Goal: Task Accomplishment & Management: Use online tool/utility

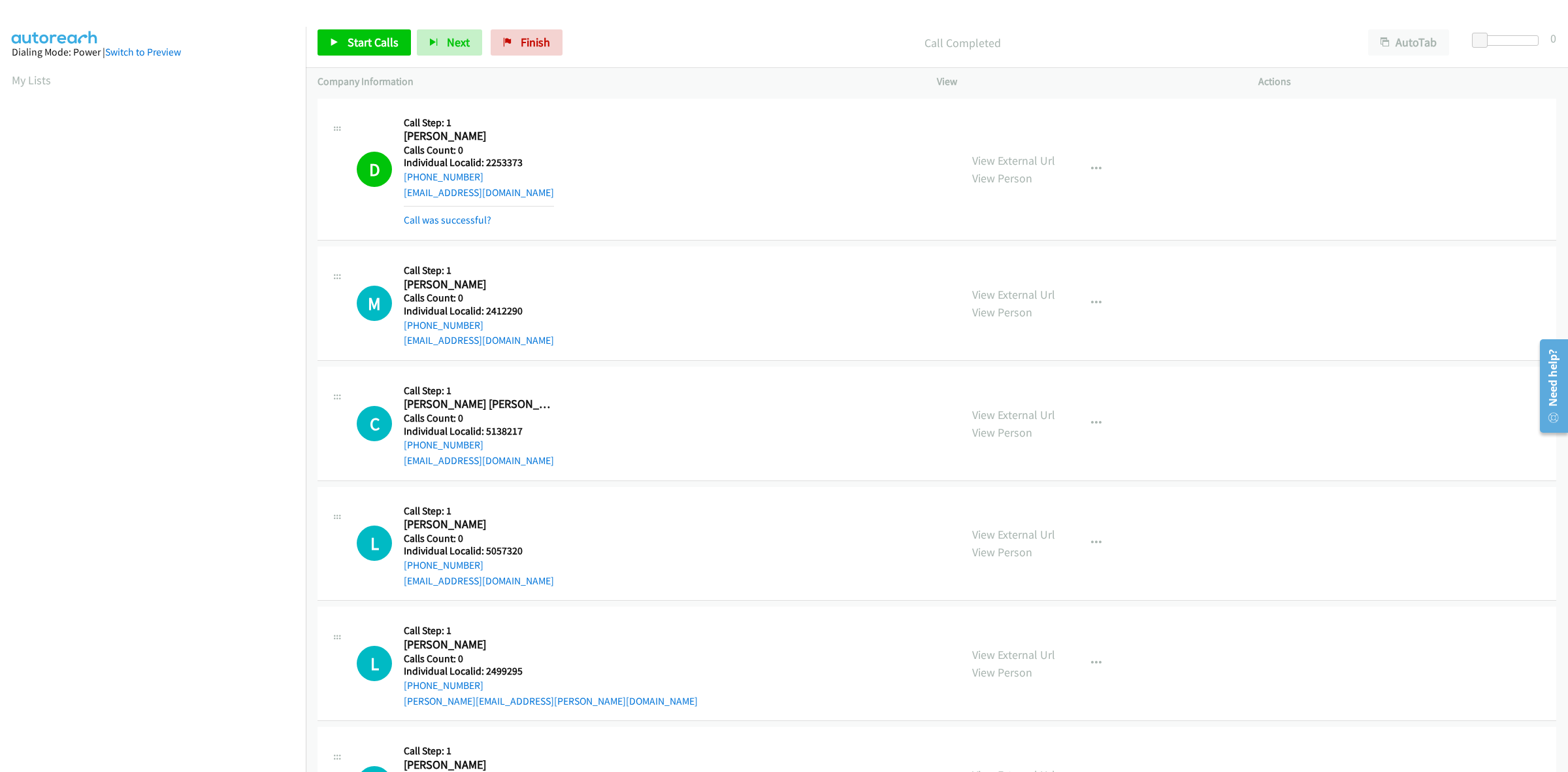
scroll to position [0, 2]
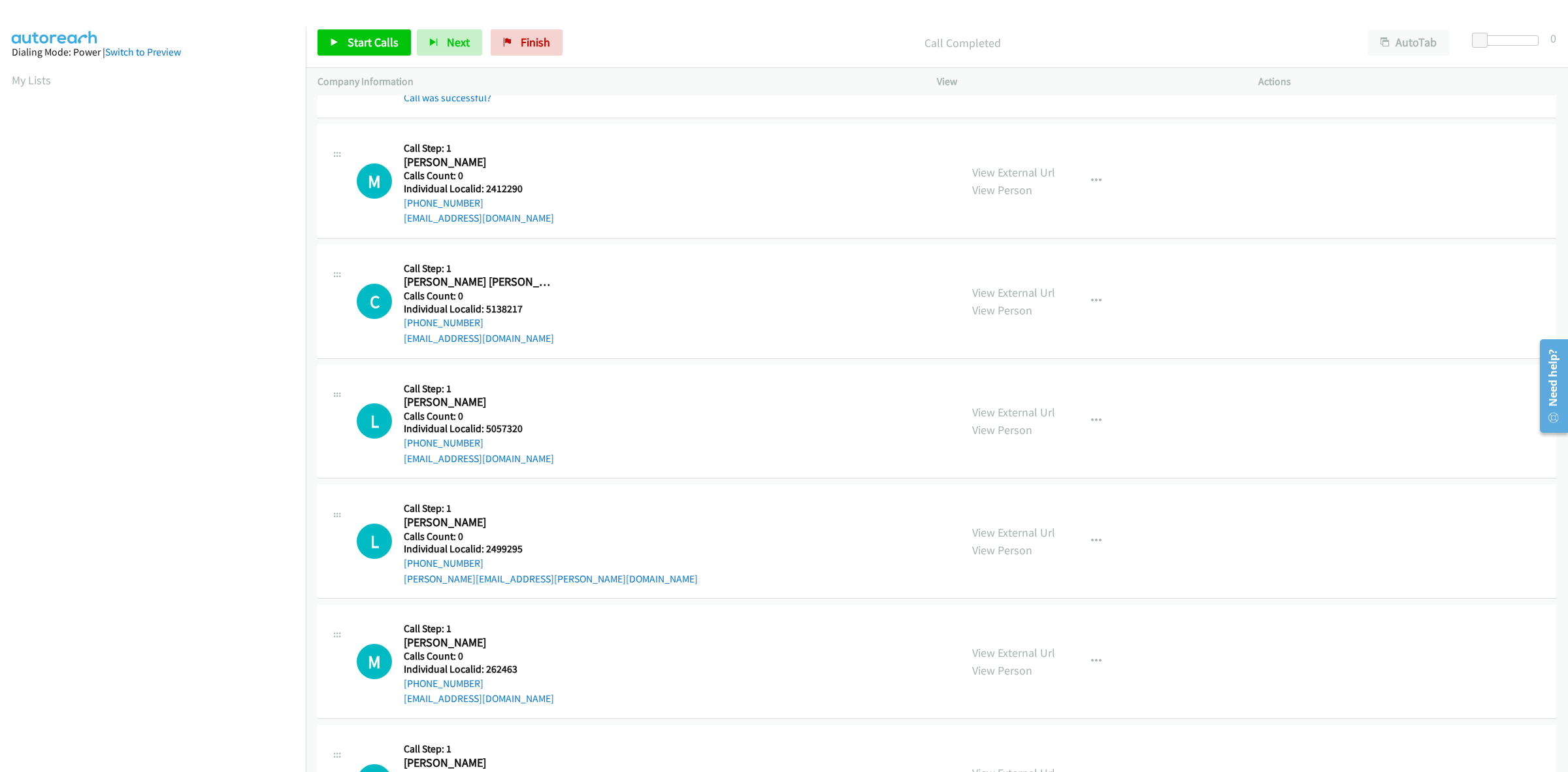
click at [618, 178] on div "M Callback Scheduled Call Step: 1 Matthew Drayer America/New_York Calls Count: …" at bounding box center [653, 181] width 592 height 90
drag, startPoint x: 500, startPoint y: 186, endPoint x: 485, endPoint y: 188, distance: 15.1
click at [485, 188] on h5 "Individual Localid: 2412290" at bounding box center [479, 189] width 150 height 13
copy h5 "2412290"
click at [566, 142] on div "M Callback Scheduled Call Step: 1 Matthew Drayer America/New_York Calls Count: …" at bounding box center [653, 181] width 592 height 90
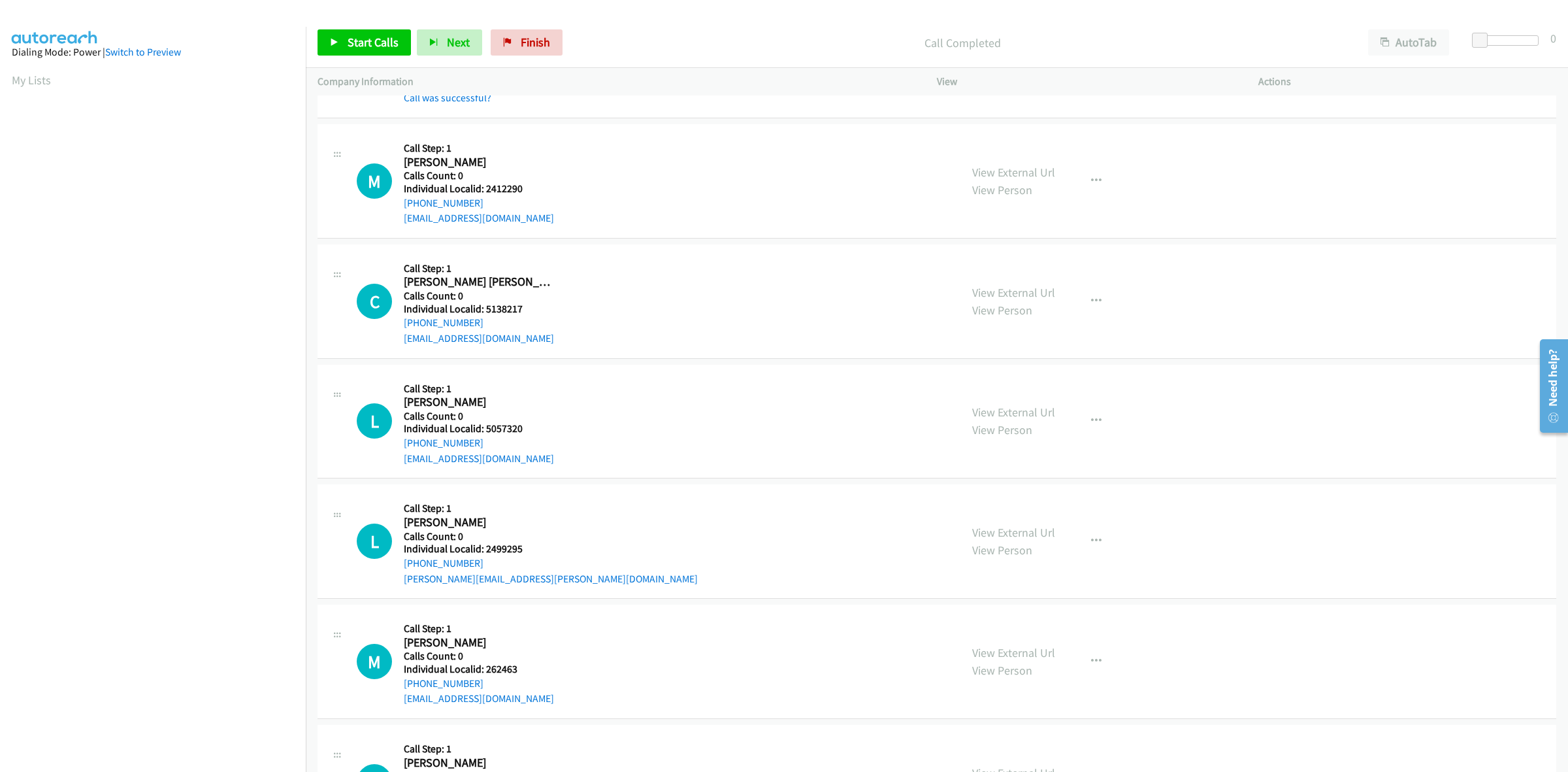
drag, startPoint x: 484, startPoint y: 200, endPoint x: 396, endPoint y: 204, distance: 88.1
click at [396, 204] on div "M Callback Scheduled Call Step: 1 Matthew Drayer America/New_York Calls Count: …" at bounding box center [653, 181] width 592 height 90
copy link "+1 740-336-0793"
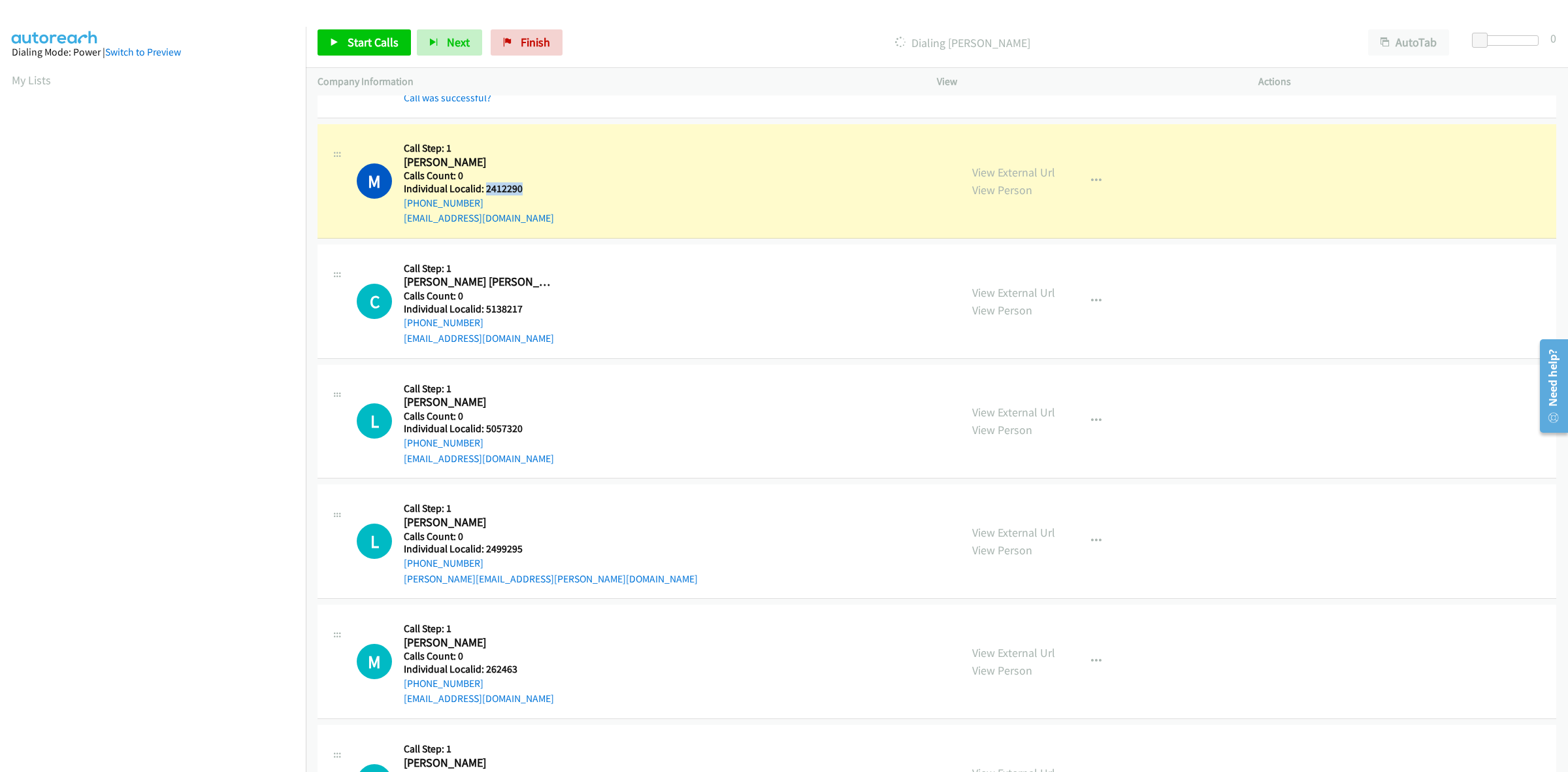
drag, startPoint x: 518, startPoint y: 187, endPoint x: 484, endPoint y: 190, distance: 34.1
click at [484, 190] on h5 "Individual Localid: 2412290" at bounding box center [479, 189] width 150 height 13
copy h5 "2412290"
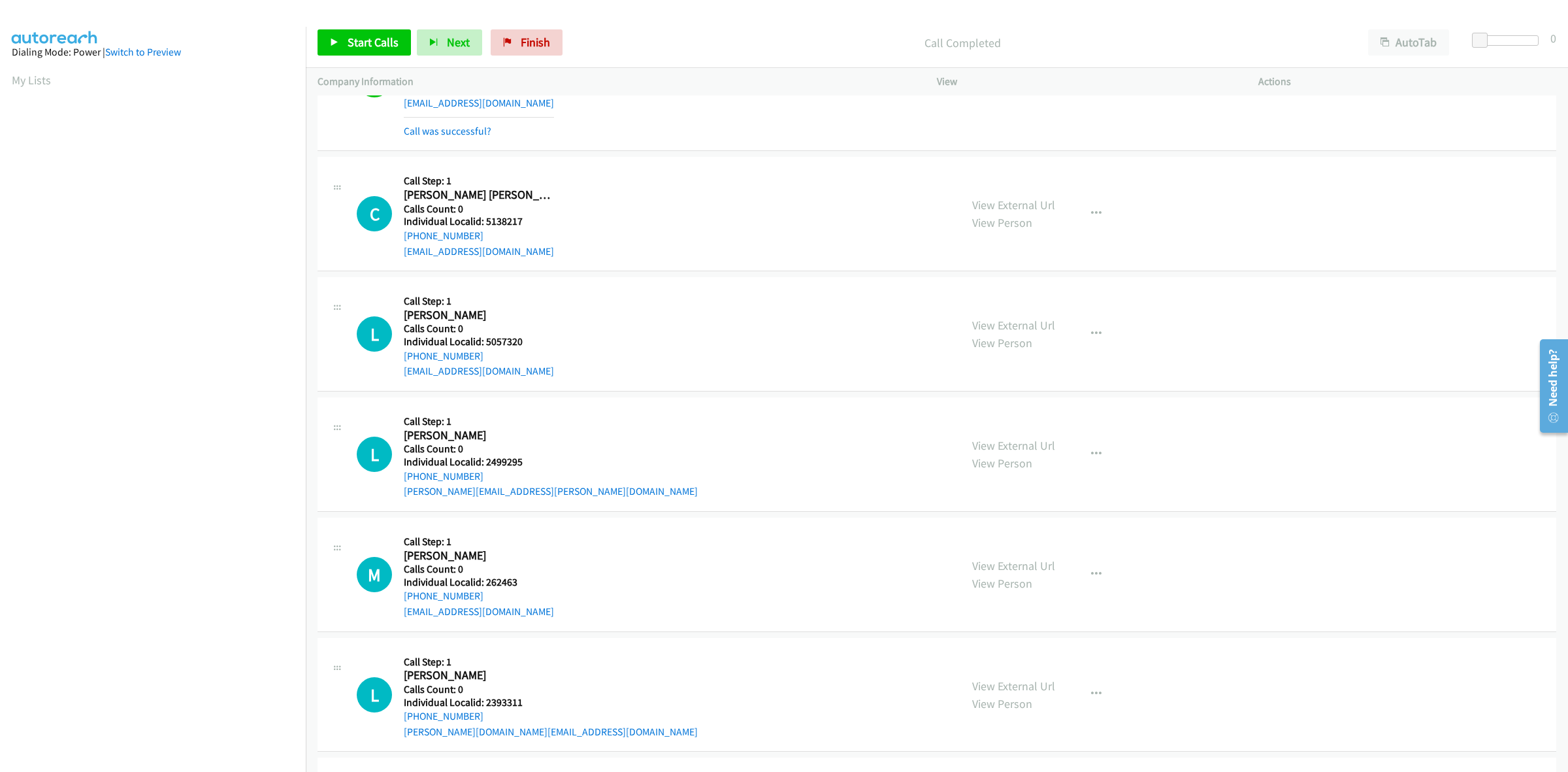
scroll to position [266, 0]
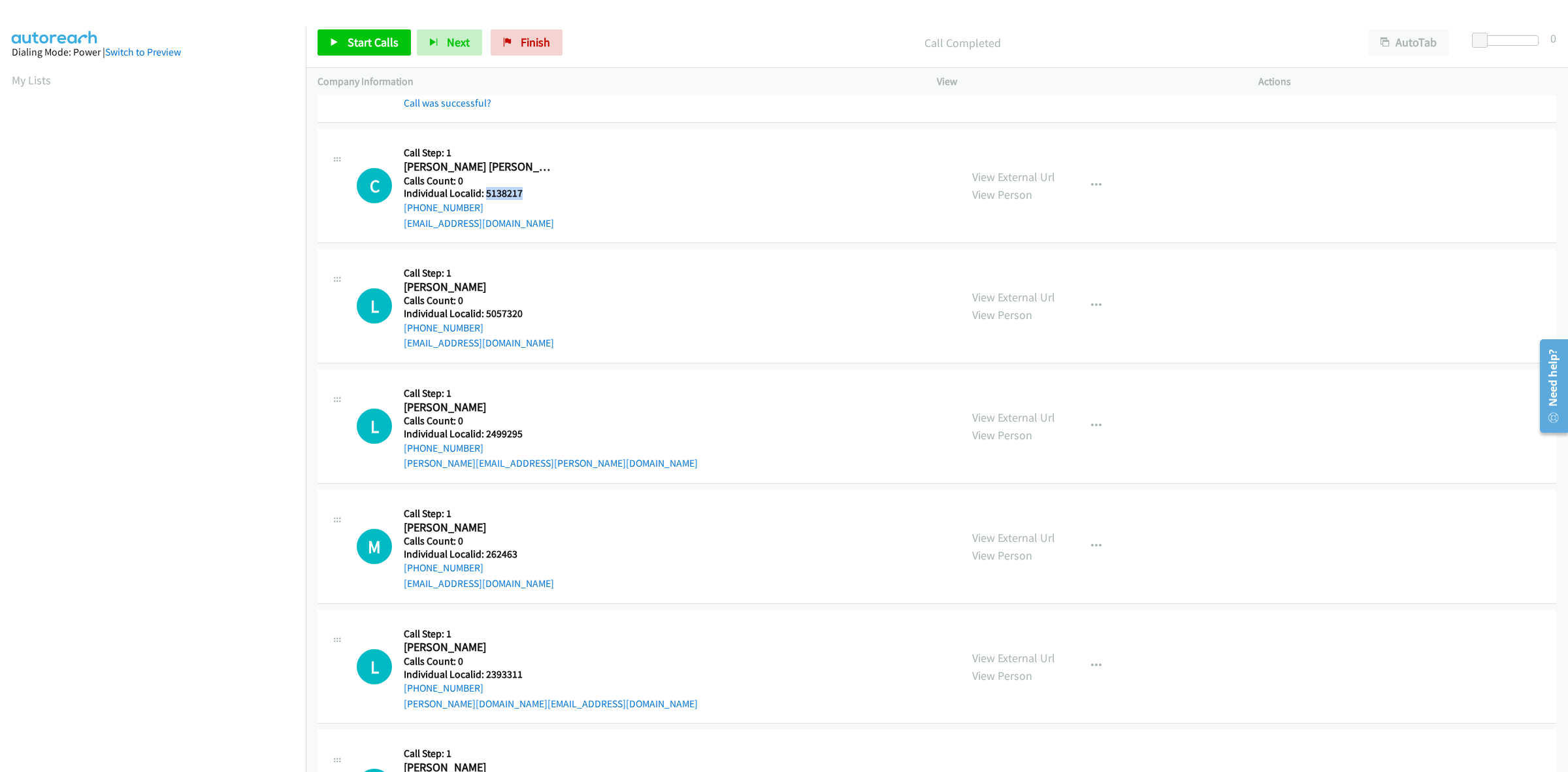
drag, startPoint x: 519, startPoint y: 194, endPoint x: 485, endPoint y: 198, distance: 34.2
click at [485, 198] on h5 "Individual Localid: 5138217" at bounding box center [479, 193] width 150 height 13
copy h5 "5138217"
click at [1079, 178] on button "button" at bounding box center [1096, 186] width 35 height 26
click at [1032, 265] on link "Skip Call" at bounding box center [1026, 271] width 174 height 26
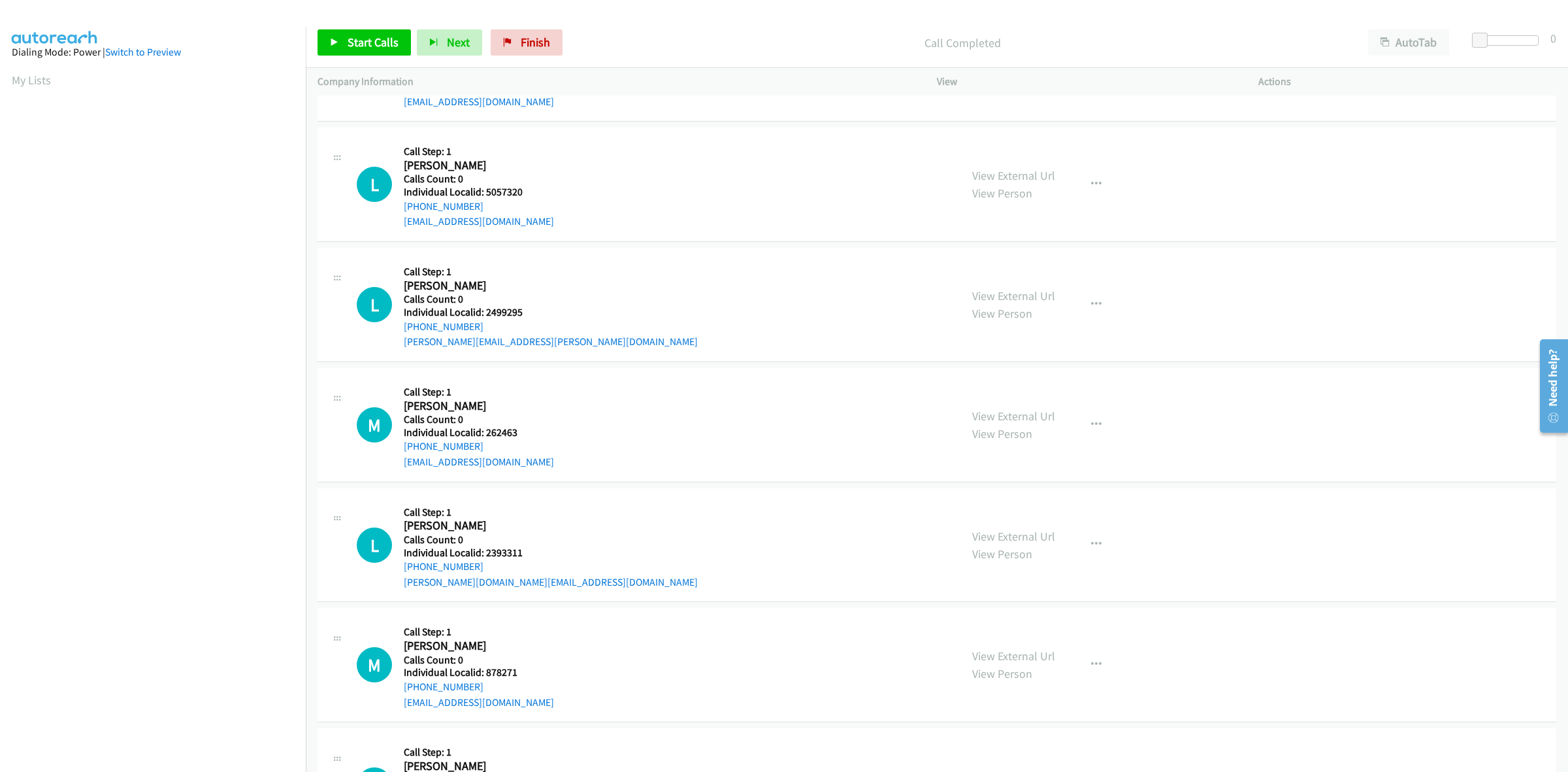
scroll to position [409, 0]
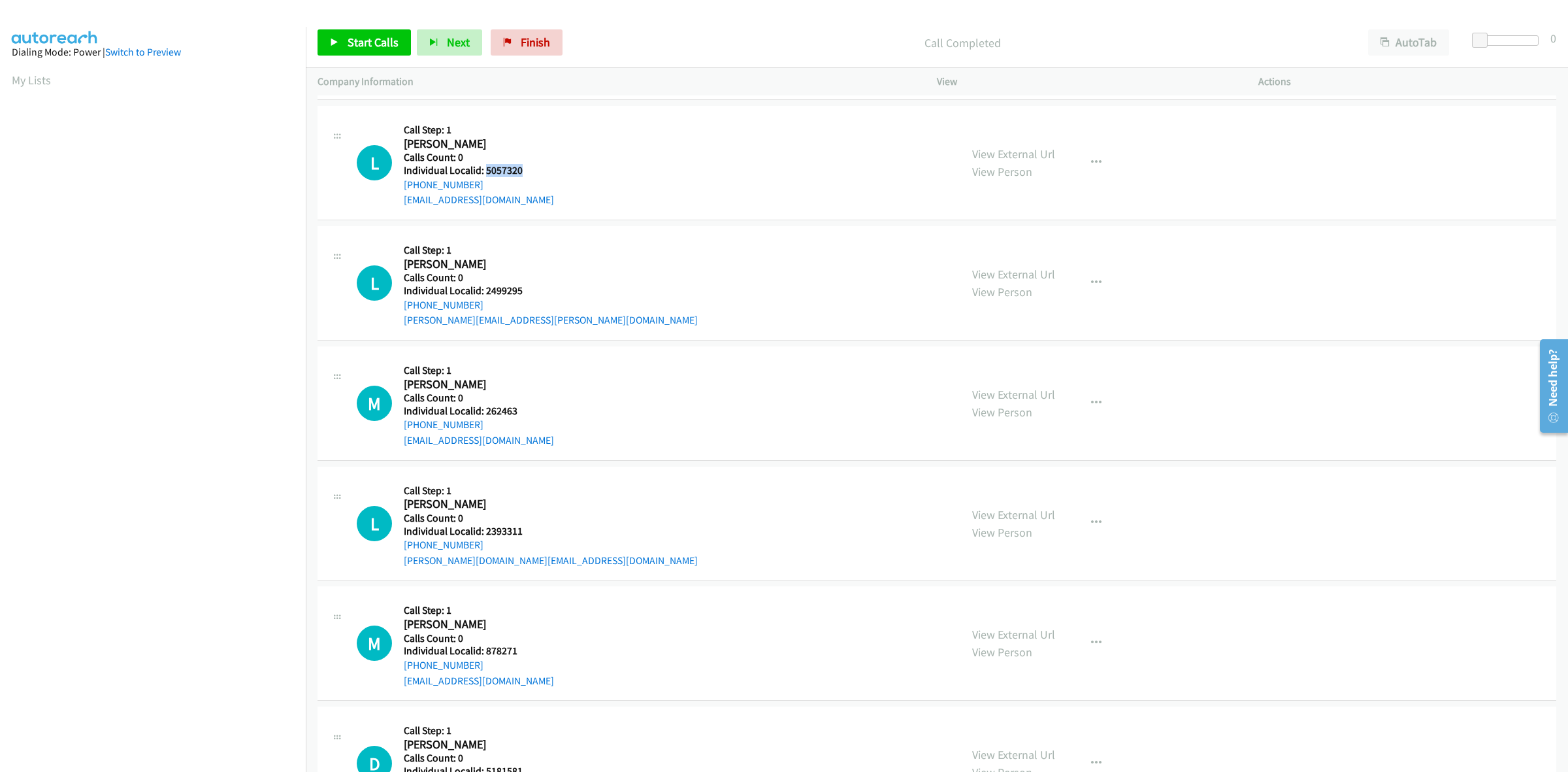
drag, startPoint x: 499, startPoint y: 170, endPoint x: 484, endPoint y: 170, distance: 15.0
click at [484, 170] on h5 "Individual Localid: 5057320" at bounding box center [479, 171] width 150 height 13
copy h5 "5057320"
click at [519, 139] on h2 "Levi Ringer" at bounding box center [478, 144] width 148 height 15
drag, startPoint x: 486, startPoint y: 183, endPoint x: 397, endPoint y: 187, distance: 89.1
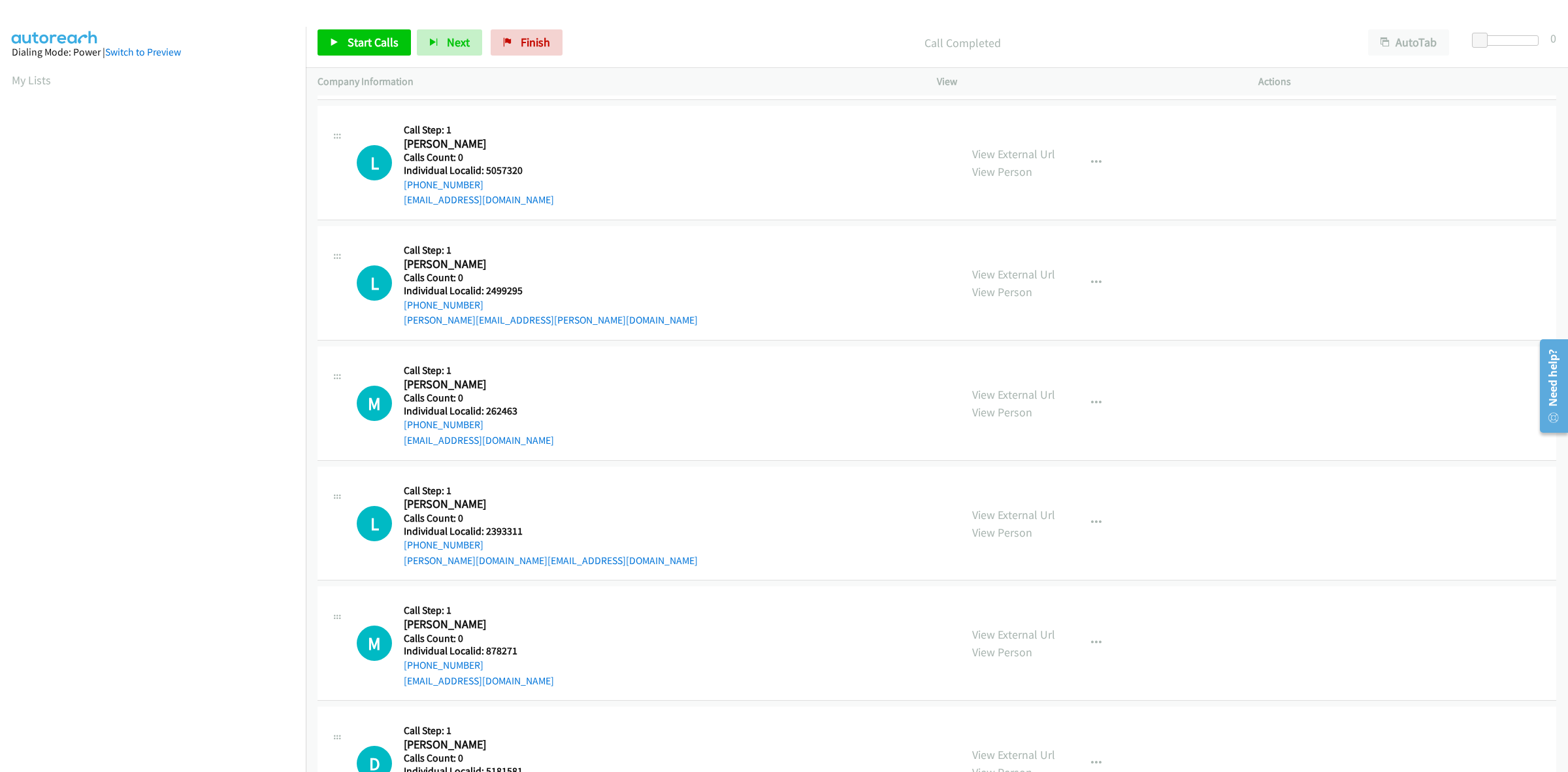
click at [397, 187] on div "L Callback Scheduled Call Step: 1 Levi Ringer America/New_York Calls Count: 0 I…" at bounding box center [653, 163] width 592 height 90
copy link "+1 304-613-0300"
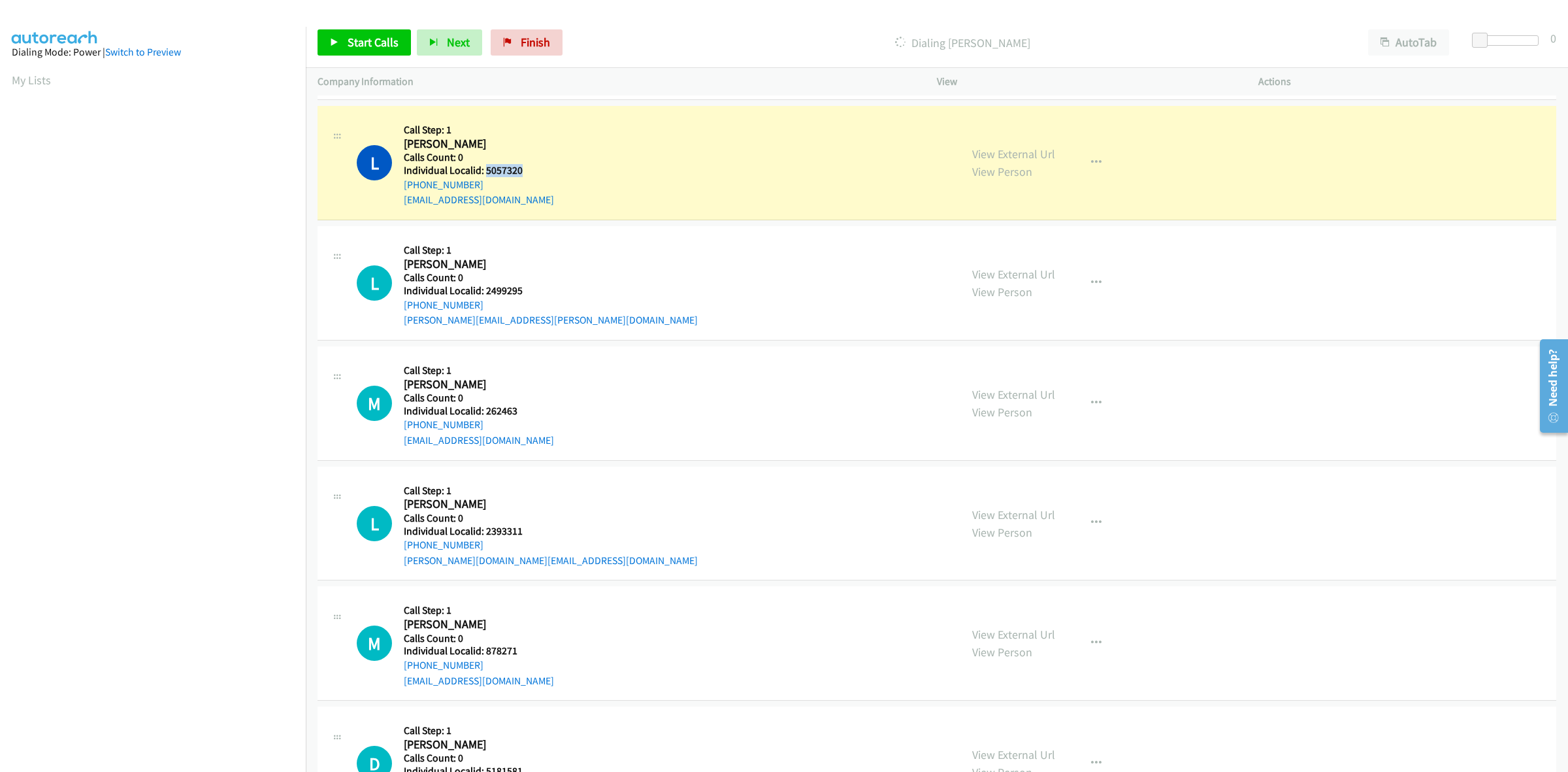
drag, startPoint x: 524, startPoint y: 171, endPoint x: 486, endPoint y: 169, distance: 38.1
click at [486, 169] on h5 "Individual Localid: 5057320" at bounding box center [479, 171] width 150 height 13
copy h5 "5057320"
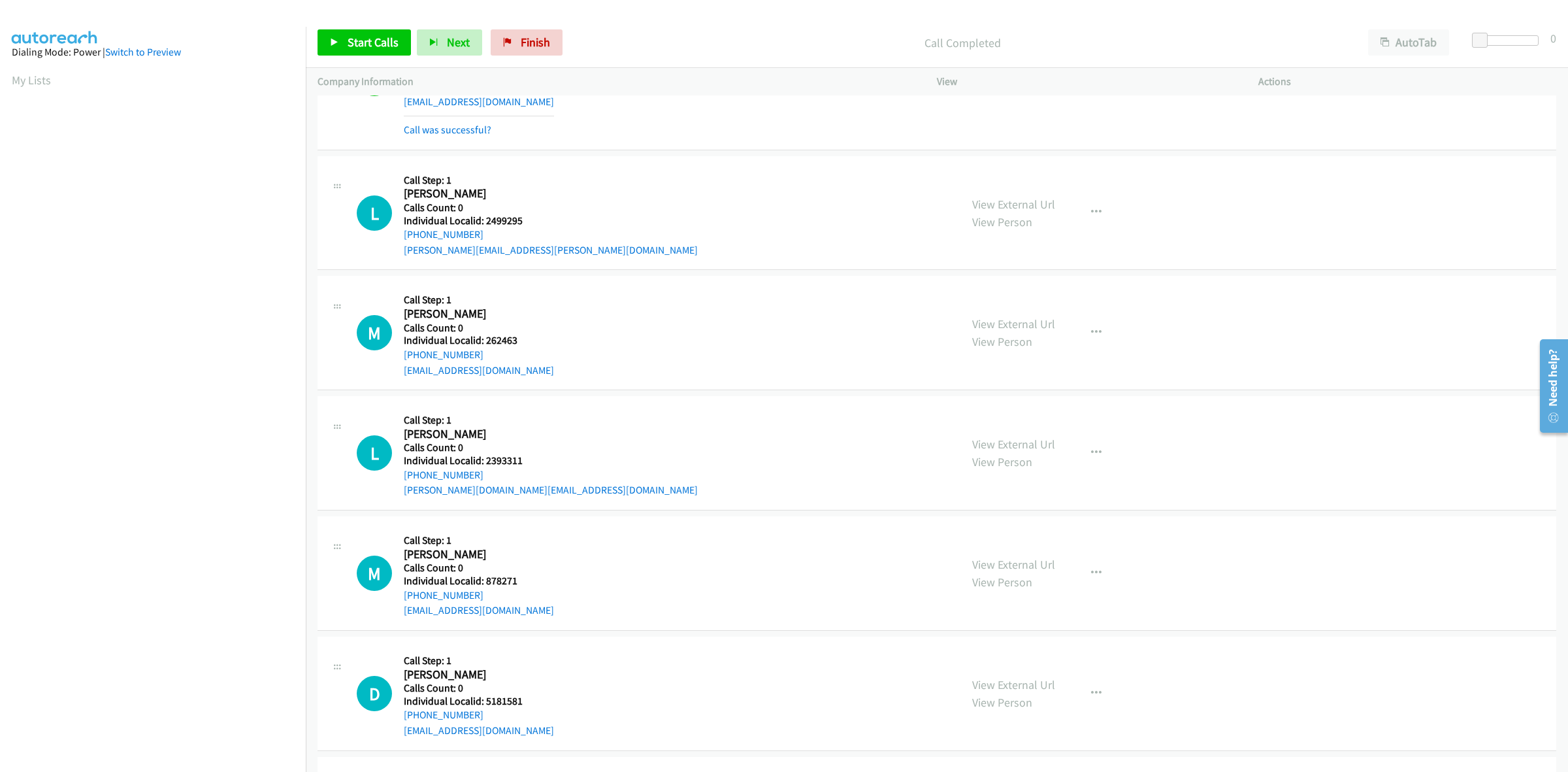
scroll to position [511, 0]
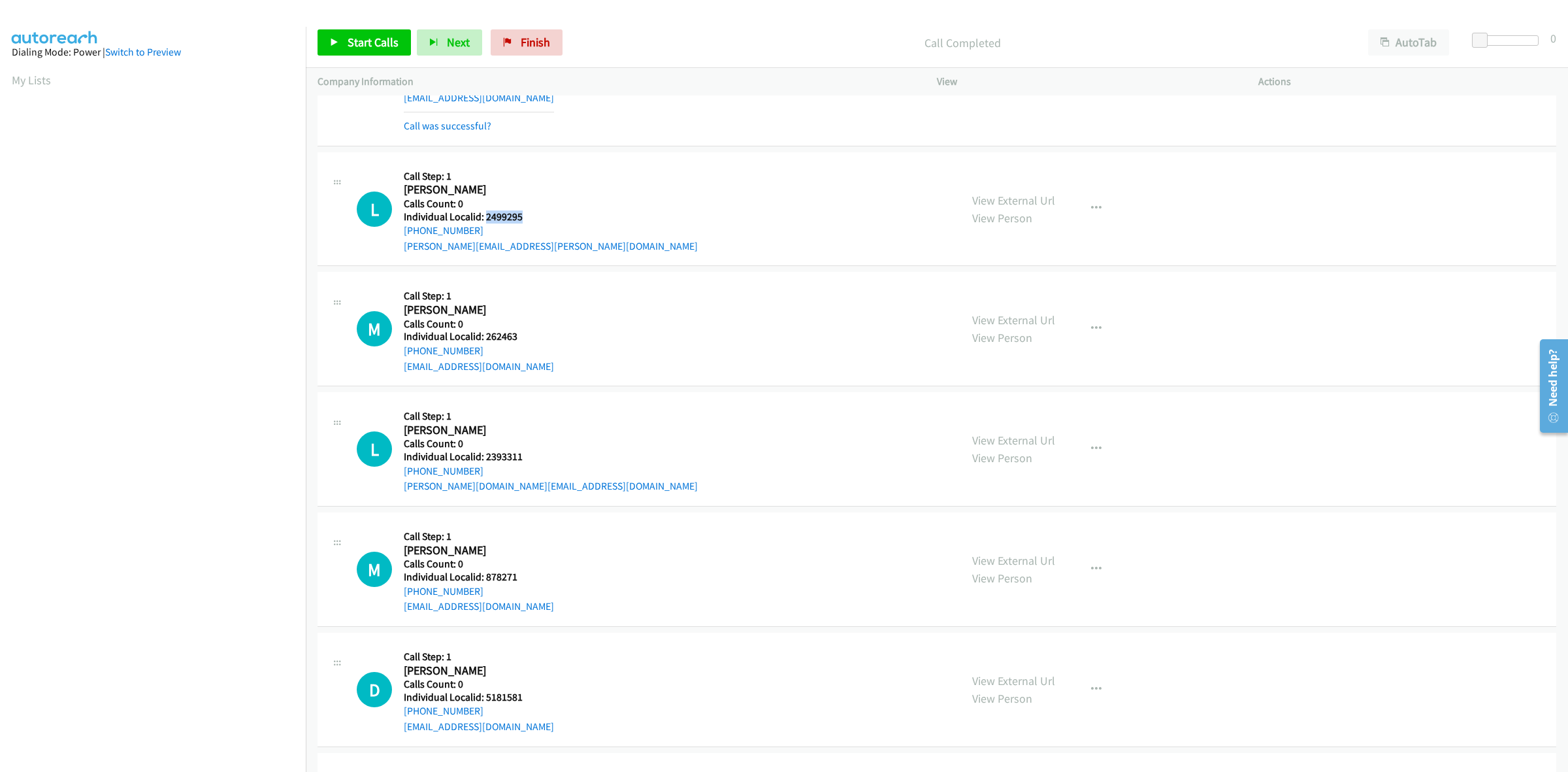
drag, startPoint x: 524, startPoint y: 216, endPoint x: 486, endPoint y: 214, distance: 38.1
click at [486, 214] on h5 "Individual Localid: 2499295" at bounding box center [551, 217] width 294 height 13
copy h5 "2499295"
click at [1091, 207] on icon "button" at bounding box center [1096, 209] width 10 height 10
click at [1022, 296] on link "Skip Call" at bounding box center [1026, 294] width 174 height 26
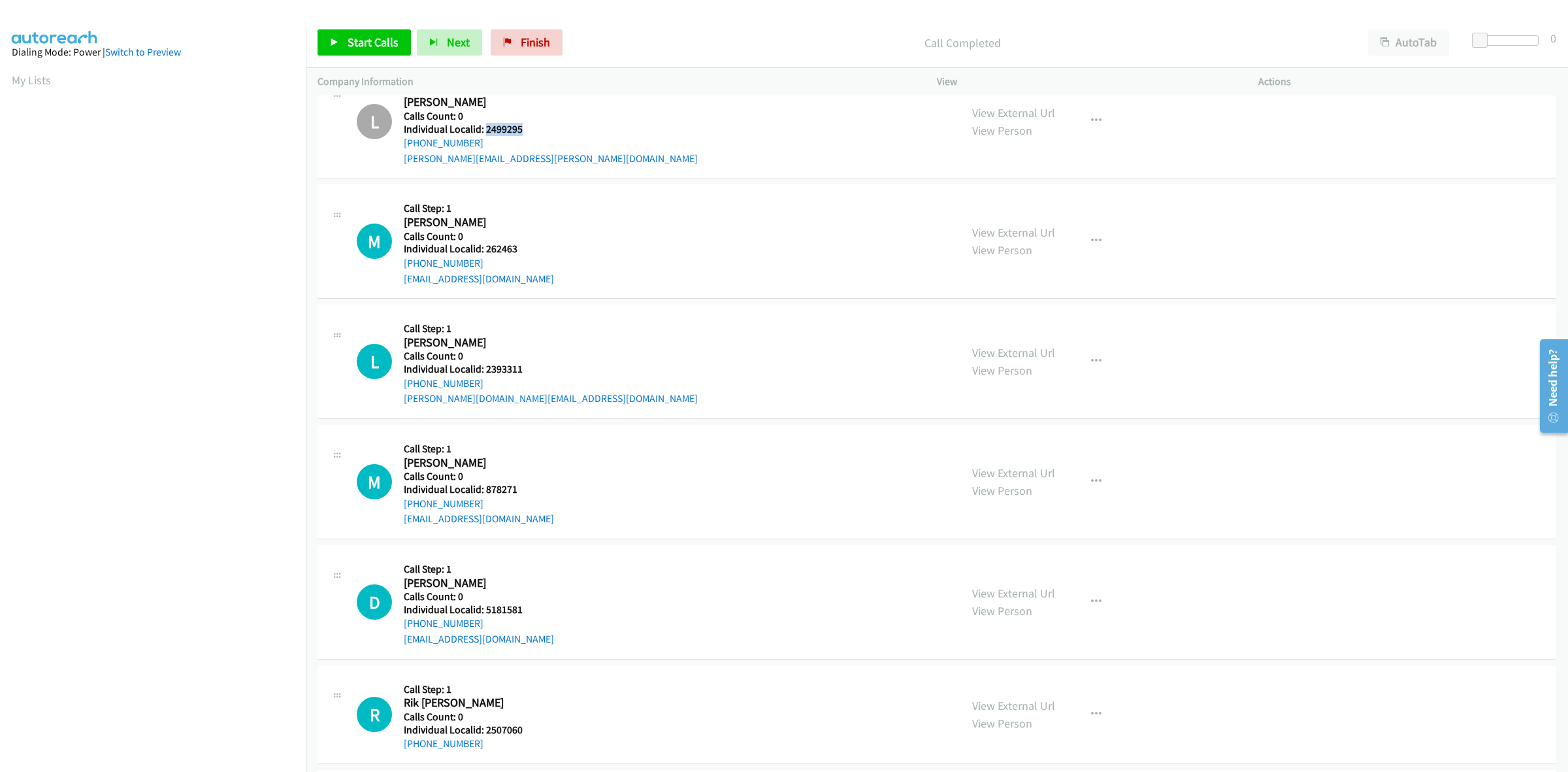
scroll to position [674, 0]
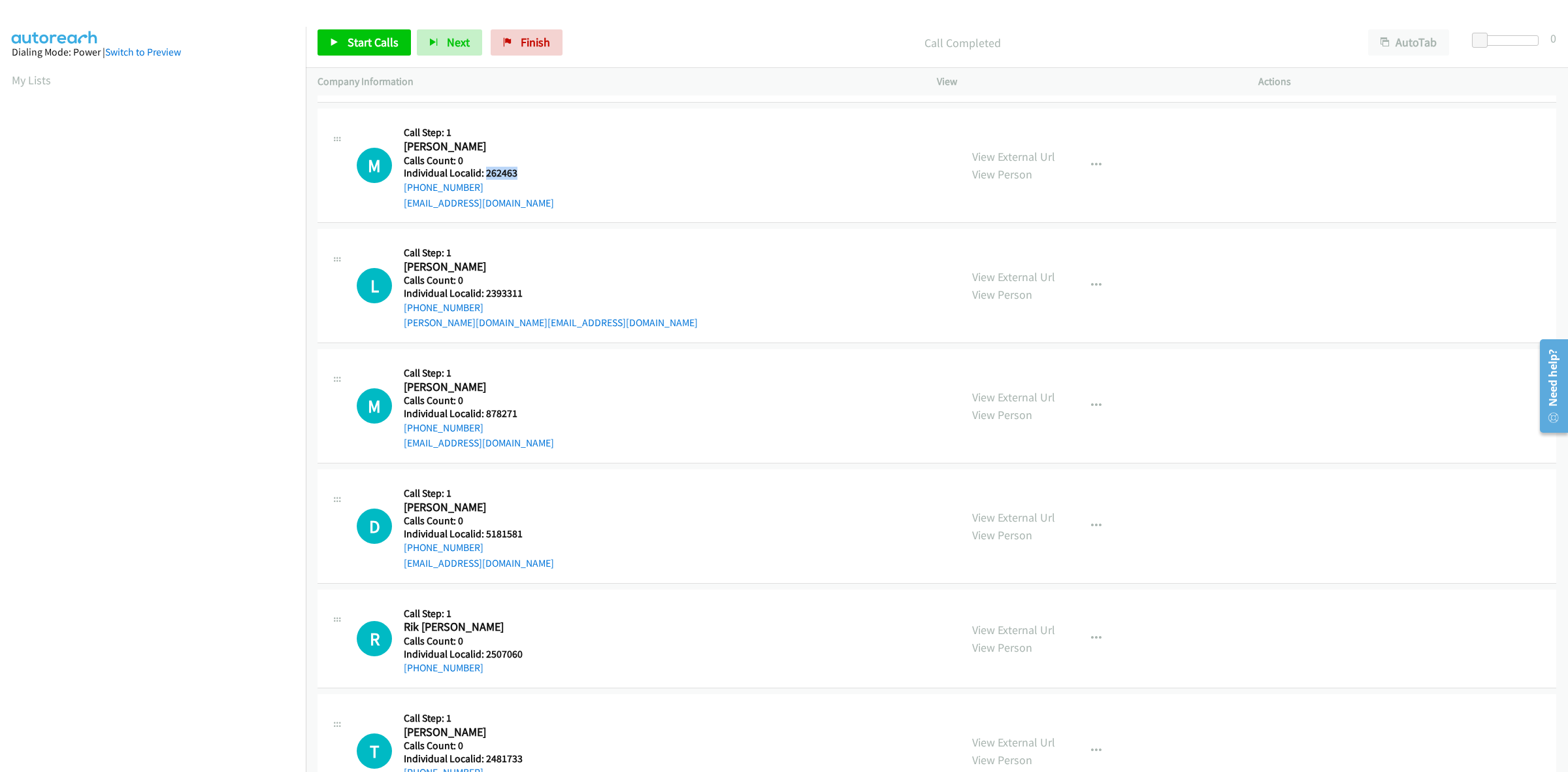
drag, startPoint x: 511, startPoint y: 172, endPoint x: 485, endPoint y: 168, distance: 26.3
click at [485, 168] on h5 "Individual Localid: 262463" at bounding box center [479, 173] width 150 height 13
copy h5 "262463"
drag, startPoint x: 484, startPoint y: 188, endPoint x: 405, endPoint y: 194, distance: 79.2
click at [405, 194] on div "+1 304-794-6443" at bounding box center [479, 188] width 150 height 16
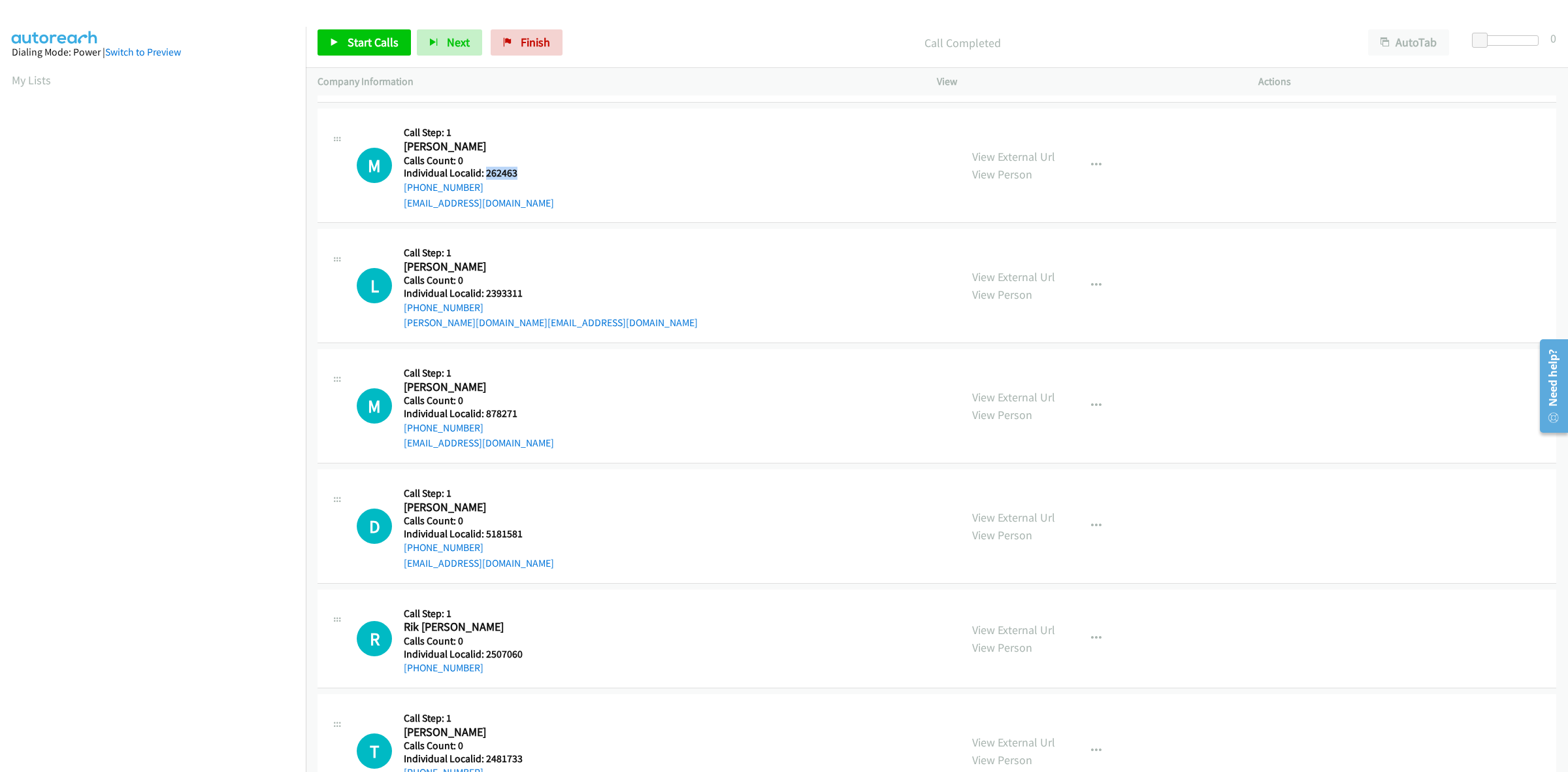
copy link "+1 304-794-6443"
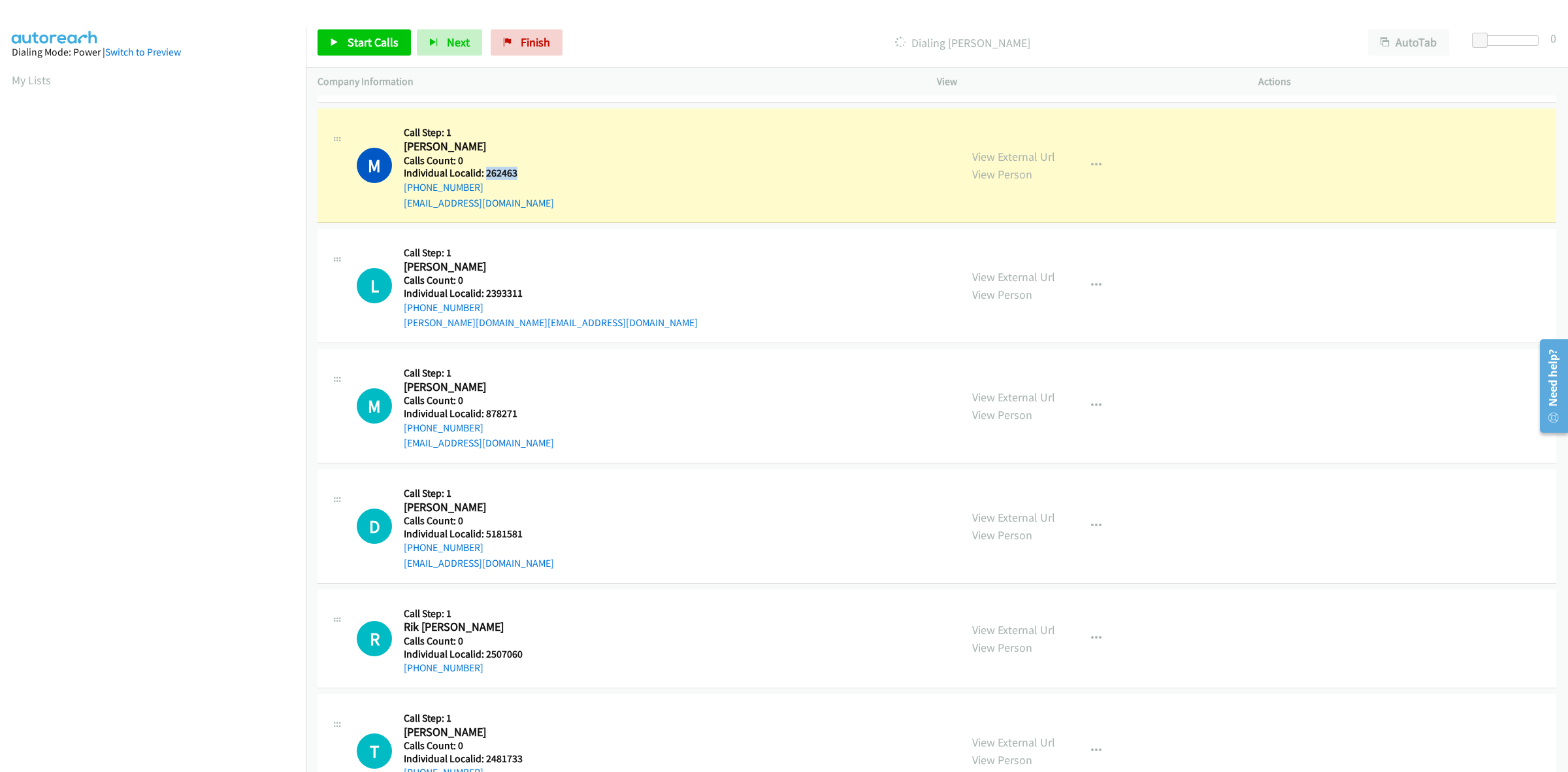
drag, startPoint x: 524, startPoint y: 174, endPoint x: 484, endPoint y: 174, distance: 40.0
click at [484, 174] on h5 "Individual Localid: 262463" at bounding box center [479, 173] width 150 height 13
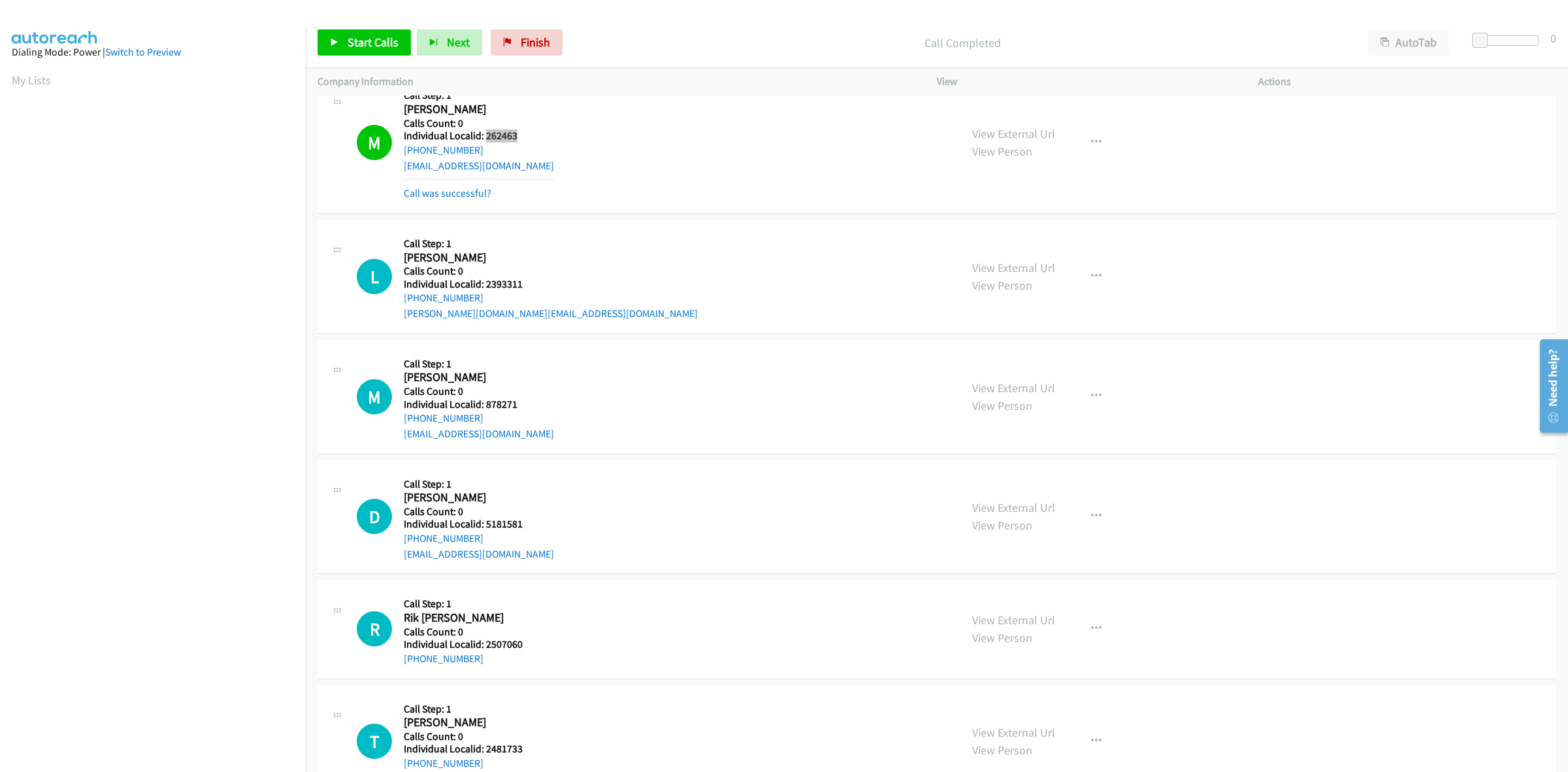
scroll to position [796, 0]
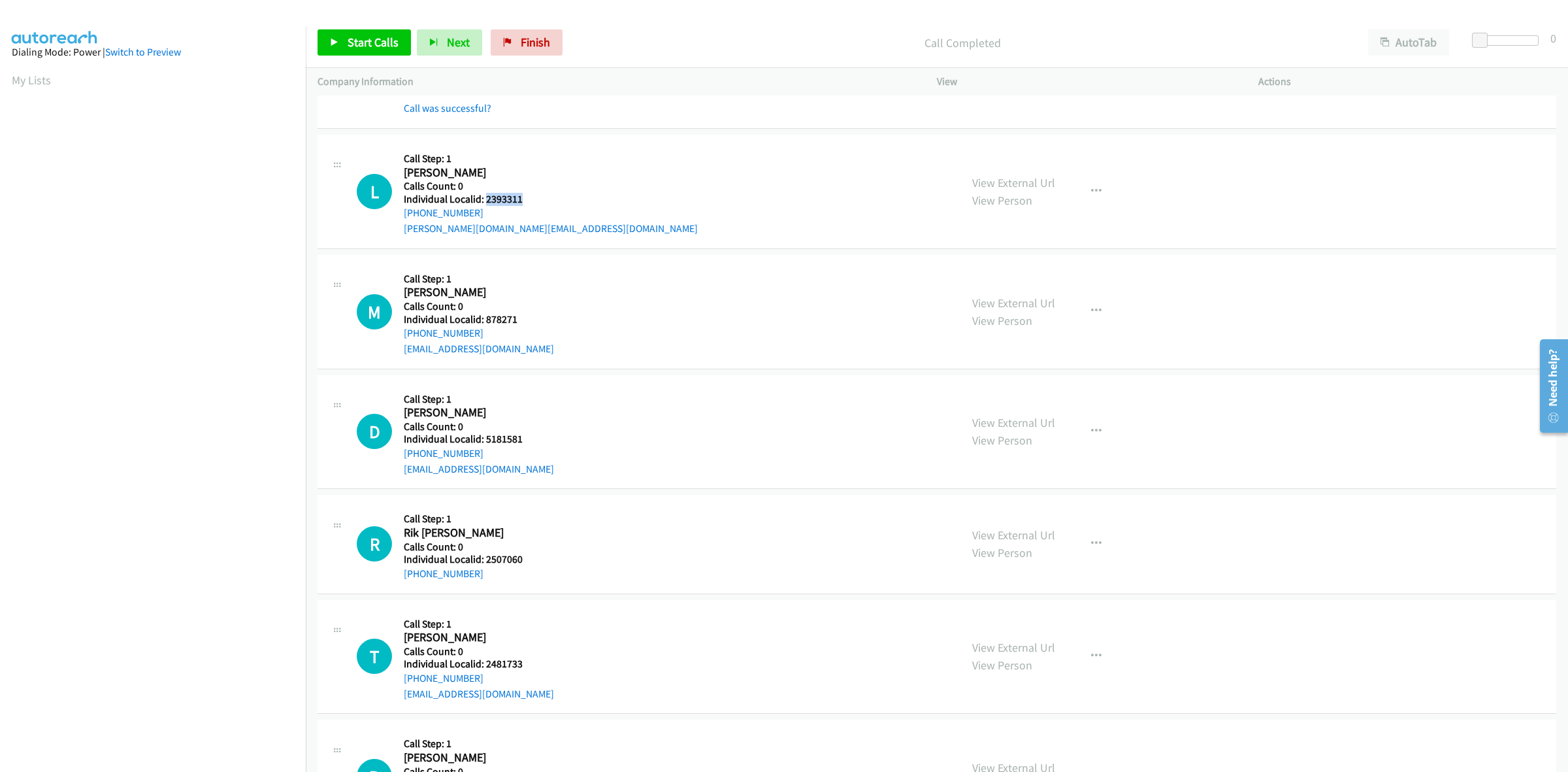
drag, startPoint x: 527, startPoint y: 194, endPoint x: 485, endPoint y: 200, distance: 42.4
click at [485, 200] on h5 "Individual Localid: 2393311" at bounding box center [551, 199] width 294 height 13
click at [552, 170] on div "L Callback Scheduled Call Step: 1 Lyndon Snodgrass America/New_York Calls Count…" at bounding box center [653, 192] width 592 height 90
drag, startPoint x: 481, startPoint y: 211, endPoint x: 404, endPoint y: 216, distance: 77.2
click at [404, 216] on div "+1 704-530-6467" at bounding box center [551, 213] width 294 height 16
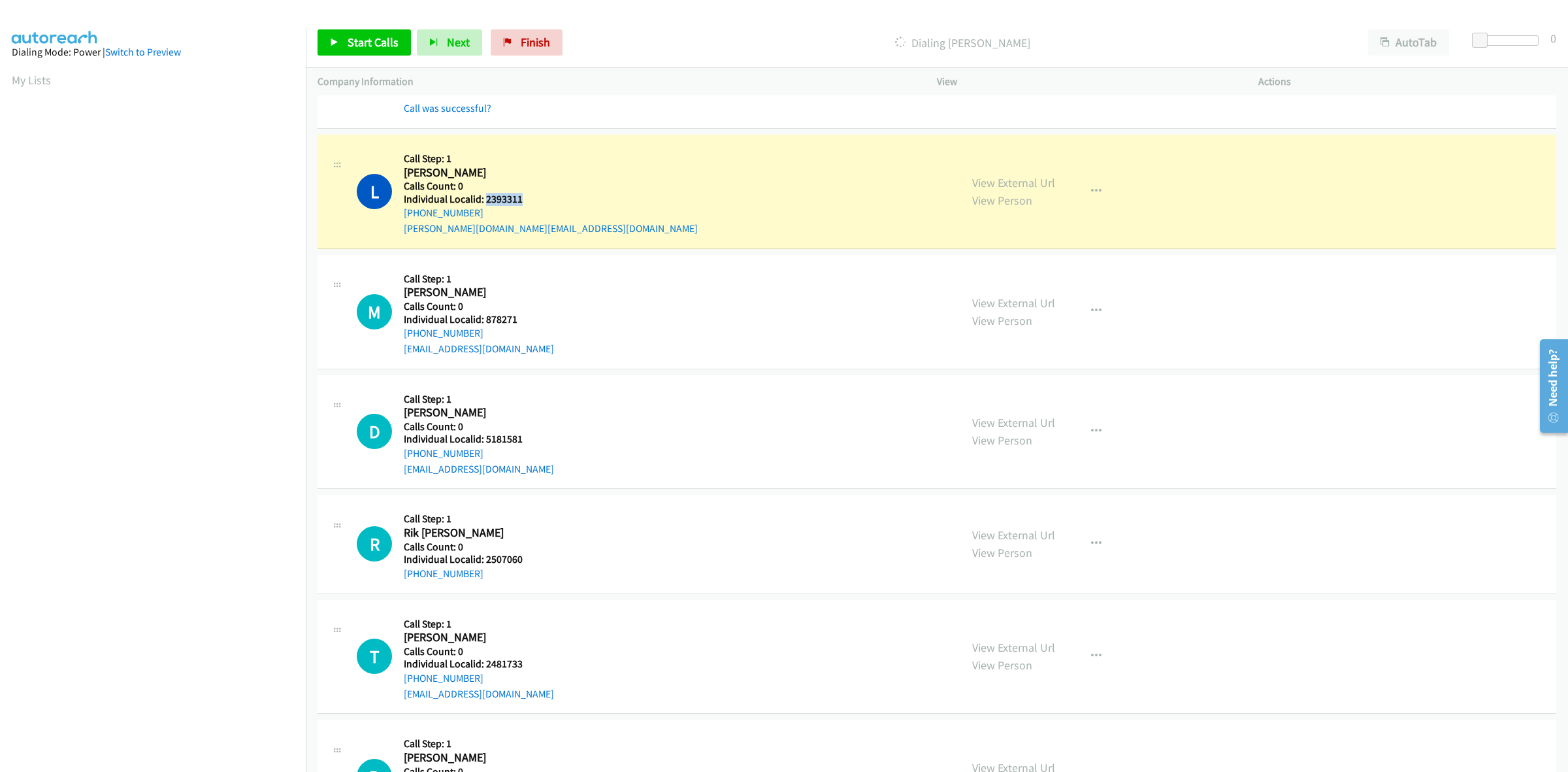
drag, startPoint x: 524, startPoint y: 197, endPoint x: 484, endPoint y: 195, distance: 40.0
click at [484, 195] on h5 "Individual Localid: 2393311" at bounding box center [551, 199] width 294 height 13
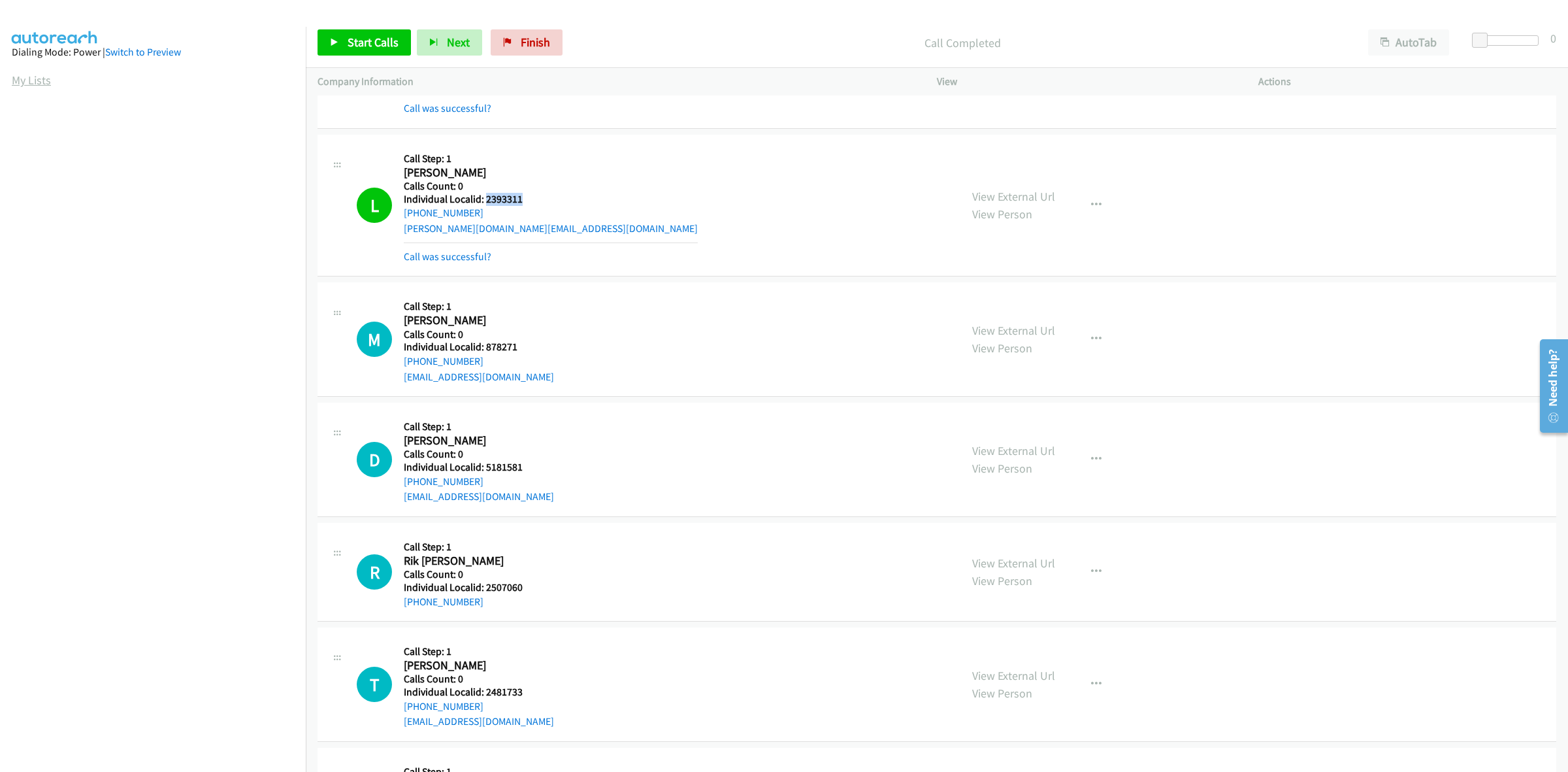
click at [34, 82] on link "My Lists" at bounding box center [31, 80] width 39 height 15
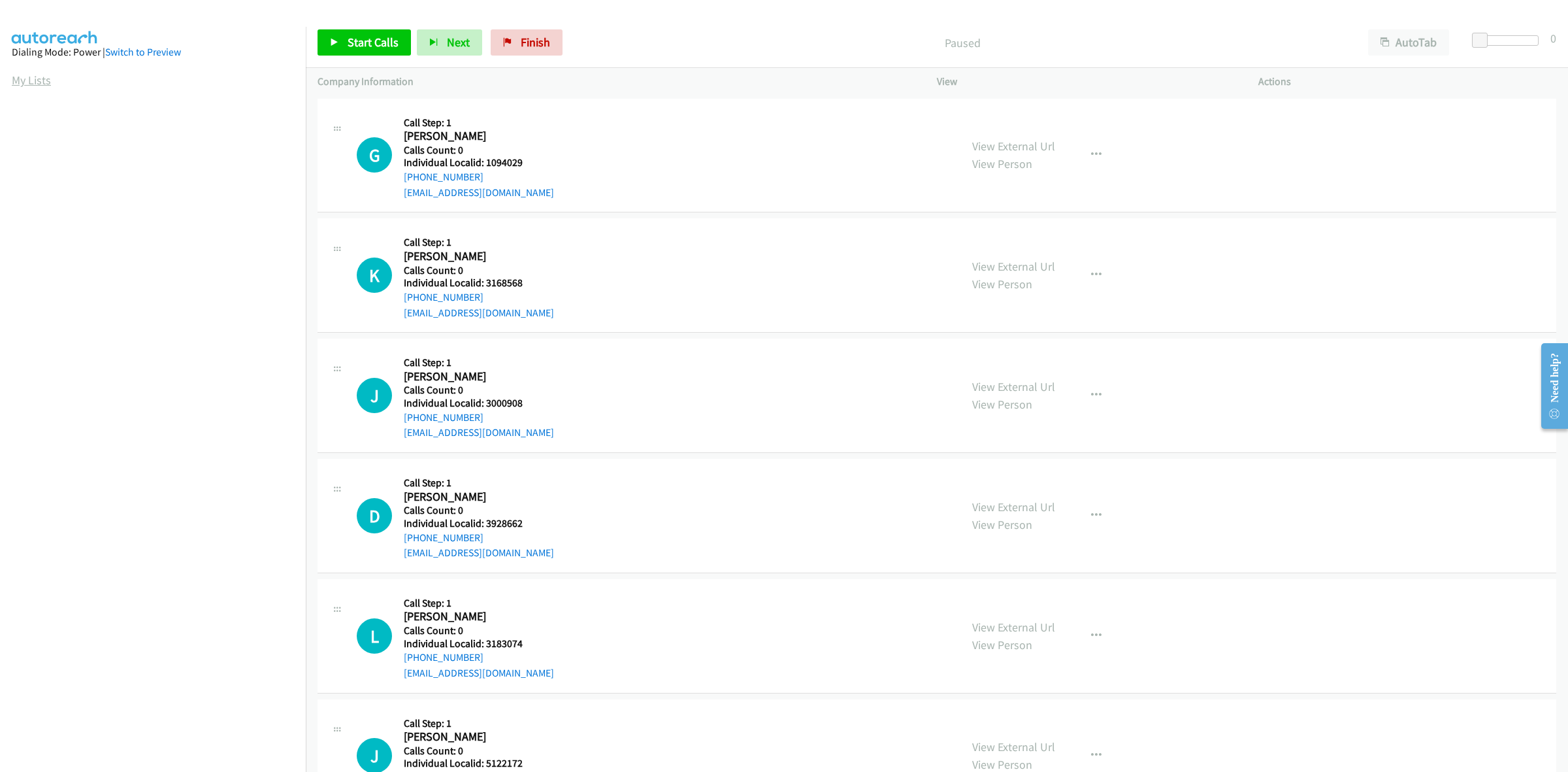
click at [37, 79] on link "My Lists" at bounding box center [31, 80] width 39 height 15
drag, startPoint x: 530, startPoint y: 155, endPoint x: 481, endPoint y: 167, distance: 50.4
click at [481, 167] on h5 "Individual Localid: 5062664" at bounding box center [479, 163] width 150 height 13
copy h5 "5062664"
click at [1091, 155] on icon "button" at bounding box center [1096, 155] width 10 height 10
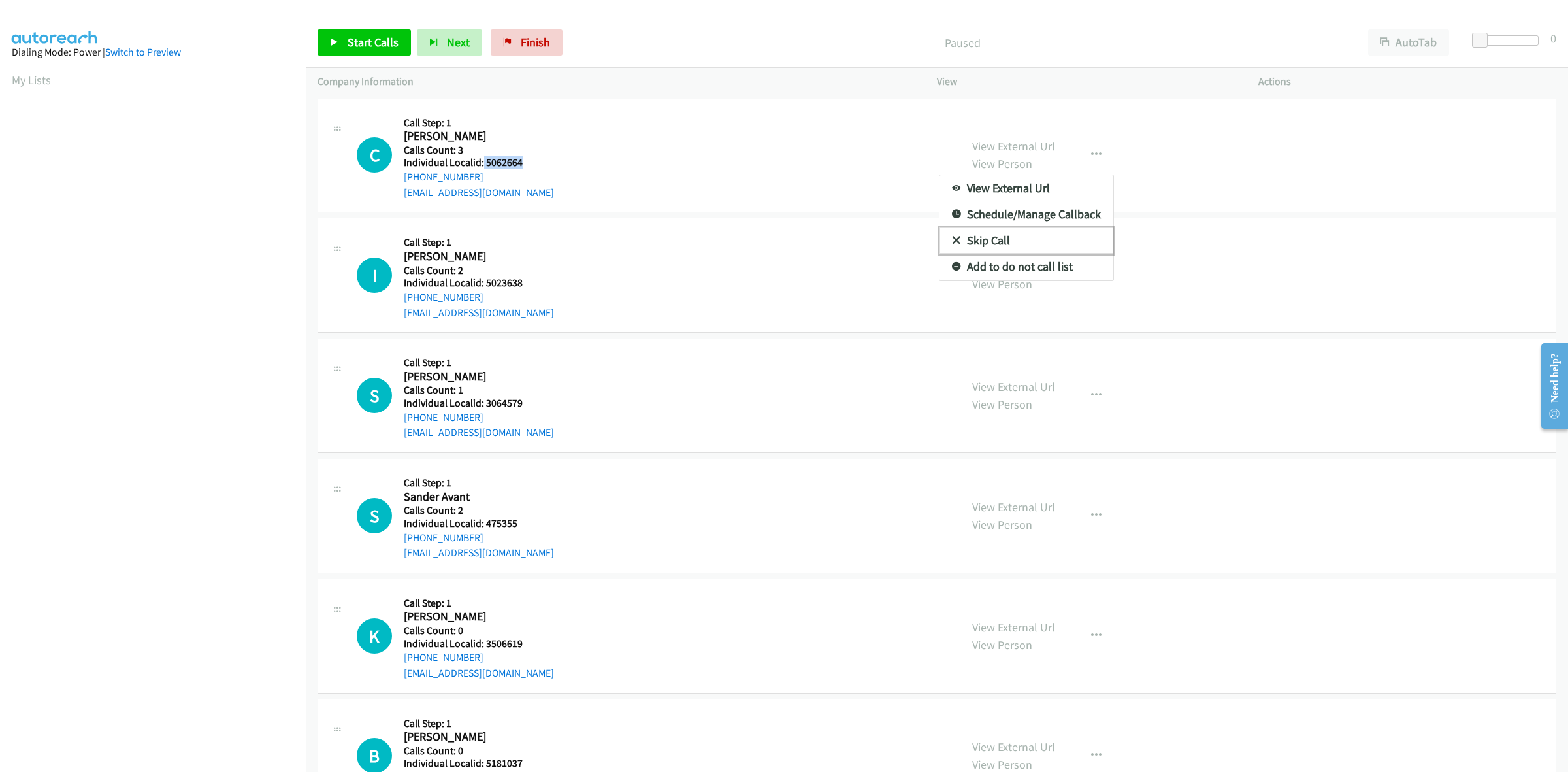
click at [1001, 242] on link "Skip Call" at bounding box center [1026, 241] width 174 height 26
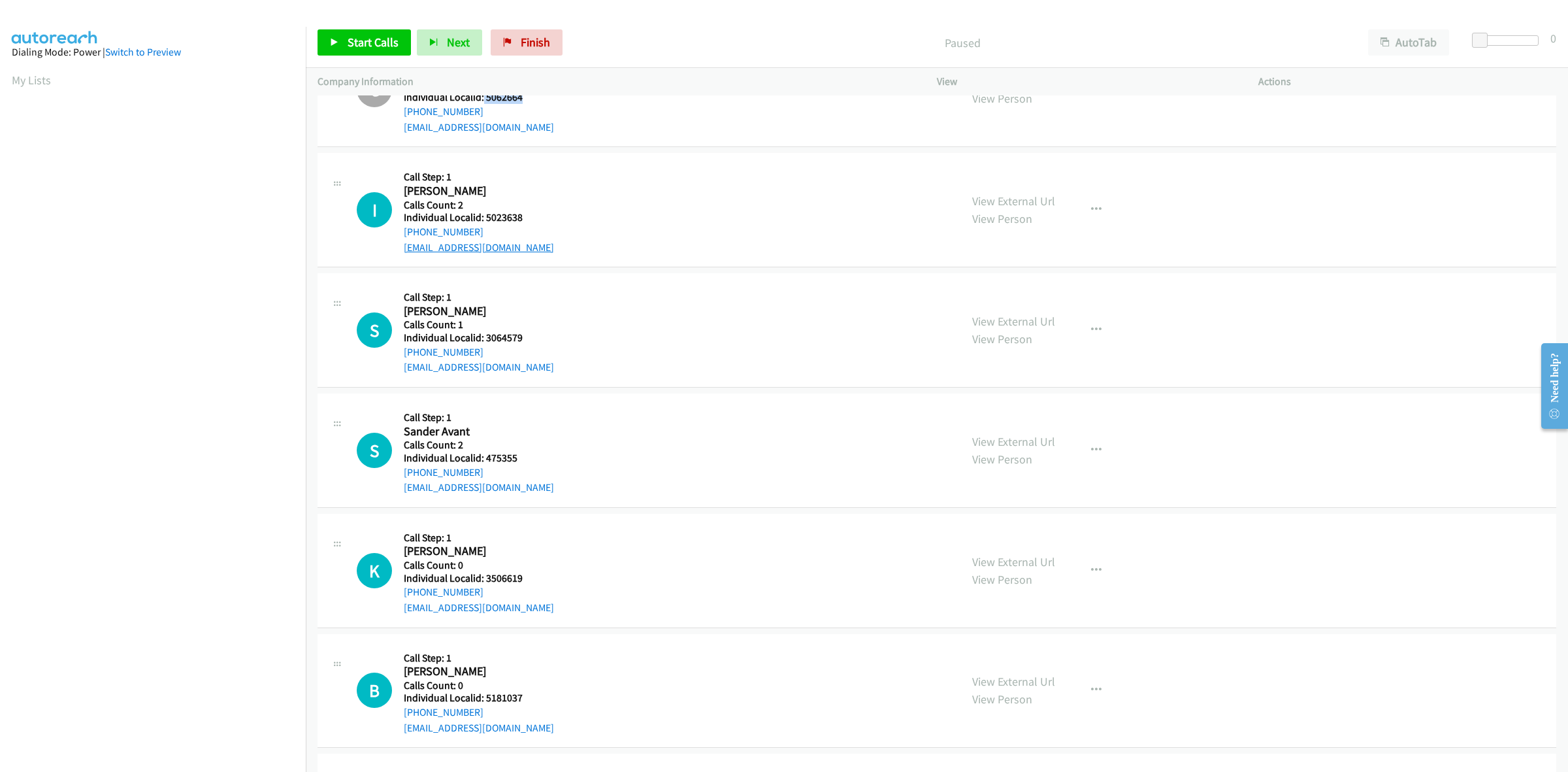
scroll to position [82, 0]
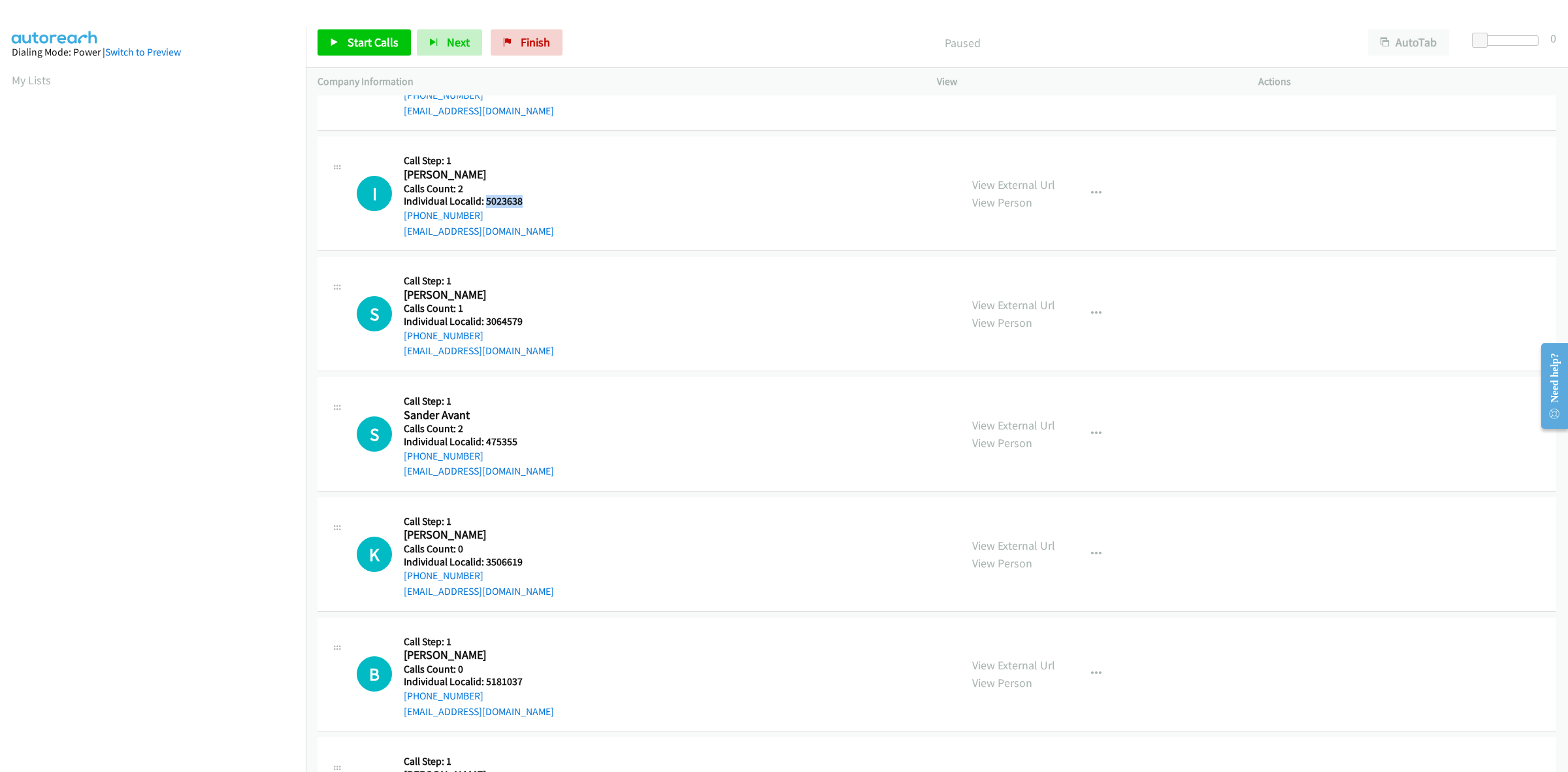
drag, startPoint x: 537, startPoint y: 203, endPoint x: 486, endPoint y: 198, distance: 51.2
click at [486, 198] on h5 "Individual Localid: 5023638" at bounding box center [479, 201] width 150 height 13
copy h5 "5023638"
drag, startPoint x: 493, startPoint y: 145, endPoint x: 476, endPoint y: 237, distance: 93.6
click at [493, 145] on div "I Callback Scheduled Call Step: 1 Isaac Shoemaker America/New_York Calls Count:…" at bounding box center [936, 193] width 1239 height 115
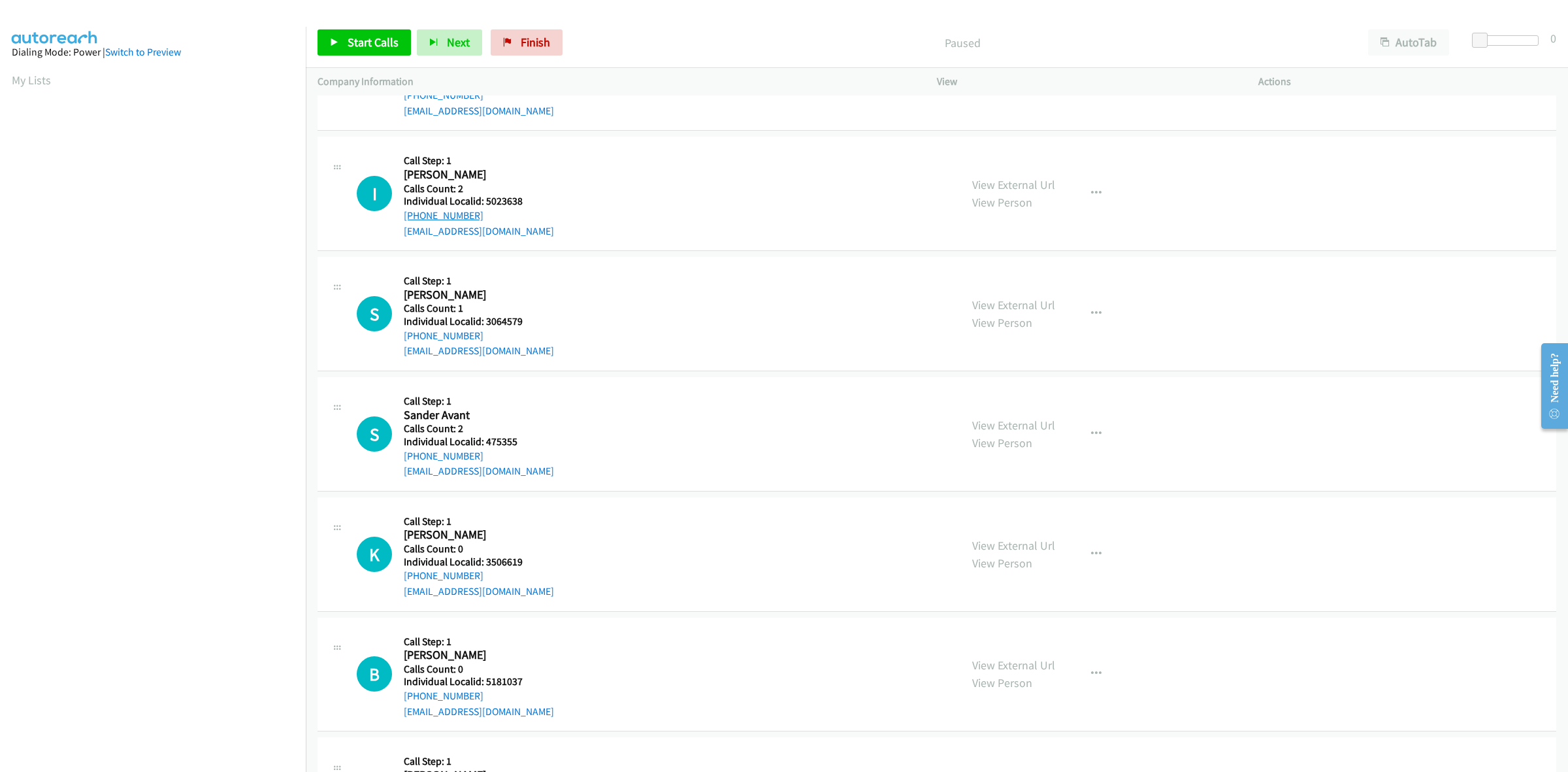
drag, startPoint x: 484, startPoint y: 214, endPoint x: 404, endPoint y: 220, distance: 80.2
click at [404, 220] on div "+1 517-458-4228" at bounding box center [479, 216] width 150 height 16
copy link "+1 517-458-4228"
drag, startPoint x: 524, startPoint y: 198, endPoint x: 484, endPoint y: 201, distance: 40.1
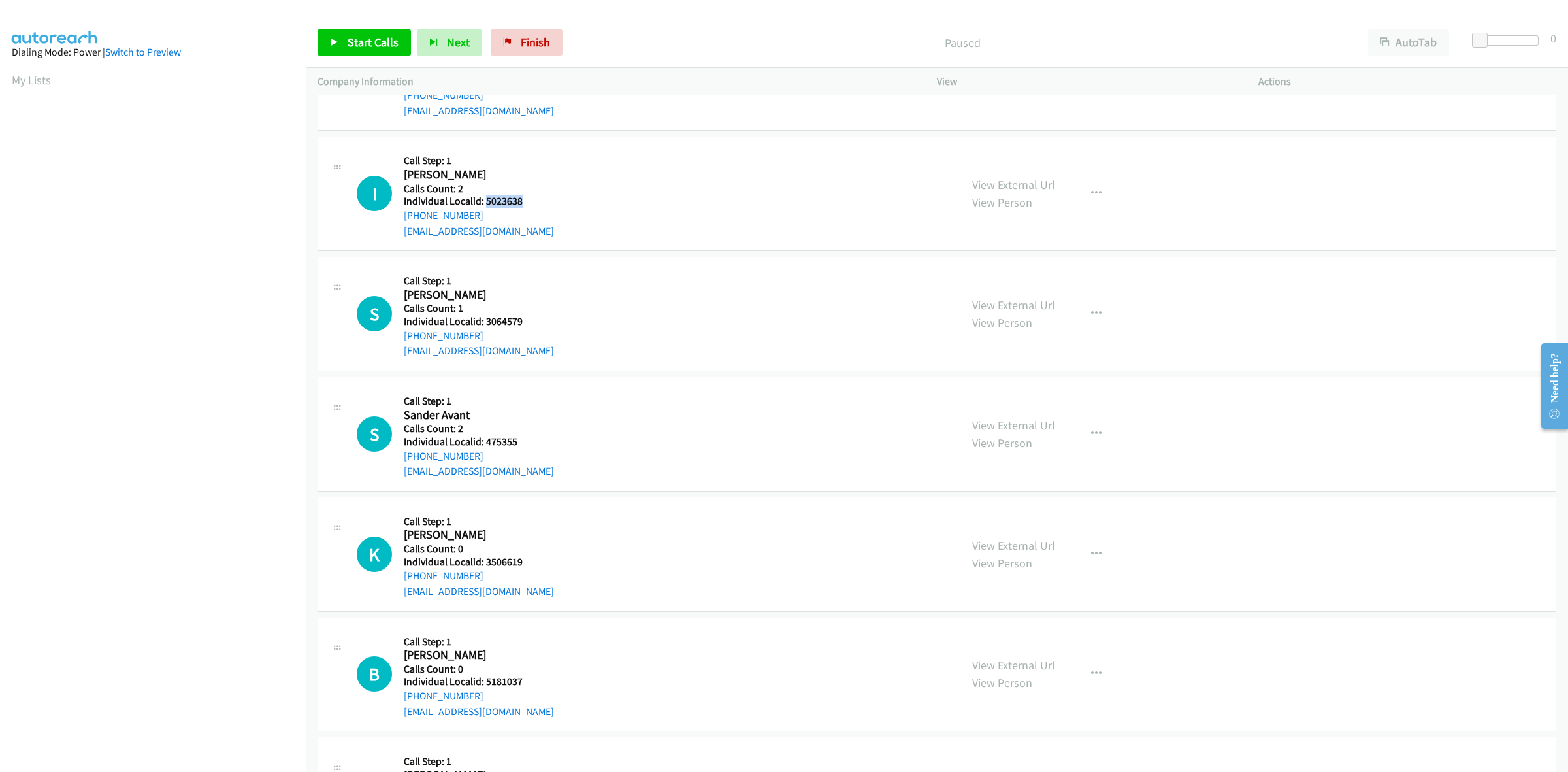
click at [484, 201] on h5 "Individual Localid: 5023638" at bounding box center [479, 201] width 150 height 13
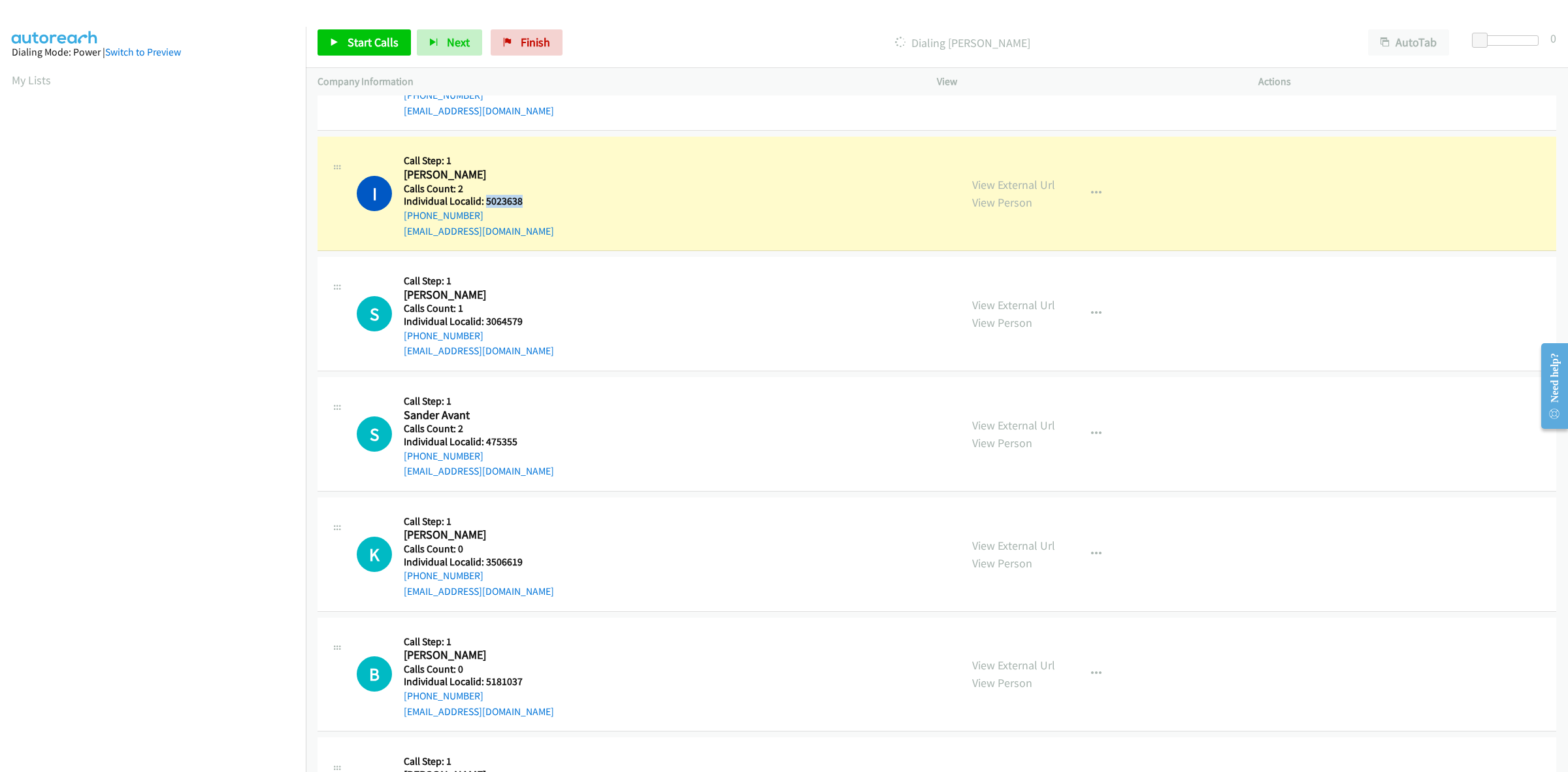
copy h5 "5023638"
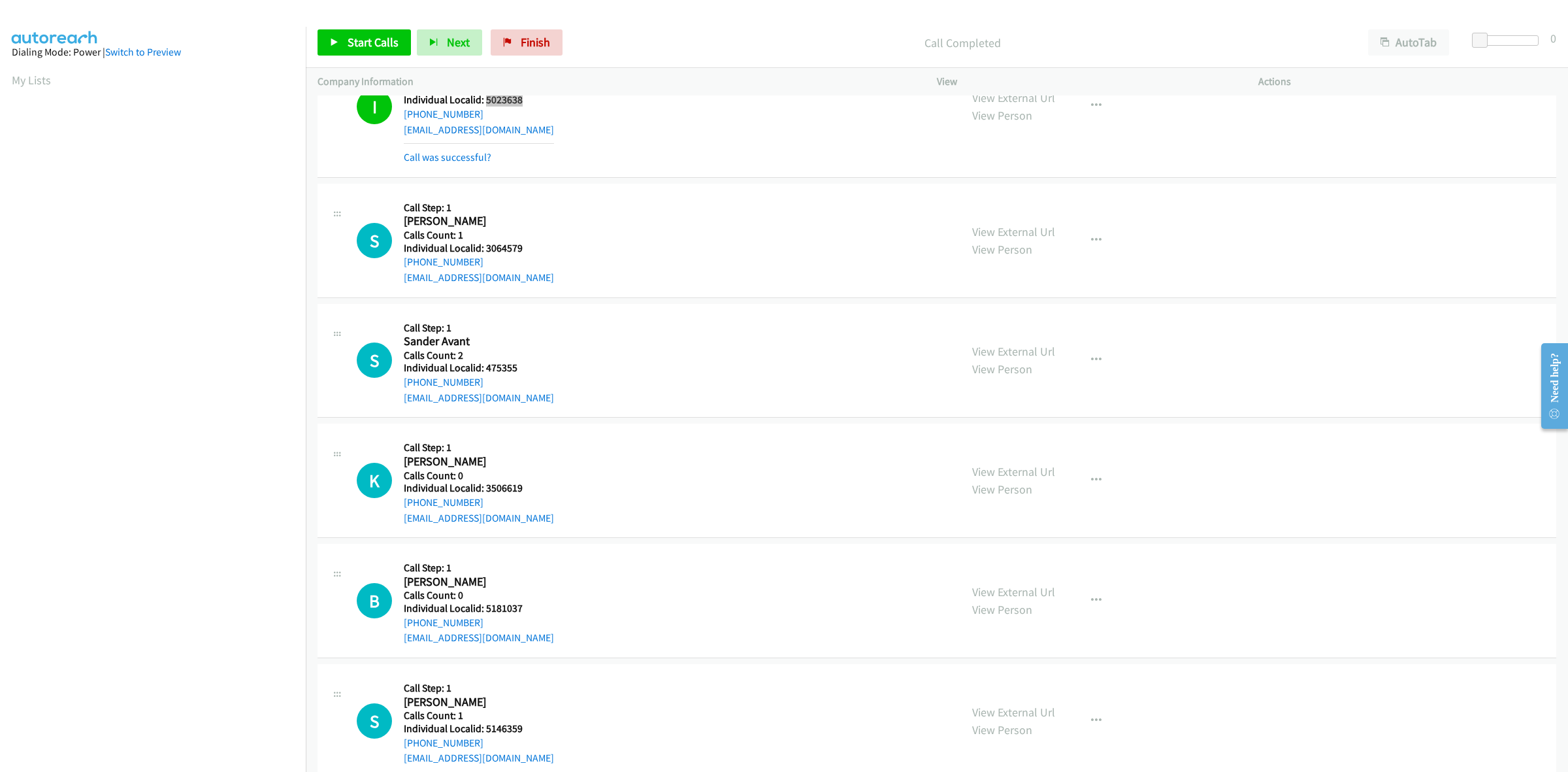
scroll to position [204, 0]
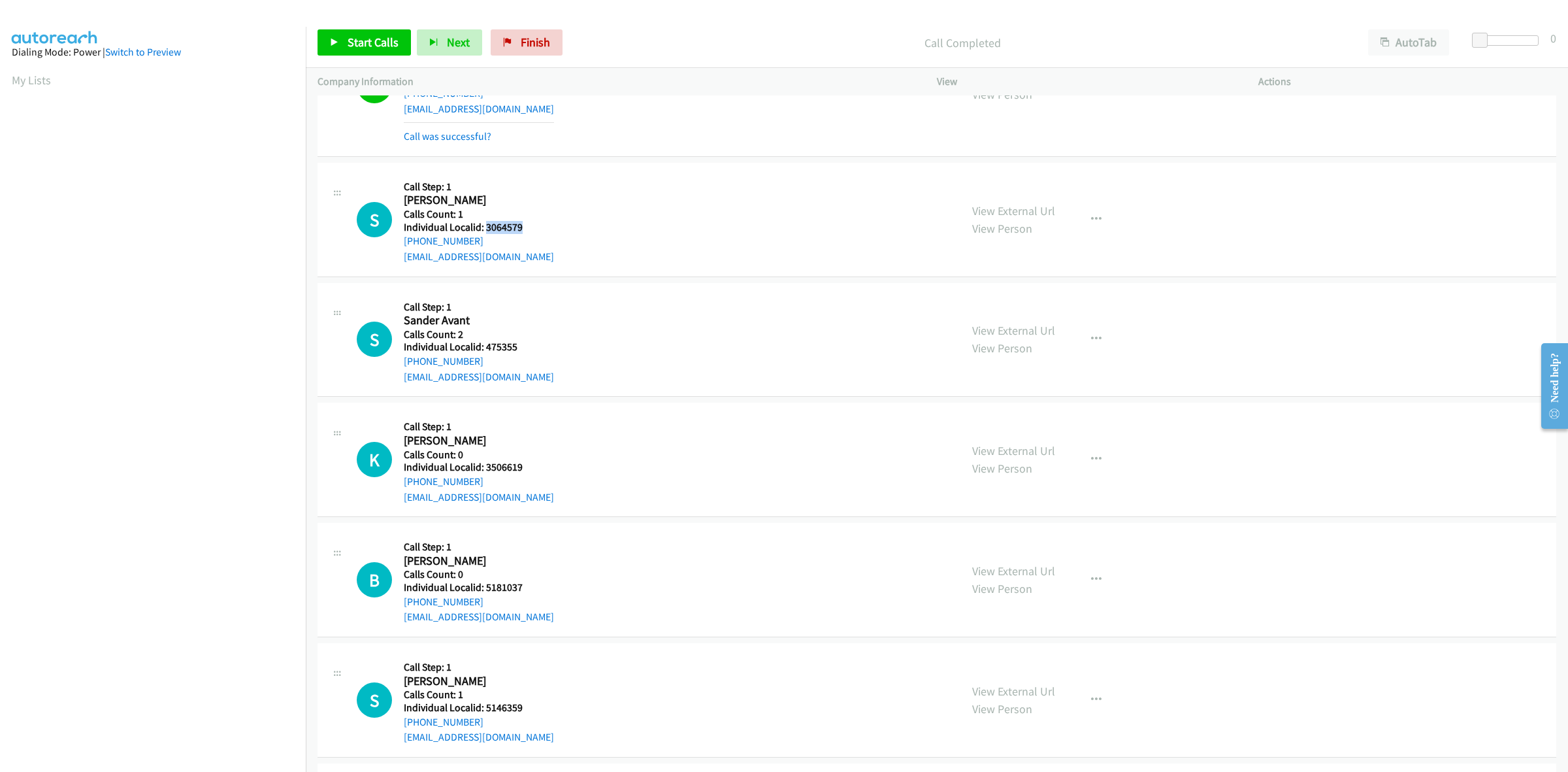
drag, startPoint x: 528, startPoint y: 228, endPoint x: 486, endPoint y: 229, distance: 42.0
click at [486, 229] on h5 "Individual Localid: 3064579" at bounding box center [479, 228] width 150 height 13
copy h5 "3064579"
click at [38, 84] on link "My Lists" at bounding box center [31, 80] width 39 height 15
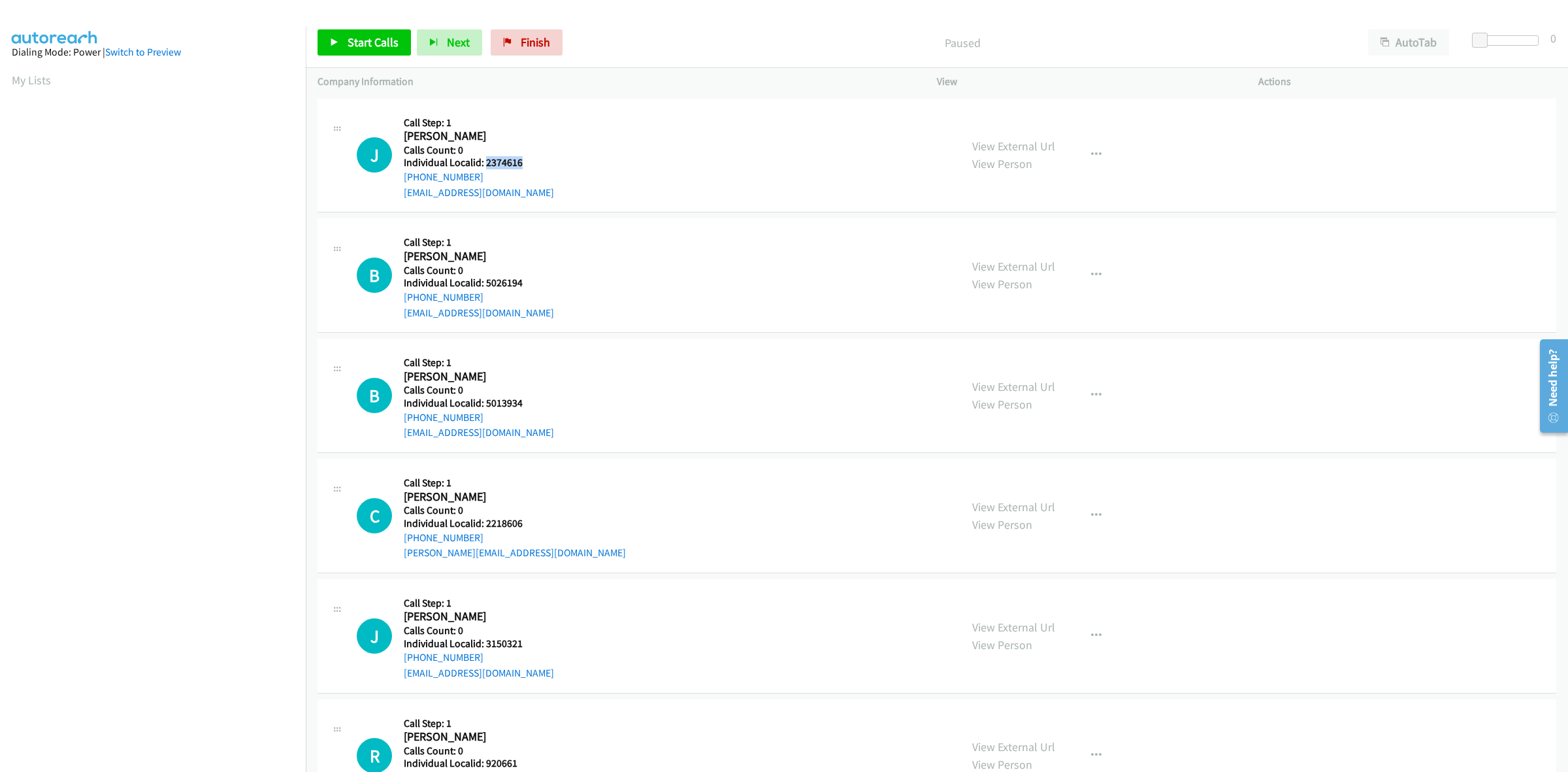
drag, startPoint x: 533, startPoint y: 161, endPoint x: 486, endPoint y: 161, distance: 47.0
click at [486, 161] on h5 "Individual Localid: 2374616" at bounding box center [479, 163] width 150 height 13
copy h5 "2374616"
drag, startPoint x: 526, startPoint y: 161, endPoint x: 484, endPoint y: 159, distance: 42.0
click at [484, 159] on h5 "Individual Localid: 2374616" at bounding box center [479, 163] width 150 height 13
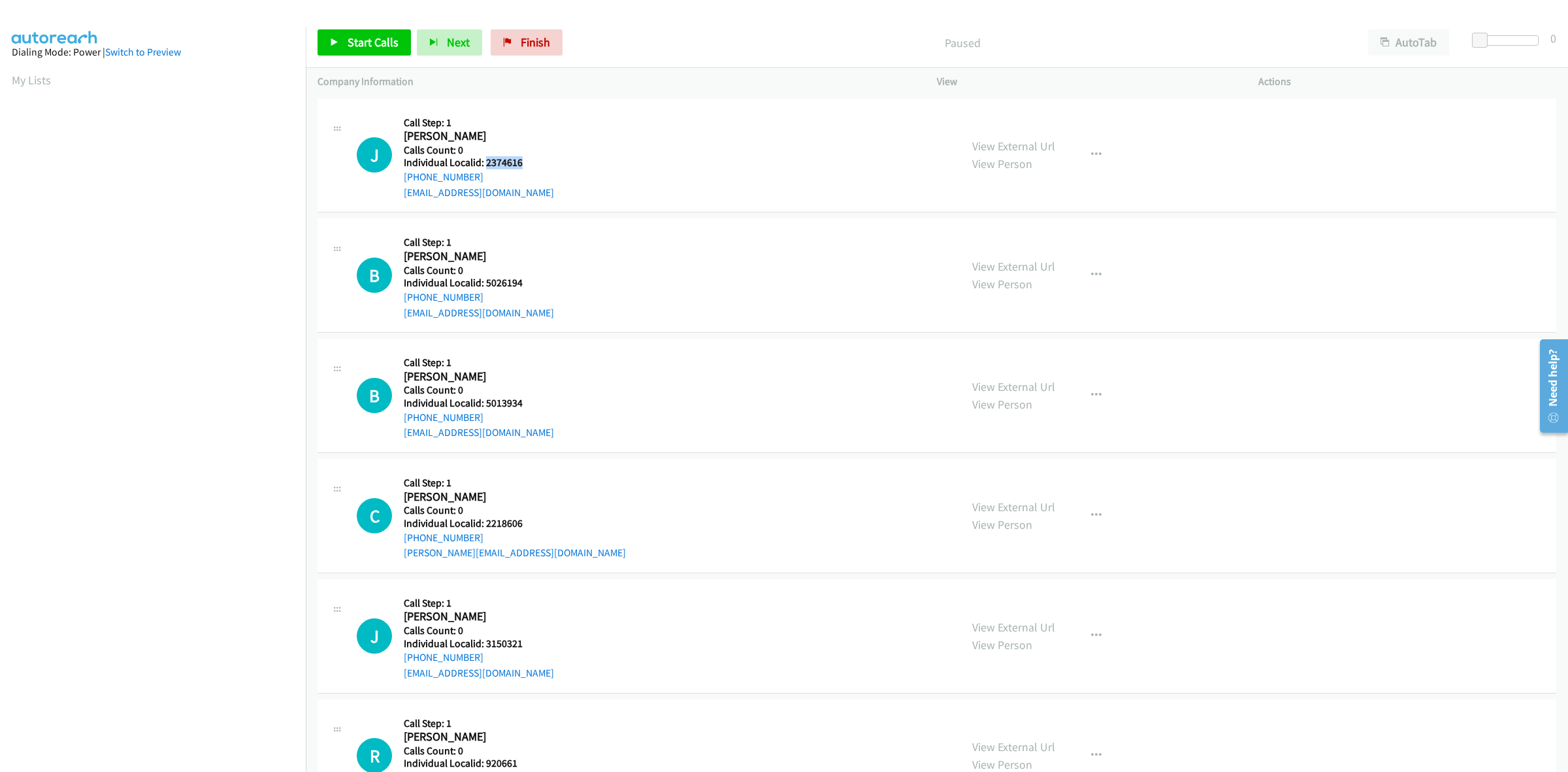
copy h5 "2374616"
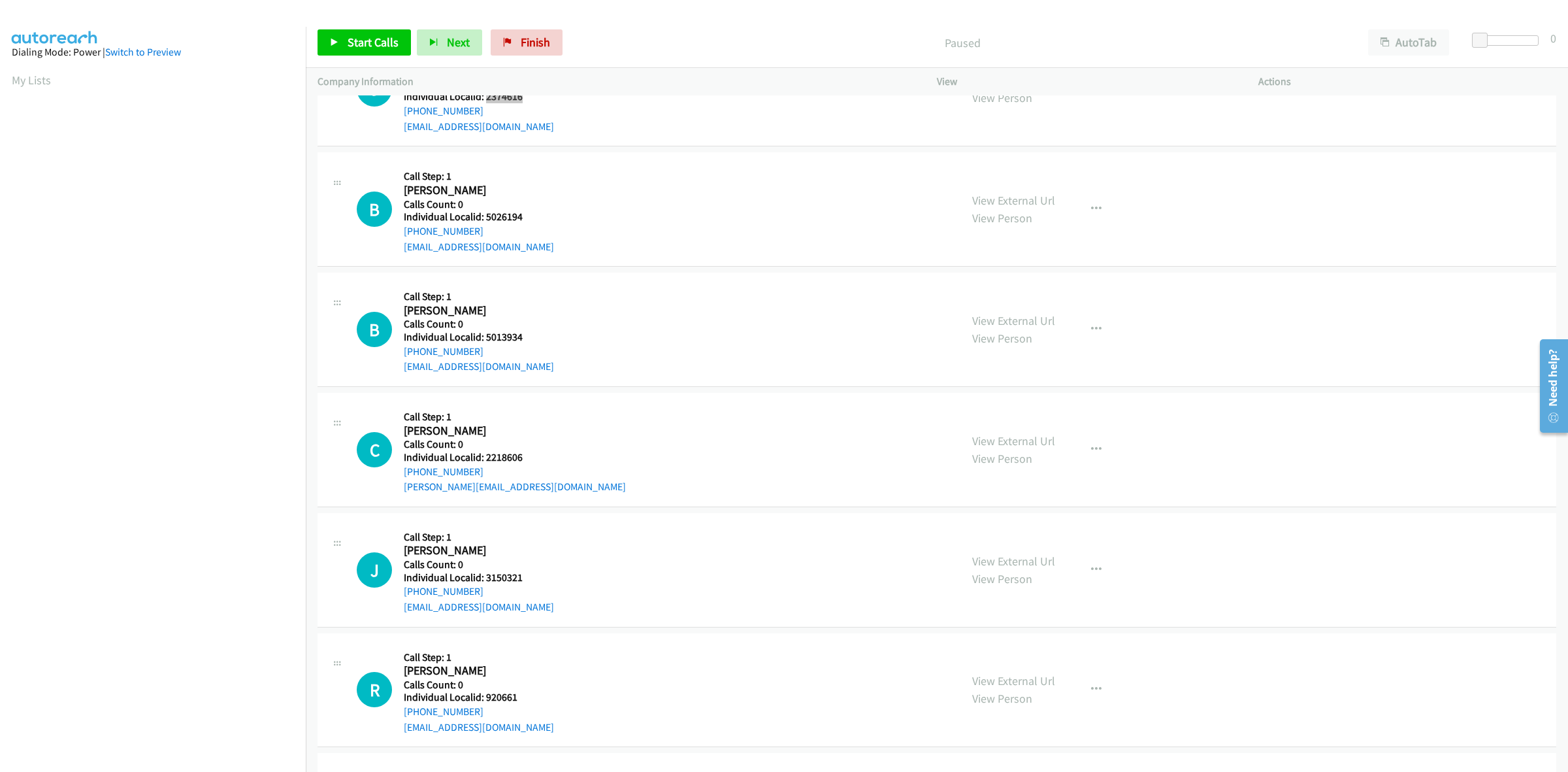
scroll to position [82, 0]
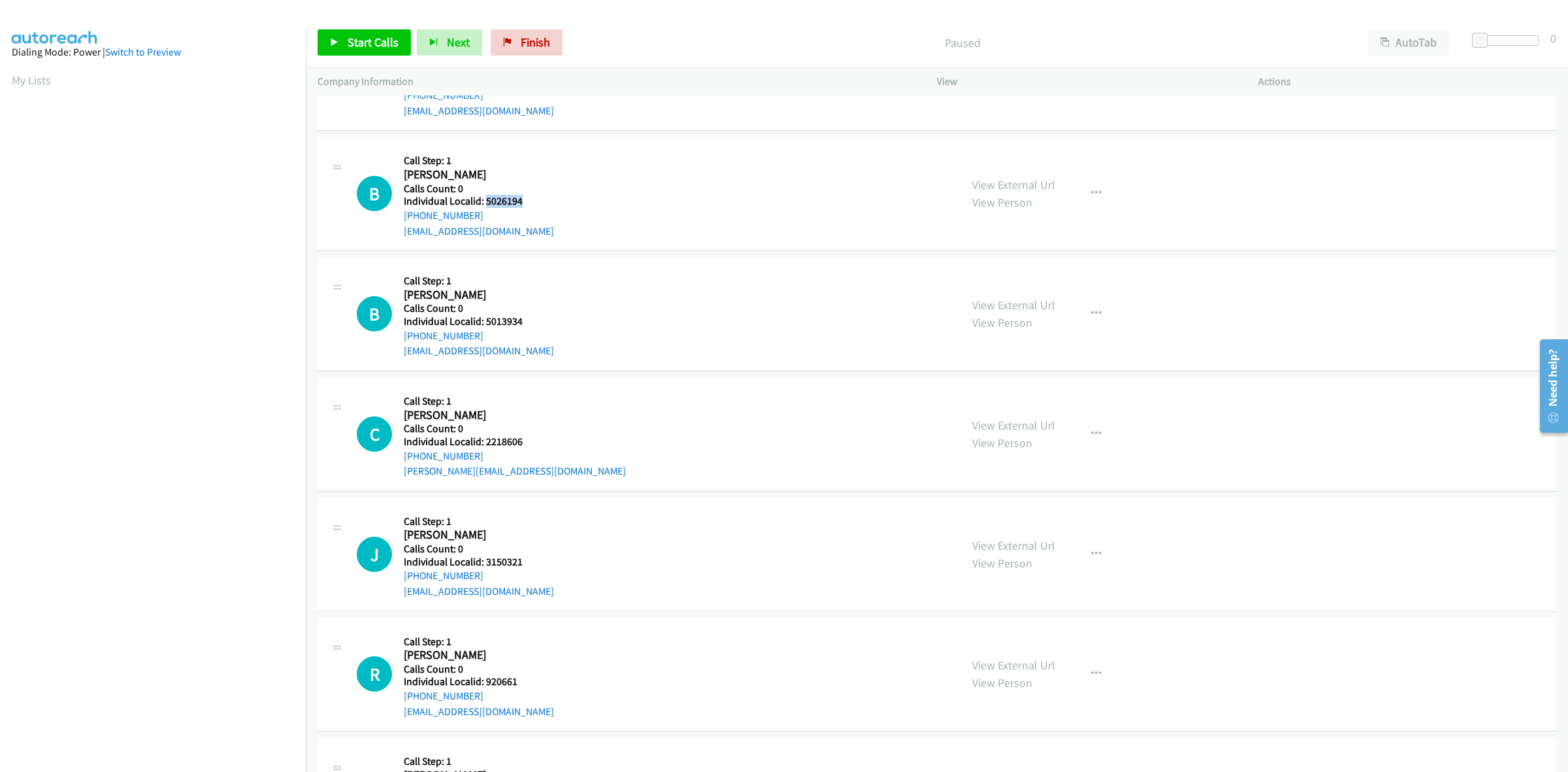
drag, startPoint x: 524, startPoint y: 204, endPoint x: 486, endPoint y: 194, distance: 39.3
click at [486, 195] on h5 "Individual Localid: 5026194" at bounding box center [479, 201] width 150 height 13
copy h5 "5026194"
drag, startPoint x: 536, startPoint y: 317, endPoint x: 485, endPoint y: 323, distance: 51.4
click at [485, 323] on h5 "Individual Localid: 5013934" at bounding box center [479, 322] width 150 height 13
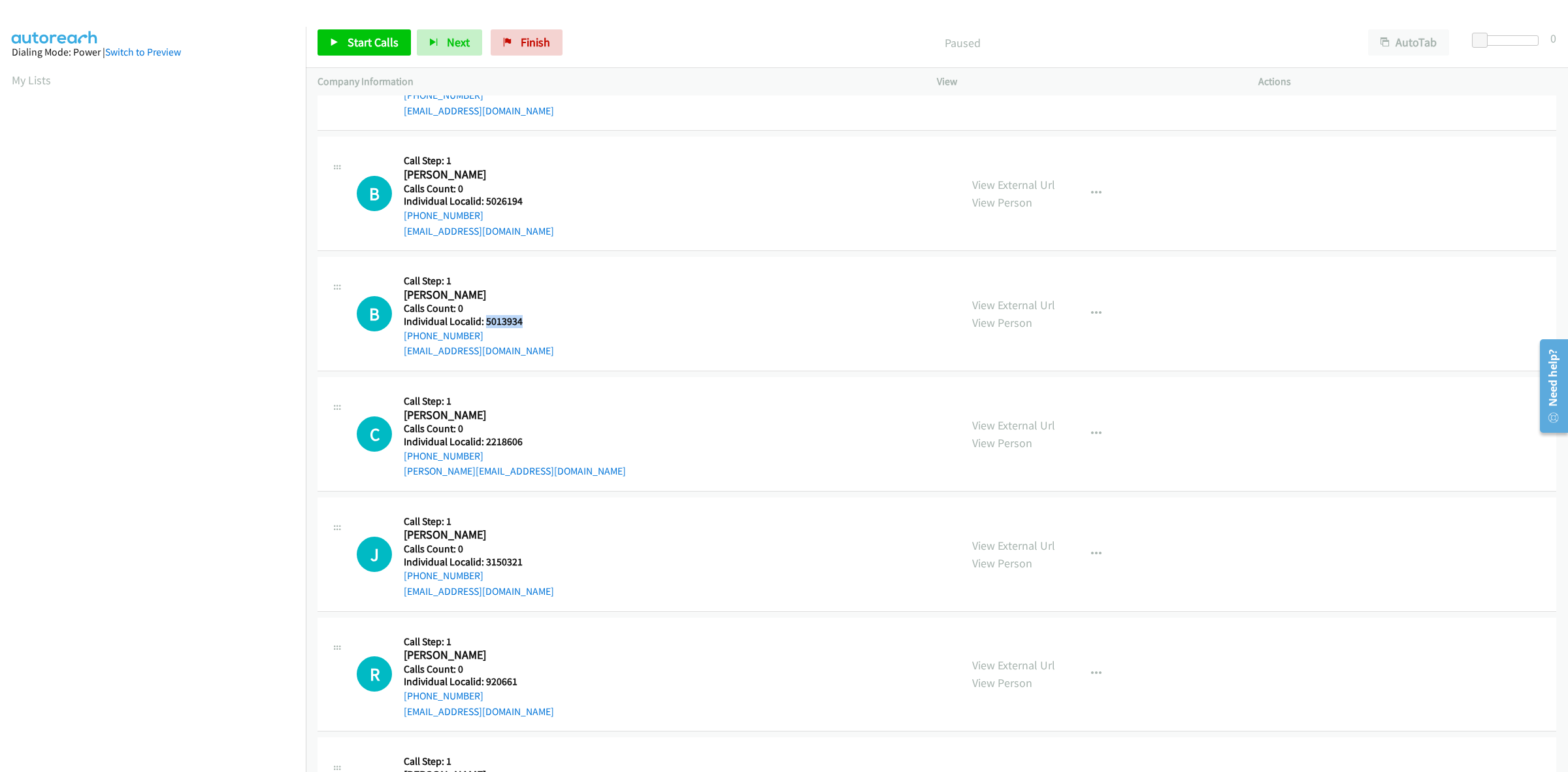
copy h5 "5013934"
drag, startPoint x: 514, startPoint y: 171, endPoint x: 511, endPoint y: 248, distance: 77.1
click at [514, 171] on h2 "[PERSON_NAME]" at bounding box center [478, 174] width 148 height 15
click at [515, 298] on h2 "[PERSON_NAME]" at bounding box center [478, 295] width 148 height 15
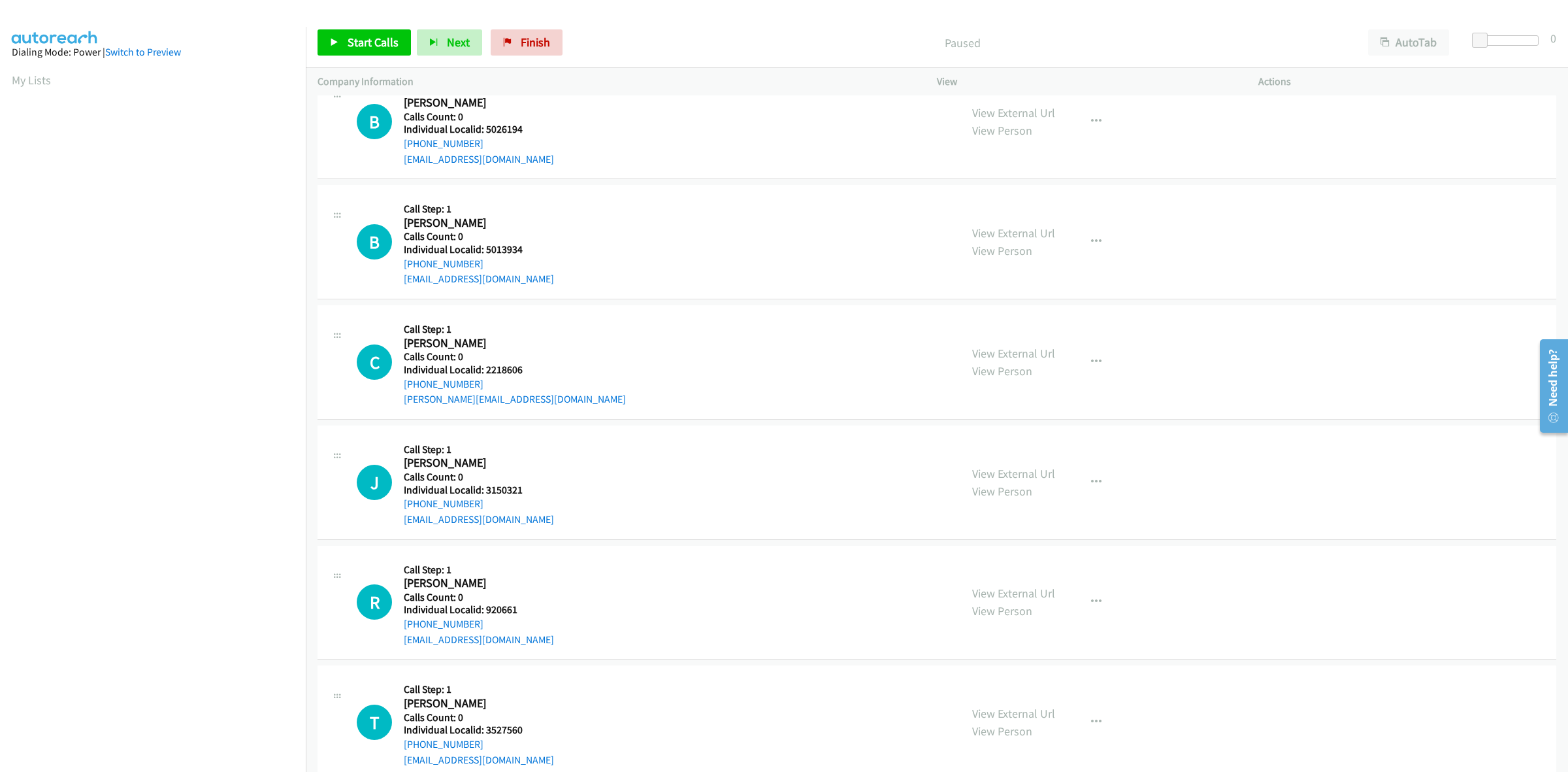
scroll to position [163, 0]
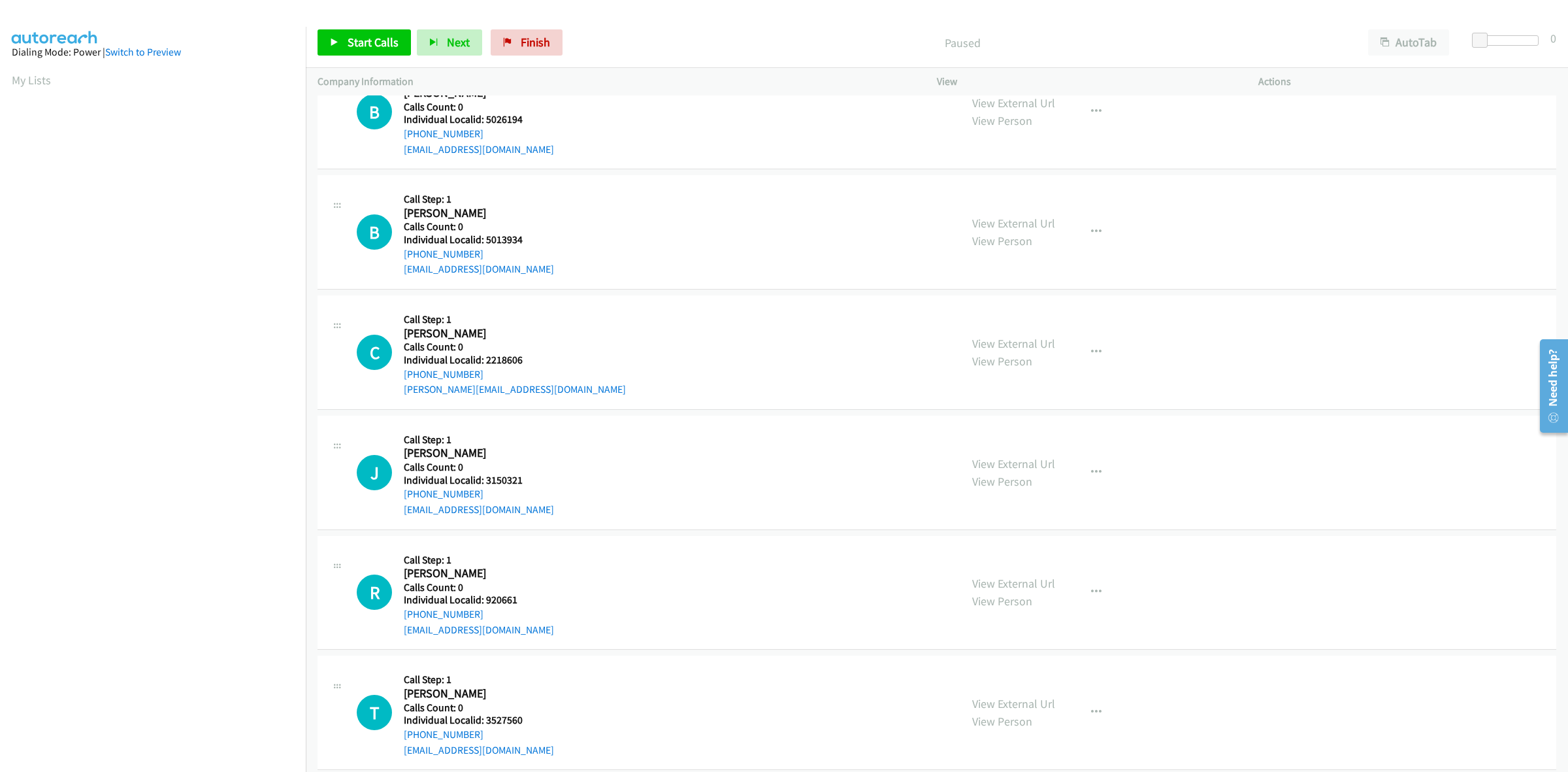
drag, startPoint x: 478, startPoint y: 250, endPoint x: 400, endPoint y: 260, distance: 78.6
click at [400, 260] on div "B Callback Scheduled Call Step: 1 [PERSON_NAME] America/New_York Calls Count: 0…" at bounding box center [653, 232] width 592 height 90
copy link "[PHONE_NUMBER]"
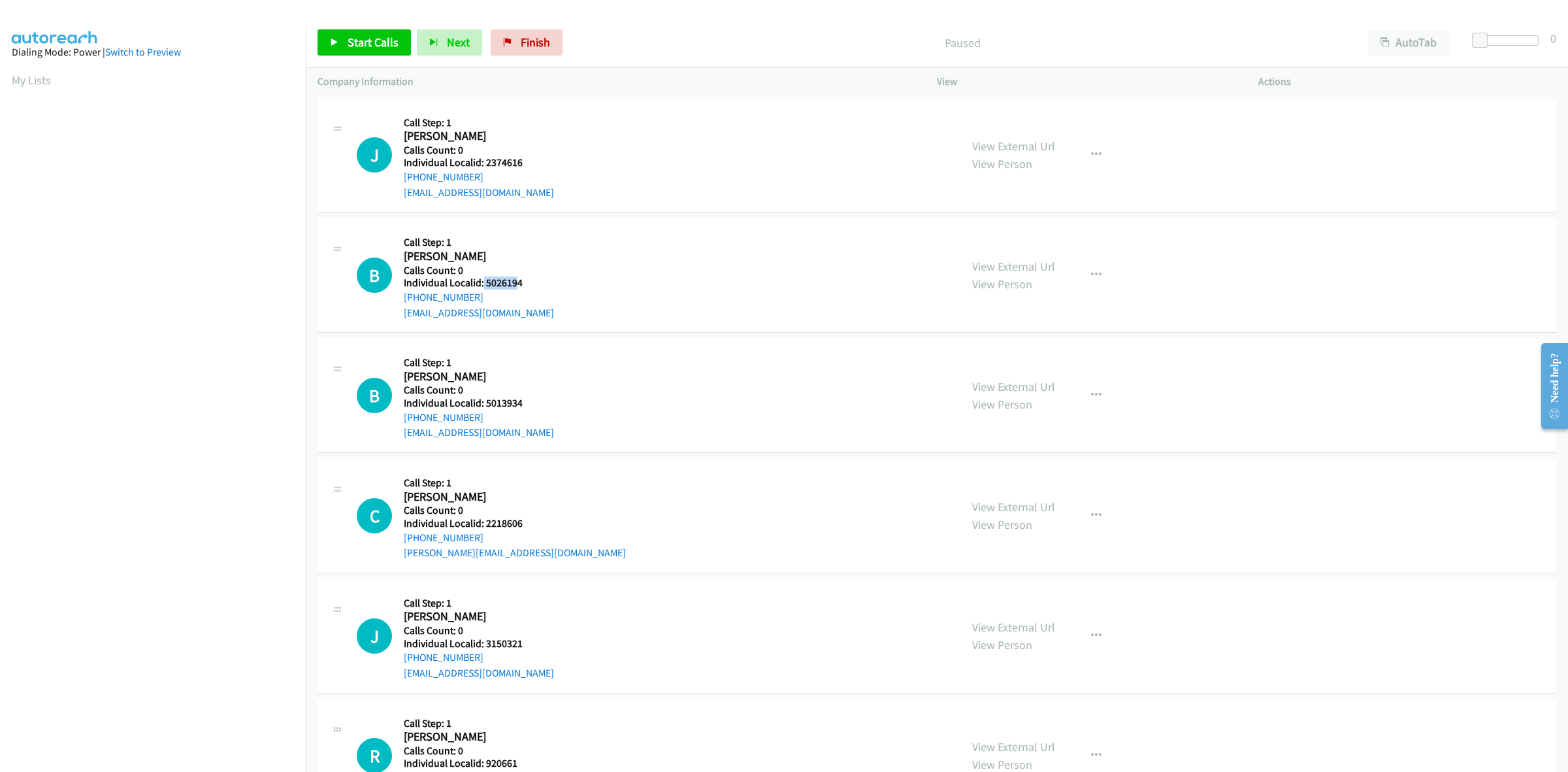
drag, startPoint x: 517, startPoint y: 281, endPoint x: 482, endPoint y: 287, distance: 35.5
click at [482, 287] on h5 "Individual Localid: 5026194" at bounding box center [479, 283] width 150 height 13
click at [531, 287] on h5 "Individual Localid: 5026194" at bounding box center [479, 283] width 150 height 13
drag, startPoint x: 523, startPoint y: 285, endPoint x: 484, endPoint y: 285, distance: 39.0
click at [484, 285] on h5 "Individual Localid: 5026194" at bounding box center [479, 283] width 150 height 13
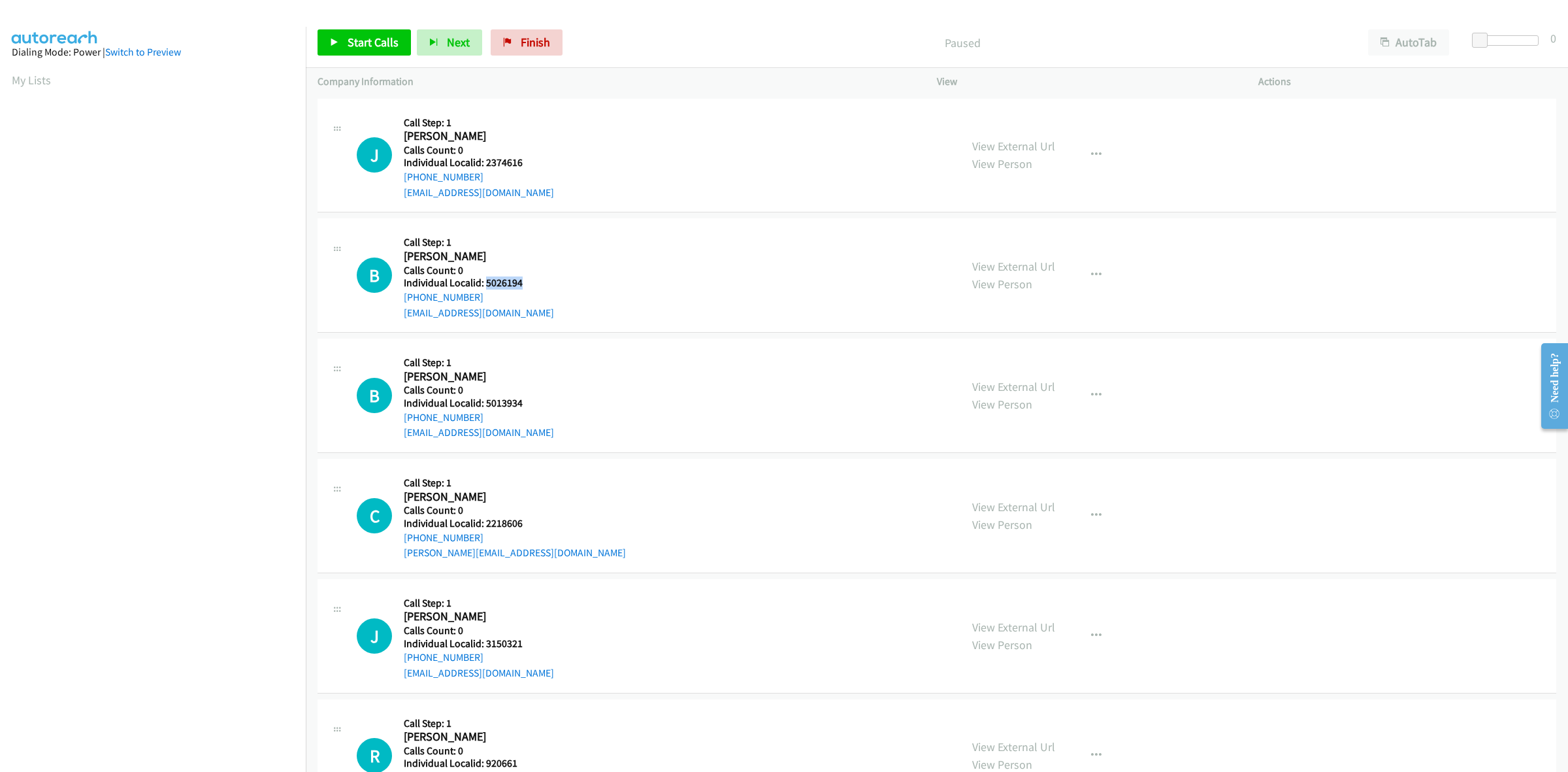
copy h5 "5026194"
drag, startPoint x: 1093, startPoint y: 279, endPoint x: 1052, endPoint y: 320, distance: 58.0
click at [1093, 279] on icon "button" at bounding box center [1096, 275] width 10 height 10
click at [1011, 363] on link "Skip Call" at bounding box center [1026, 361] width 174 height 26
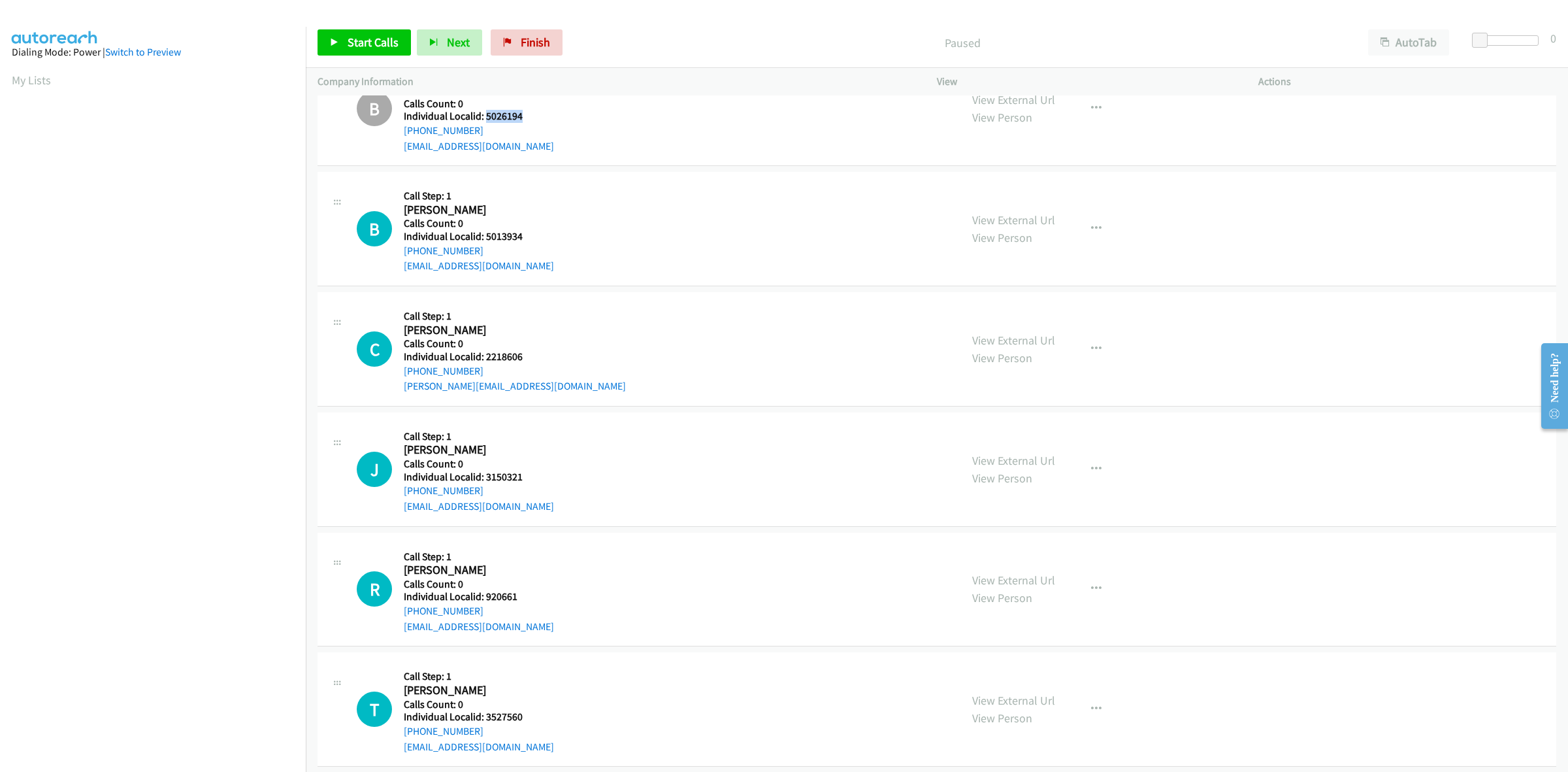
scroll to position [224, 0]
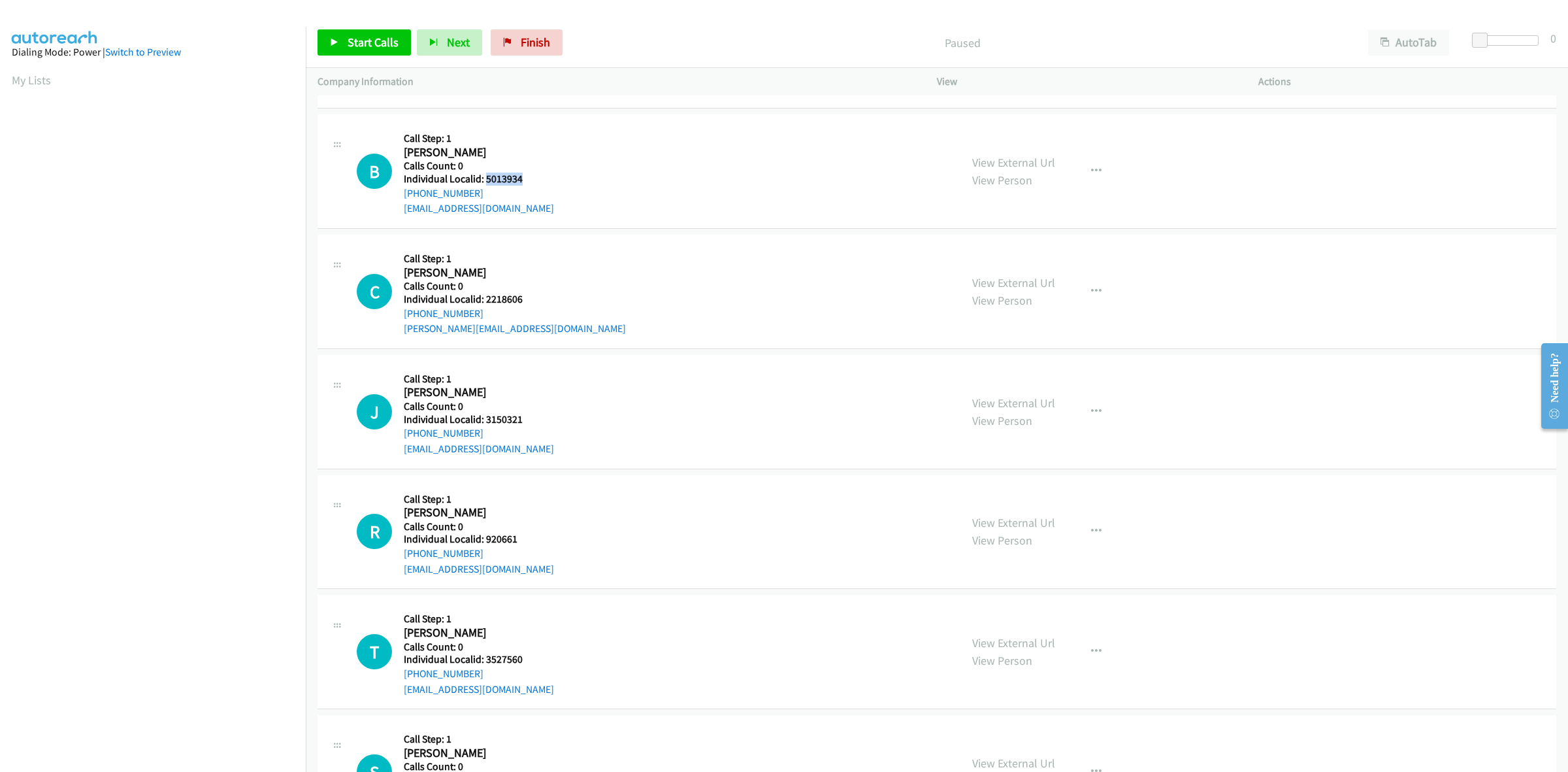
drag, startPoint x: 528, startPoint y: 183, endPoint x: 484, endPoint y: 179, distance: 44.2
click at [484, 179] on h5 "Individual Localid: 5013934" at bounding box center [479, 180] width 150 height 13
copy h5 "5013934"
drag, startPoint x: 517, startPoint y: 123, endPoint x: 490, endPoint y: 174, distance: 57.7
click at [517, 123] on div "B Callback Scheduled Call Step: 1 Bobby Duker America/New_York Calls Count: 0 I…" at bounding box center [936, 171] width 1239 height 115
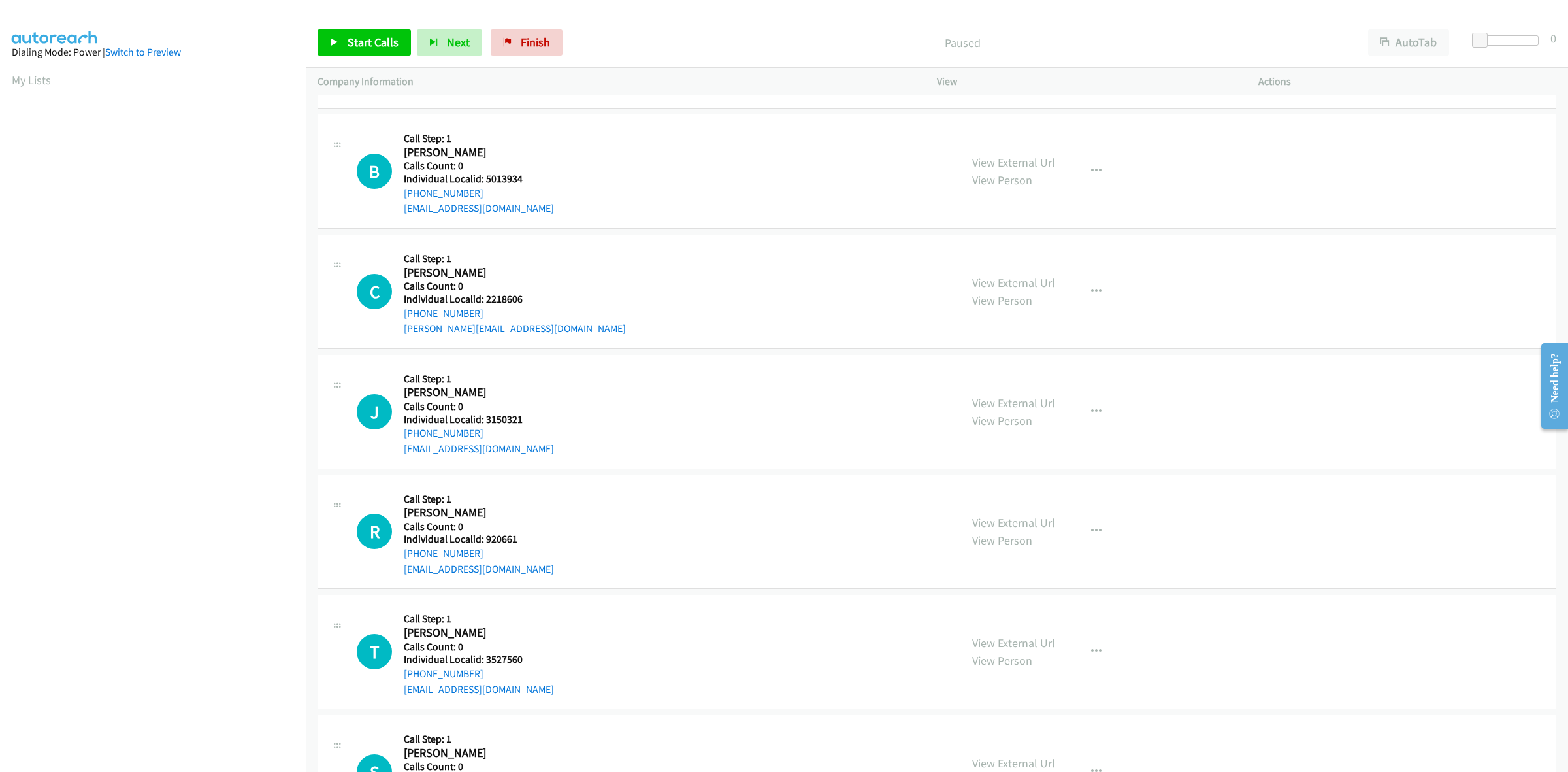
drag, startPoint x: 481, startPoint y: 190, endPoint x: 399, endPoint y: 194, distance: 82.1
click at [399, 194] on div "B Callback Scheduled Call Step: 1 Bobby Duker America/New_York Calls Count: 0 I…" at bounding box center [653, 171] width 592 height 90
copy link "[PHONE_NUMBER]"
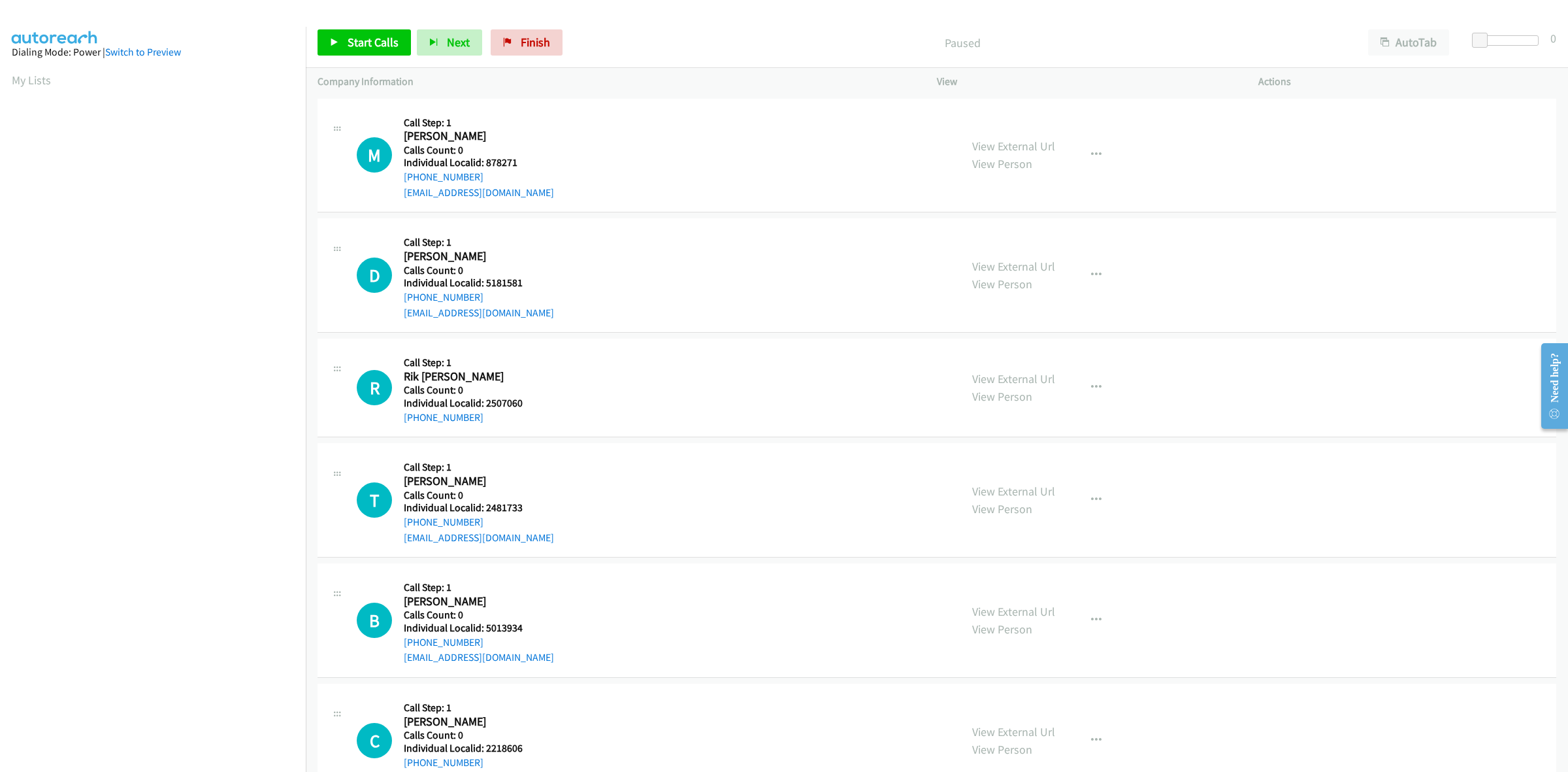
scroll to position [0, 2]
drag, startPoint x: 503, startPoint y: 159, endPoint x: 486, endPoint y: 159, distance: 17.0
click at [486, 159] on h5 "Individual Localid: 878271" at bounding box center [479, 163] width 150 height 13
copy h5 "878271"
drag, startPoint x: 482, startPoint y: 173, endPoint x: 394, endPoint y: 182, distance: 88.5
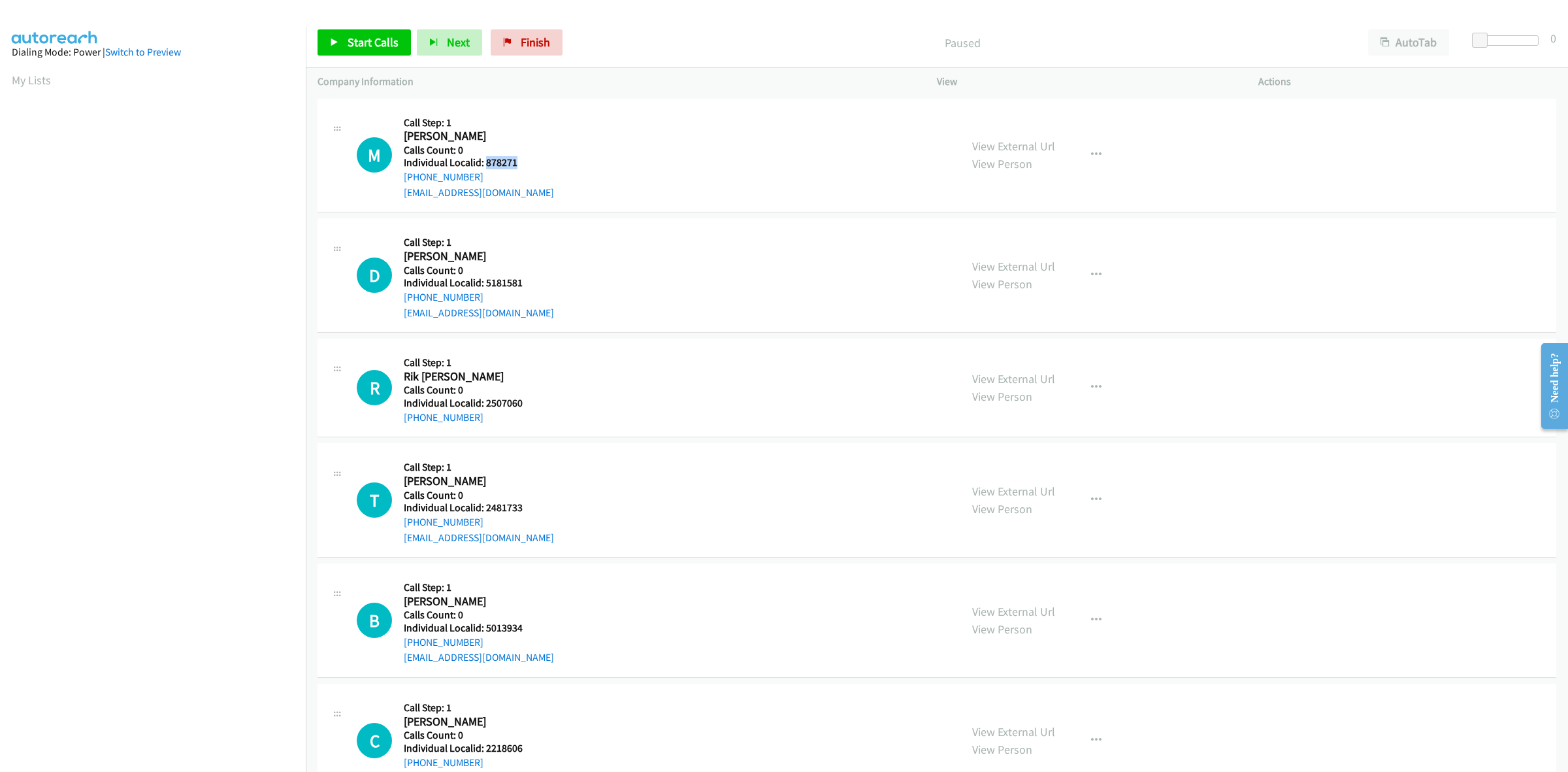
click at [394, 182] on div "M Callback Scheduled Call Step: 1 Matt Modic America/New_York Calls Count: 0 In…" at bounding box center [653, 155] width 592 height 90
copy link "+1 440-226-0509"
drag, startPoint x: 426, startPoint y: 178, endPoint x: 398, endPoint y: 182, distance: 28.3
click at [398, 182] on div "M Callback Scheduled Call Step: 1 [PERSON_NAME] America/New_York Calls Count: 0…" at bounding box center [653, 155] width 592 height 90
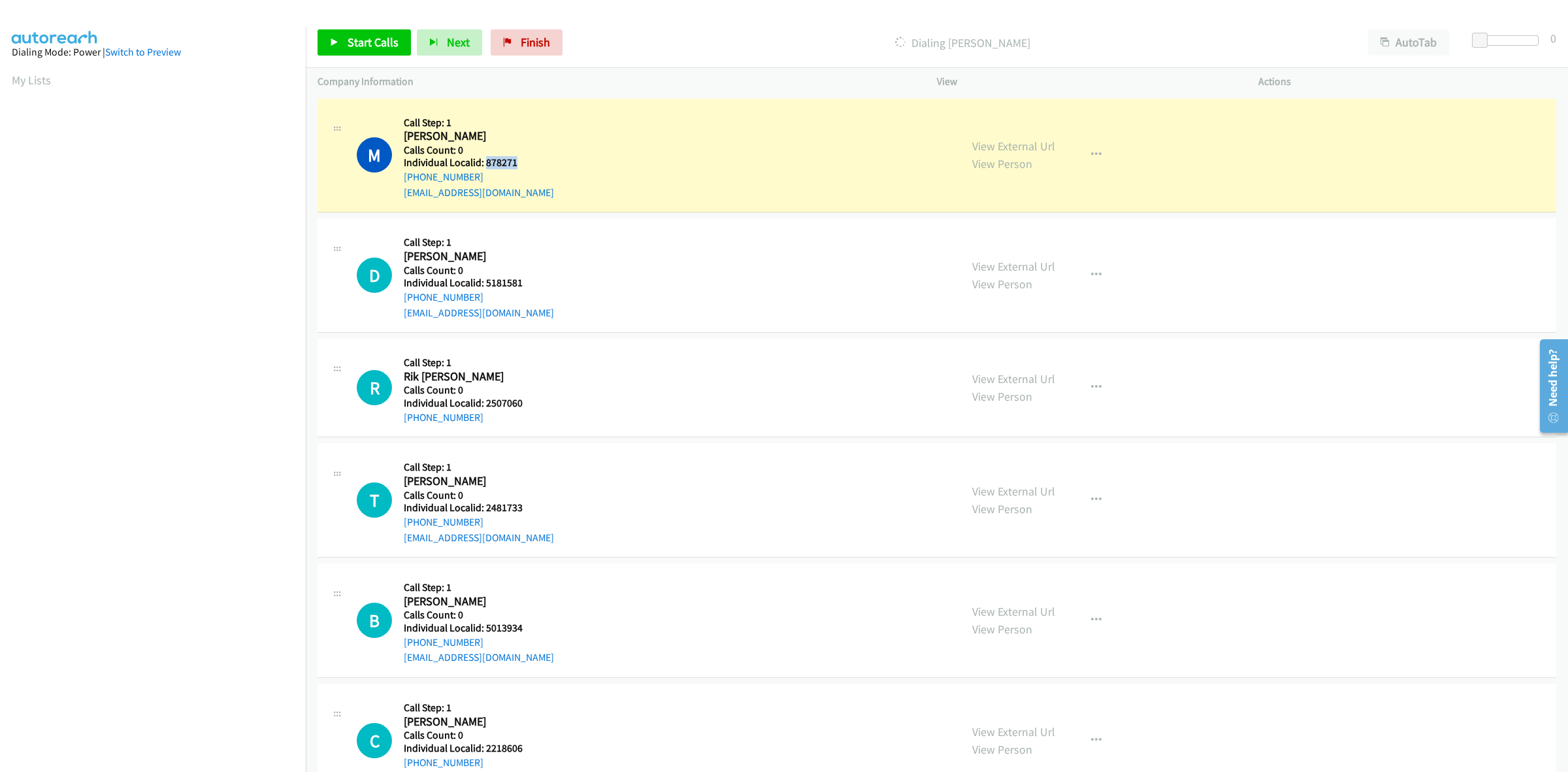
drag, startPoint x: 518, startPoint y: 160, endPoint x: 484, endPoint y: 161, distance: 34.0
click at [484, 161] on h5 "Individual Localid: 878271" at bounding box center [479, 163] width 150 height 13
copy h5 "878271"
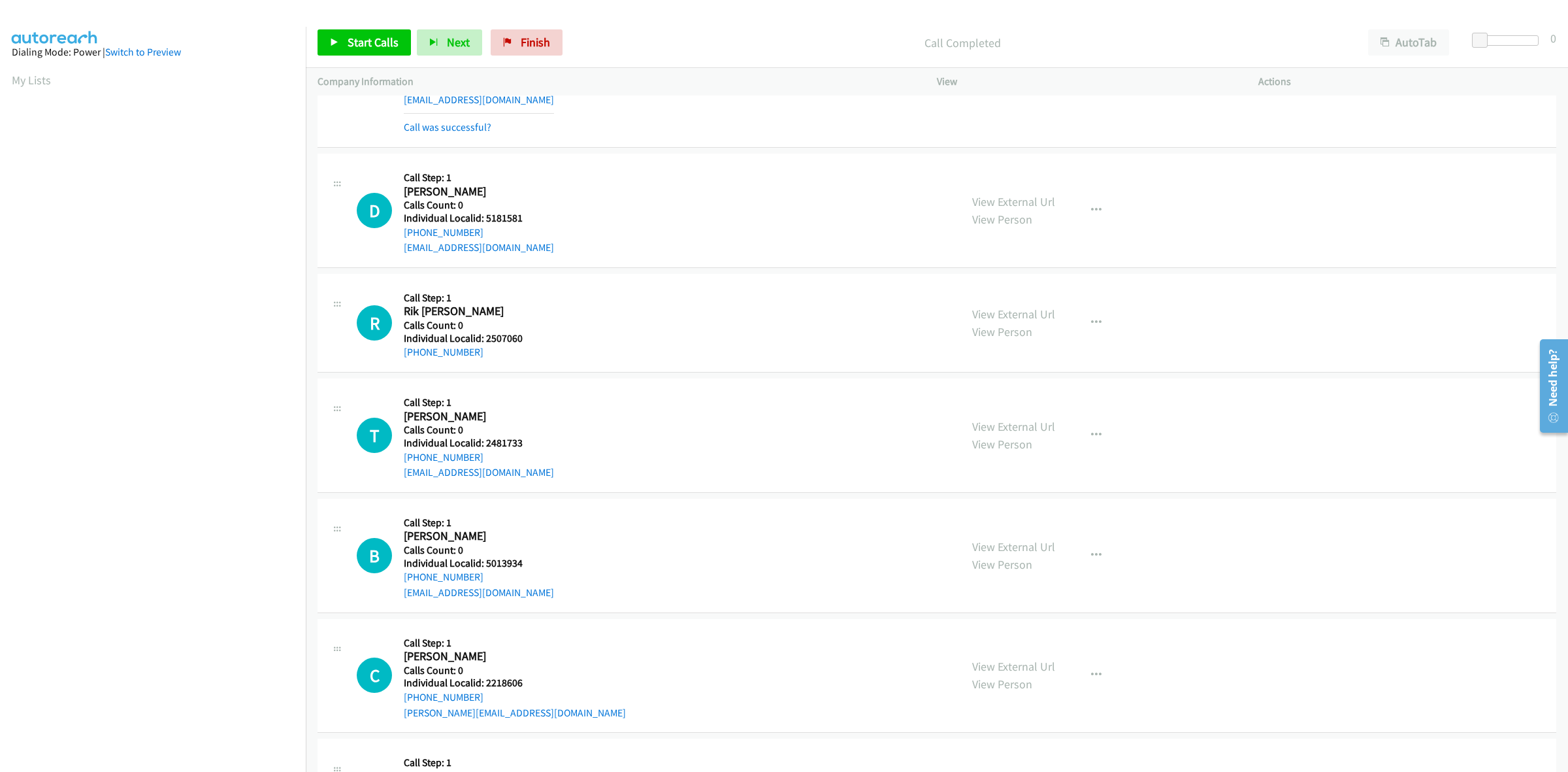
scroll to position [123, 0]
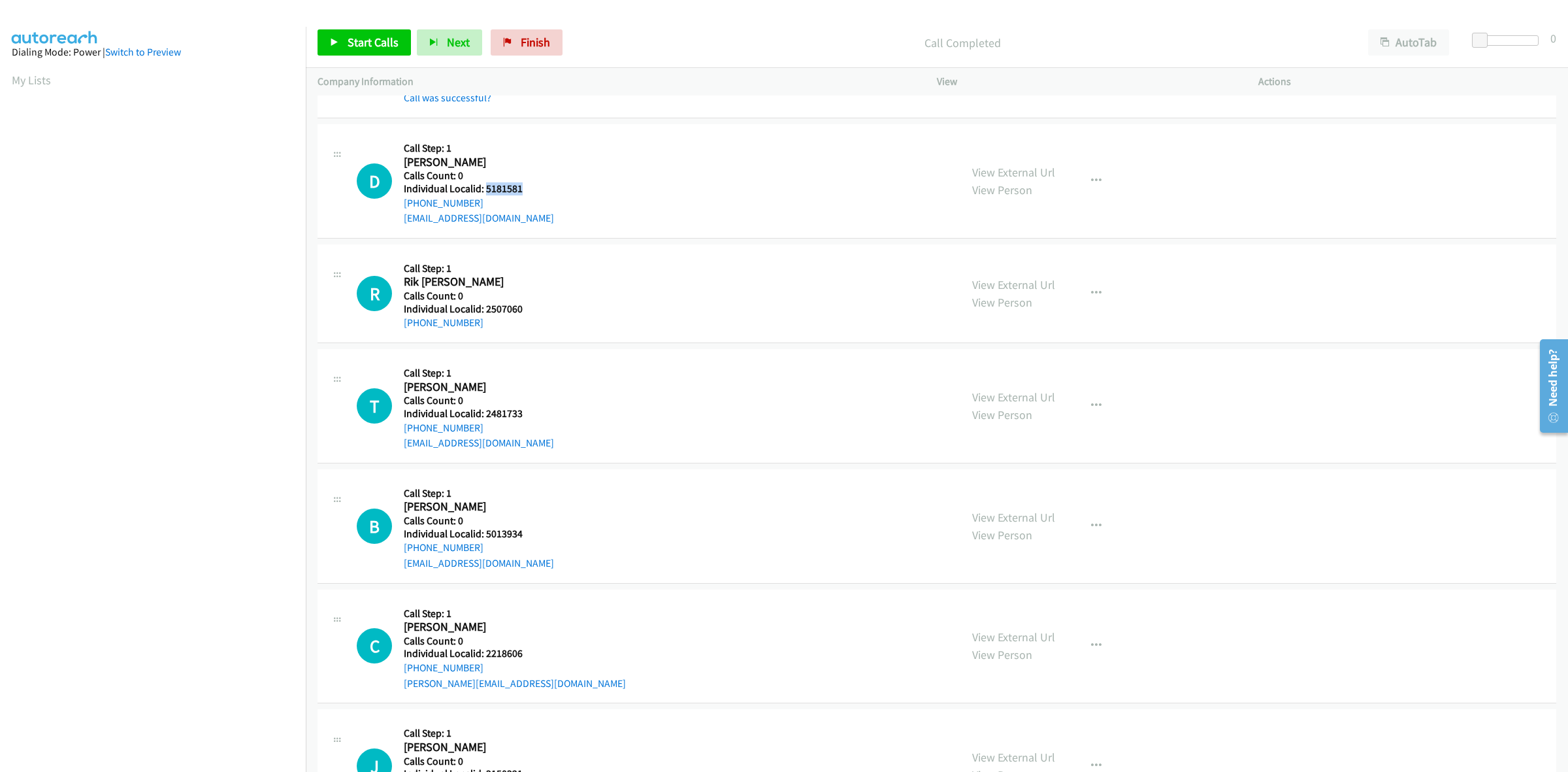
drag, startPoint x: 530, startPoint y: 187, endPoint x: 484, endPoint y: 186, distance: 46.0
click at [484, 186] on h5 "Individual Localid: 5181581" at bounding box center [479, 189] width 150 height 13
copy h5 "5181581"
click at [546, 149] on h5 "Call Step: 1" at bounding box center [479, 148] width 150 height 13
drag, startPoint x: 475, startPoint y: 199, endPoint x: 395, endPoint y: 206, distance: 80.3
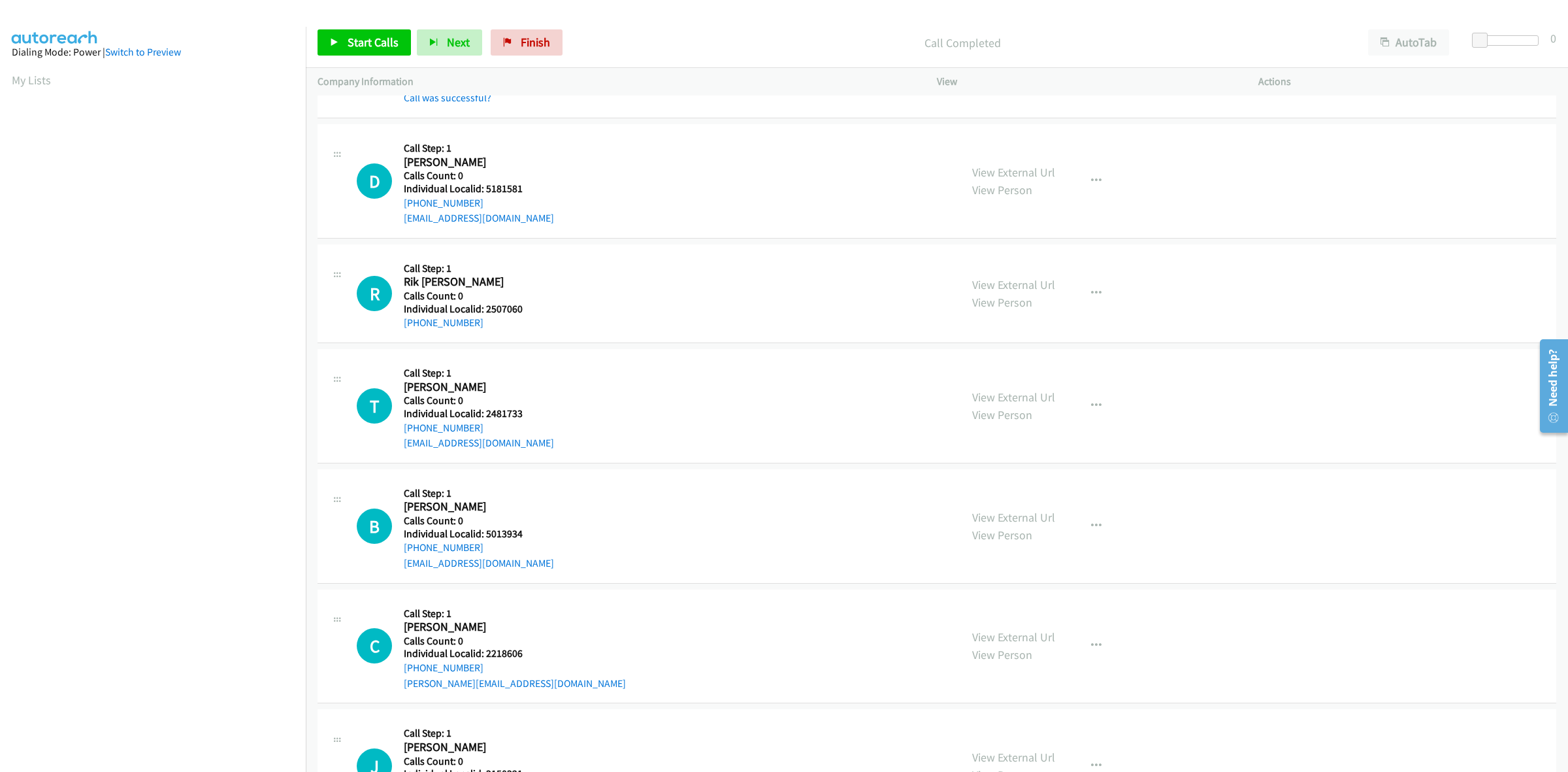
click at [395, 206] on div "D Callback Scheduled Call Step: 1 Dylan Sibold America/New_York Calls Count: 0 …" at bounding box center [653, 181] width 592 height 90
copy link "+1 304-356-0744"
drag, startPoint x: 528, startPoint y: 185, endPoint x: 485, endPoint y: 186, distance: 43.0
click at [485, 186] on h5 "Individual Localid: 5181581" at bounding box center [479, 189] width 150 height 13
copy h5 "5181581"
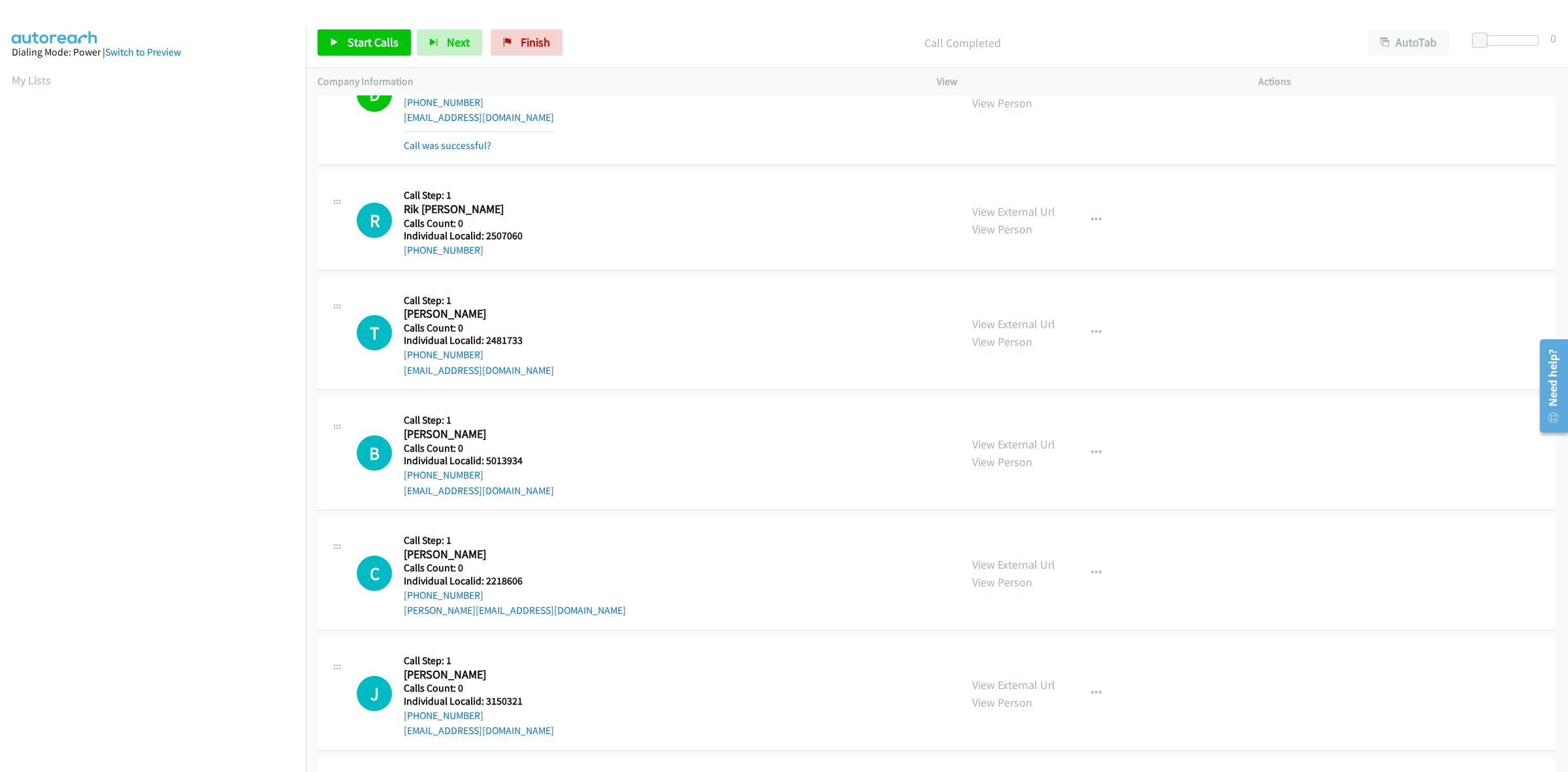
scroll to position [224, 0]
drag, startPoint x: 528, startPoint y: 229, endPoint x: 486, endPoint y: 234, distance: 42.3
click at [486, 234] on h5 "Individual Localid: 2507060" at bounding box center [478, 235] width 148 height 13
copy h5 "2507060"
click at [1095, 211] on button "button" at bounding box center [1096, 219] width 35 height 26
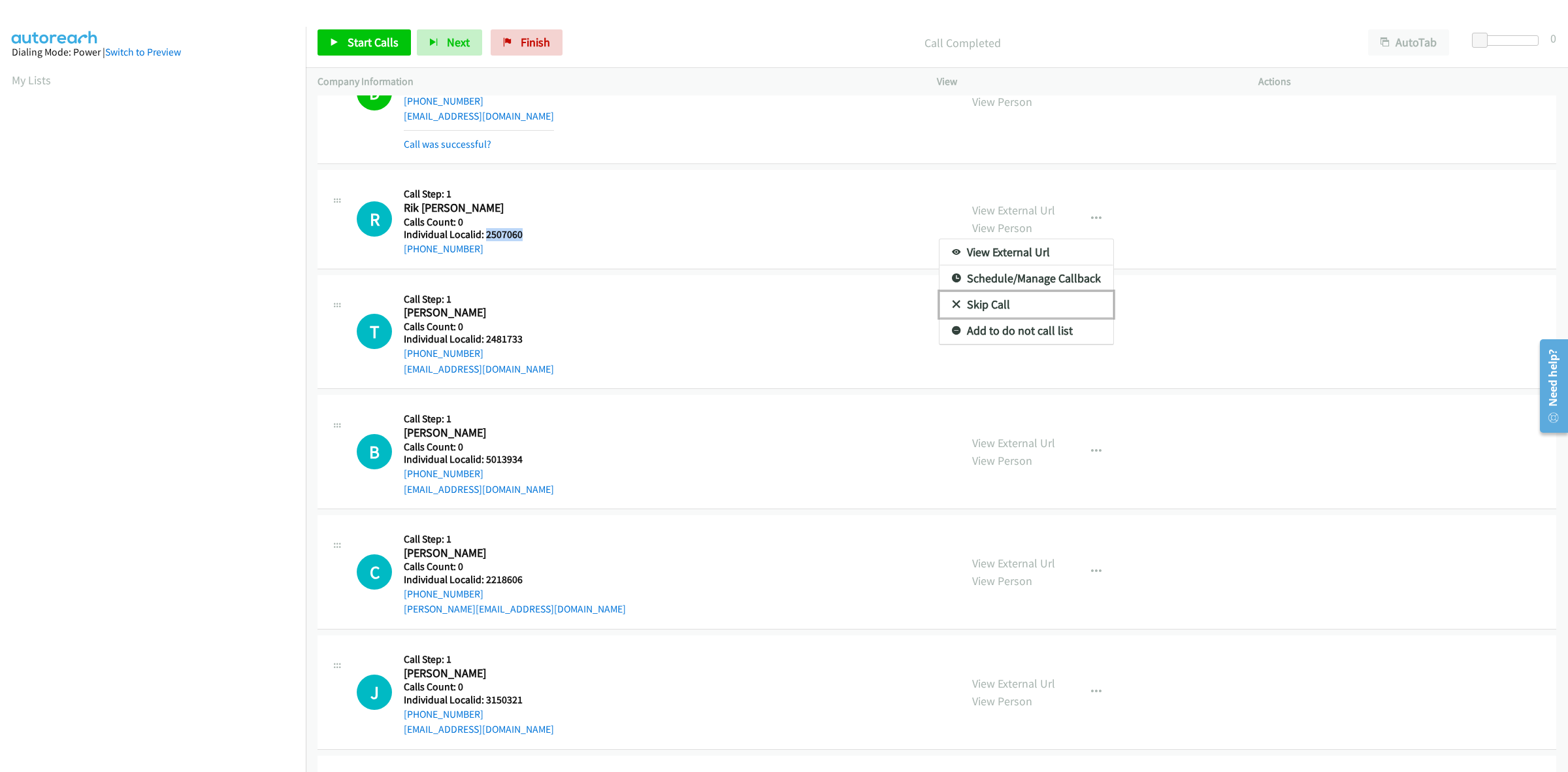
click at [1006, 298] on link "Skip Call" at bounding box center [1026, 305] width 174 height 26
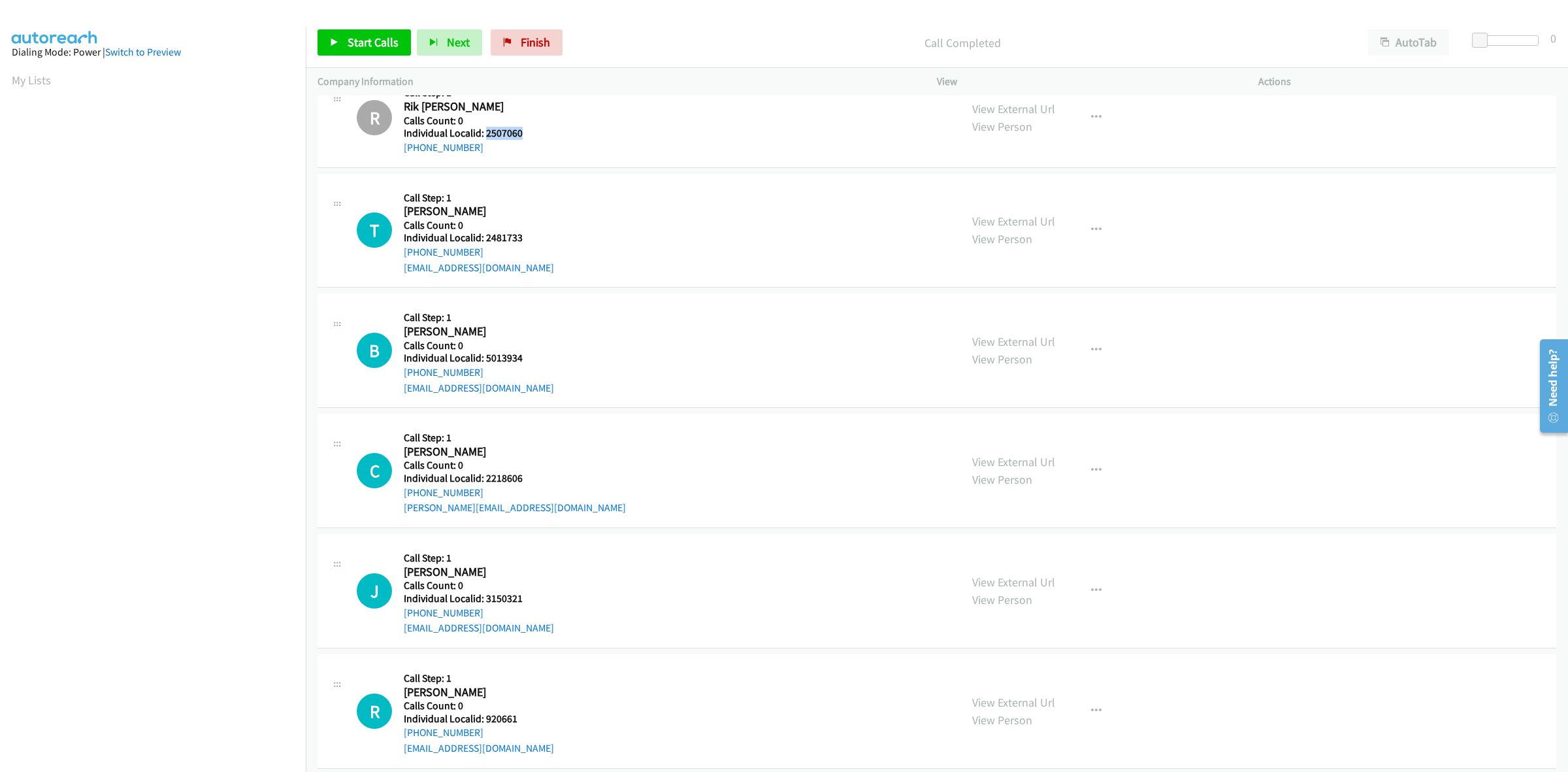
scroll to position [347, 0]
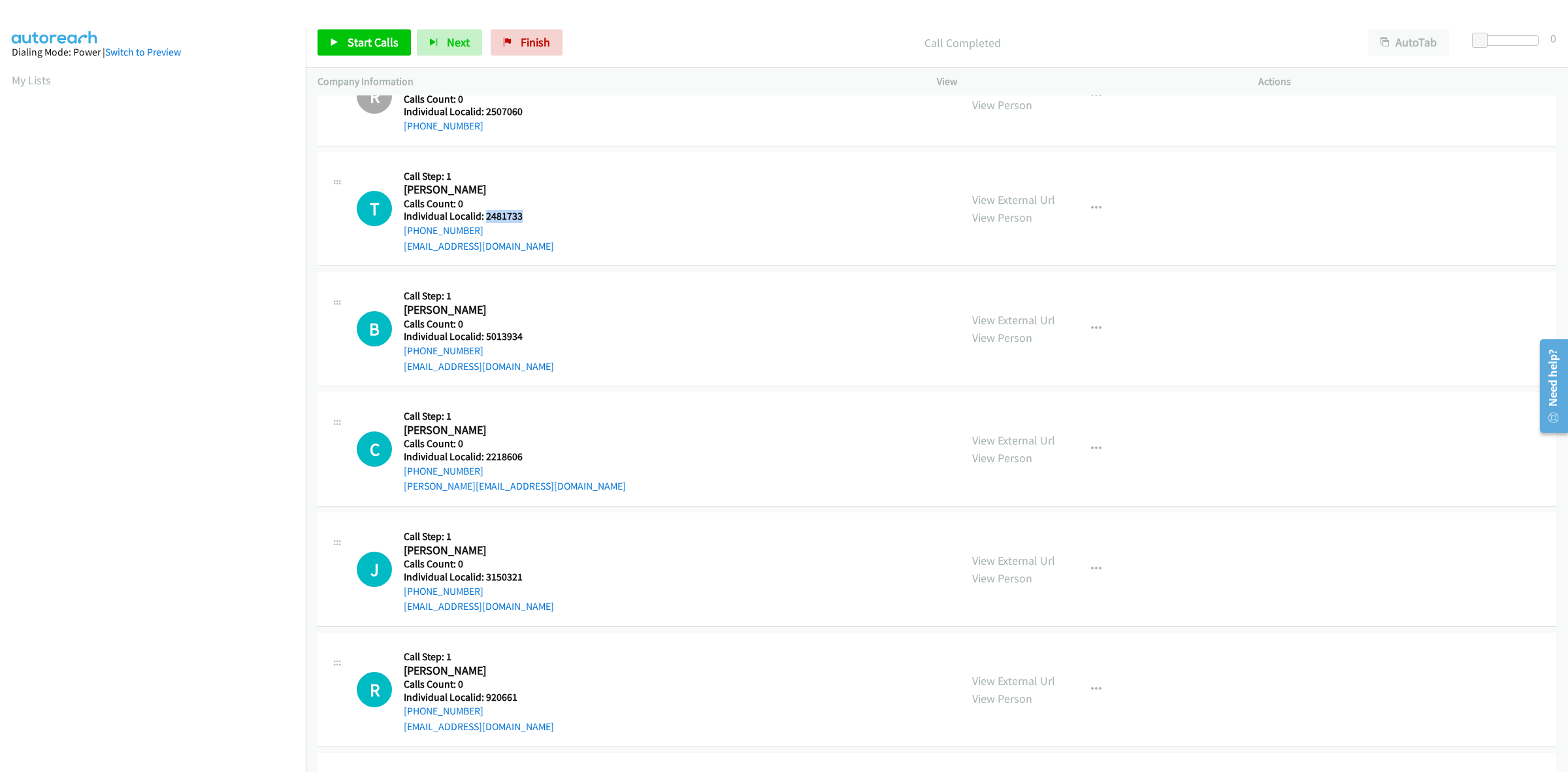
drag, startPoint x: 524, startPoint y: 217, endPoint x: 486, endPoint y: 217, distance: 38.0
click at [486, 217] on h5 "Individual Localid: 2481733" at bounding box center [479, 217] width 150 height 13
copy h5 "2481733"
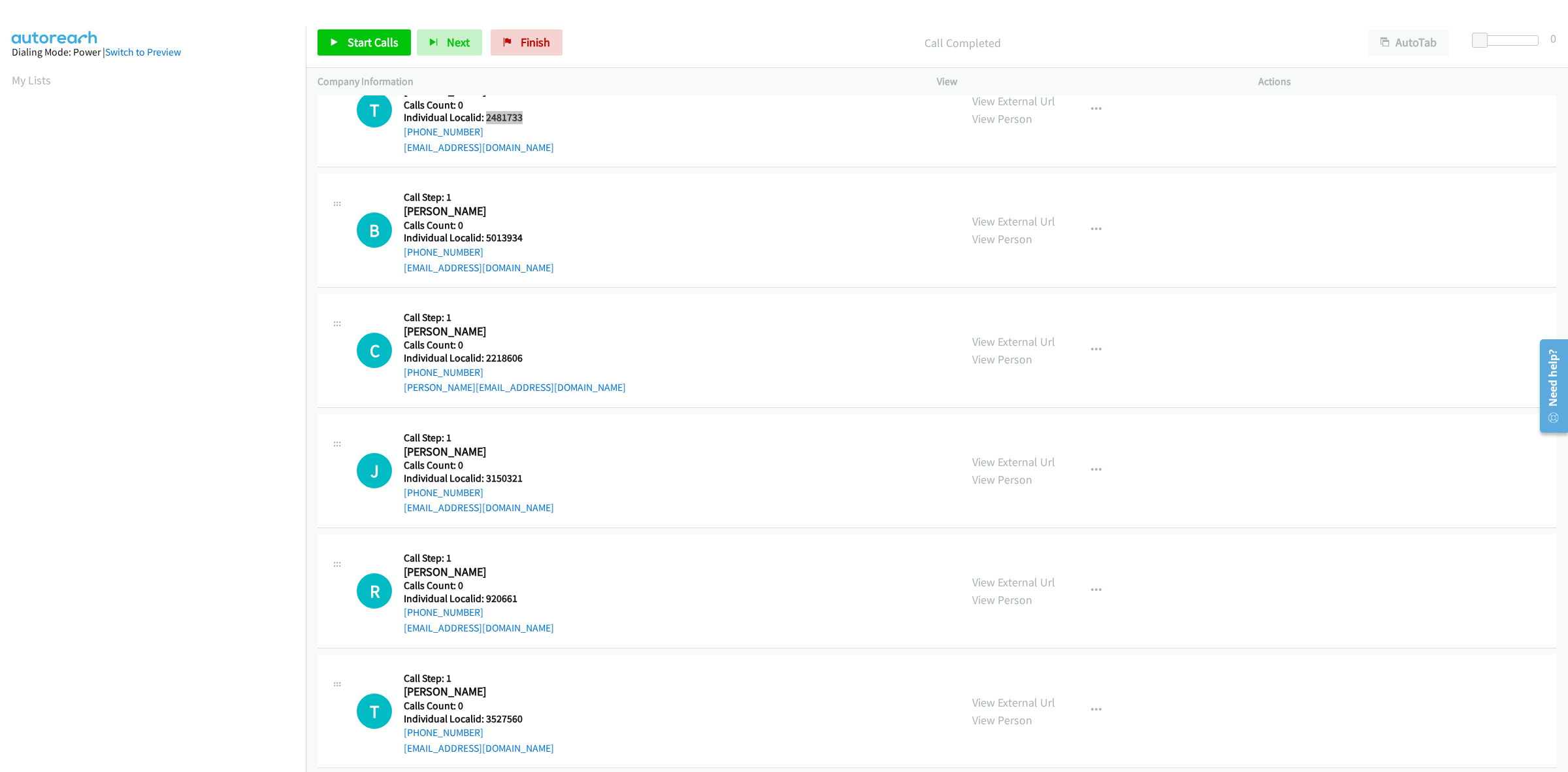
scroll to position [469, 0]
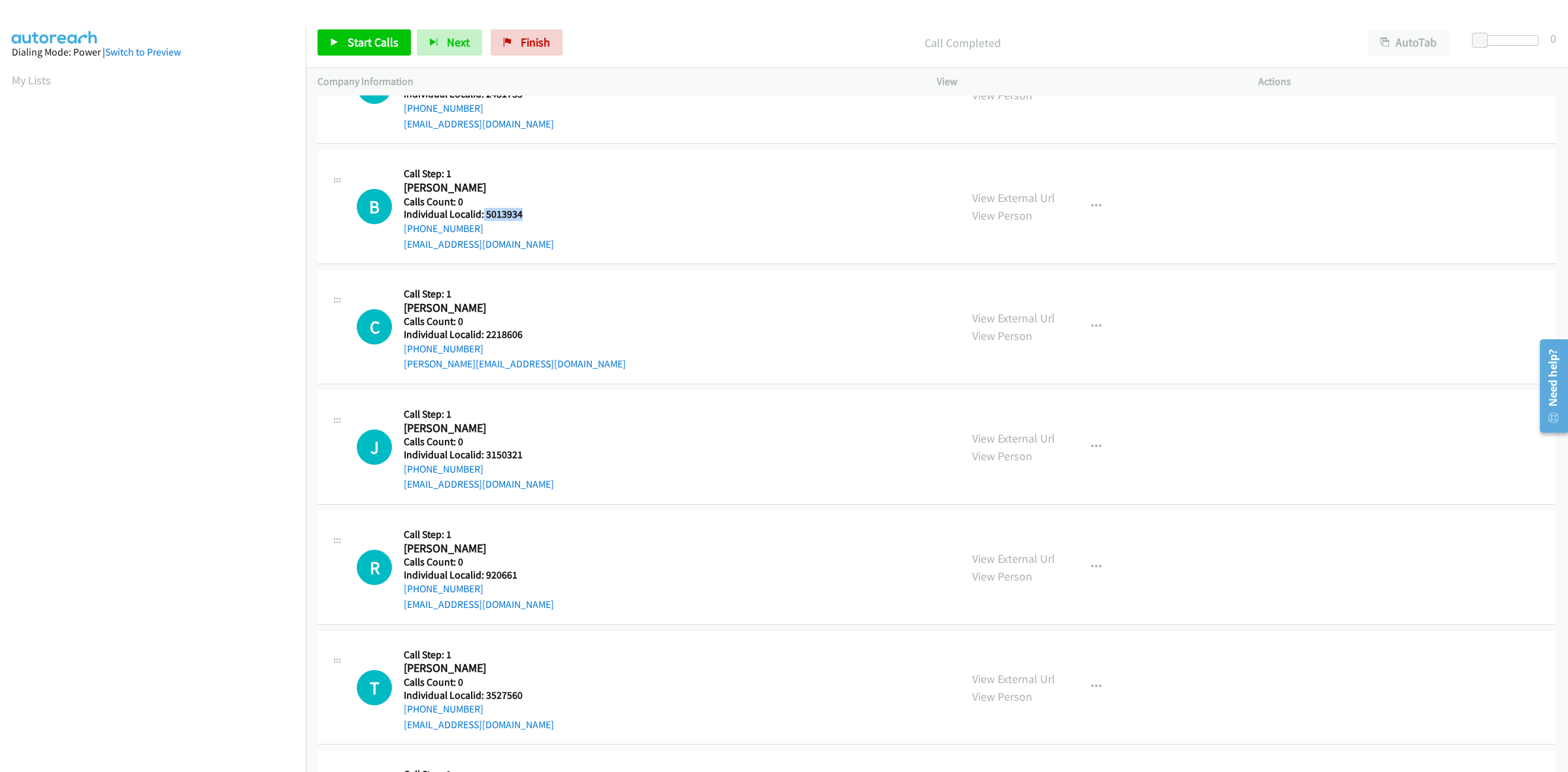
drag, startPoint x: 527, startPoint y: 214, endPoint x: 482, endPoint y: 214, distance: 45.0
click at [482, 214] on h5 "Individual Localid: 5013934" at bounding box center [479, 215] width 150 height 13
copy h5 "5013934"
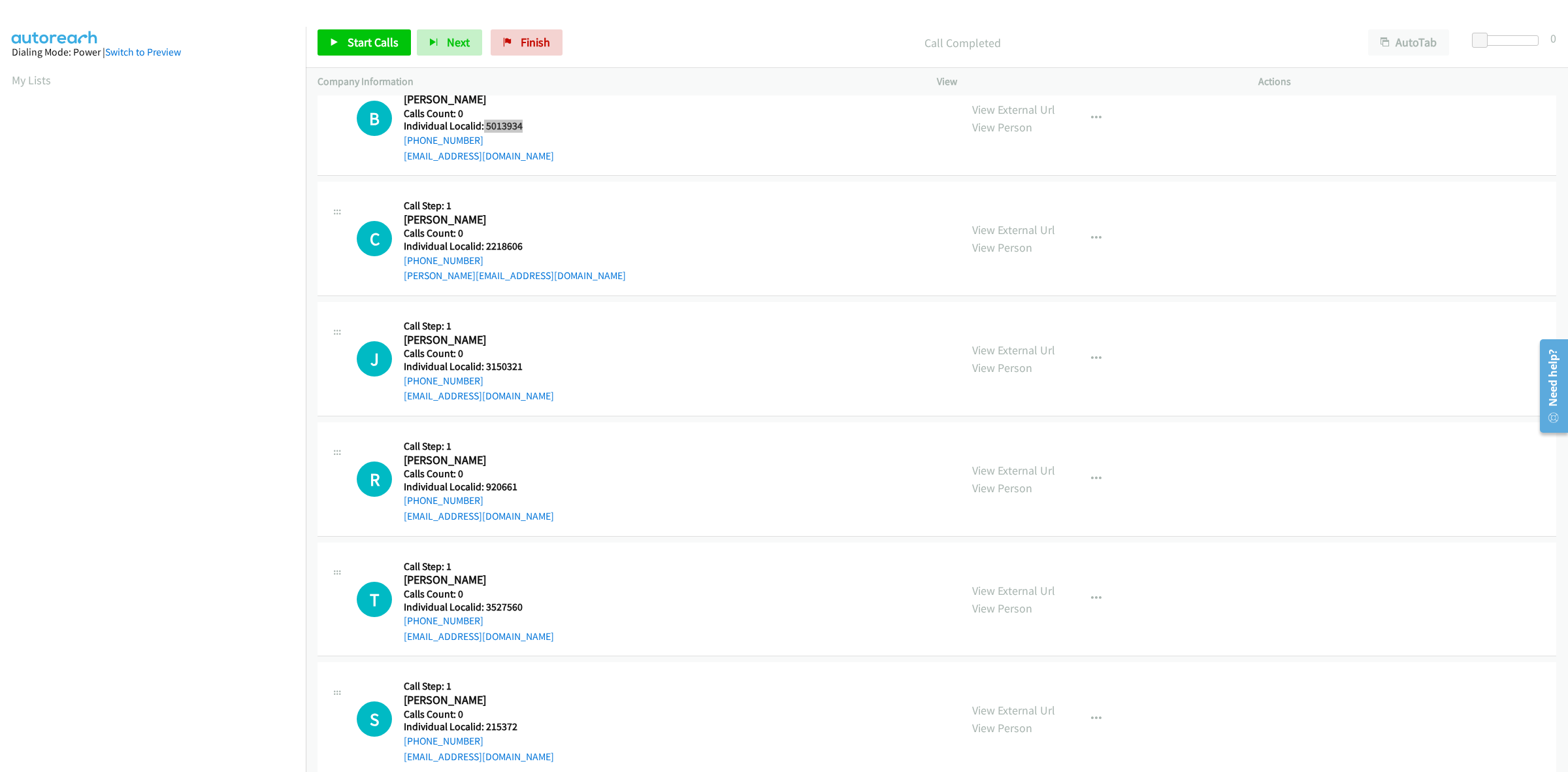
scroll to position [572, 0]
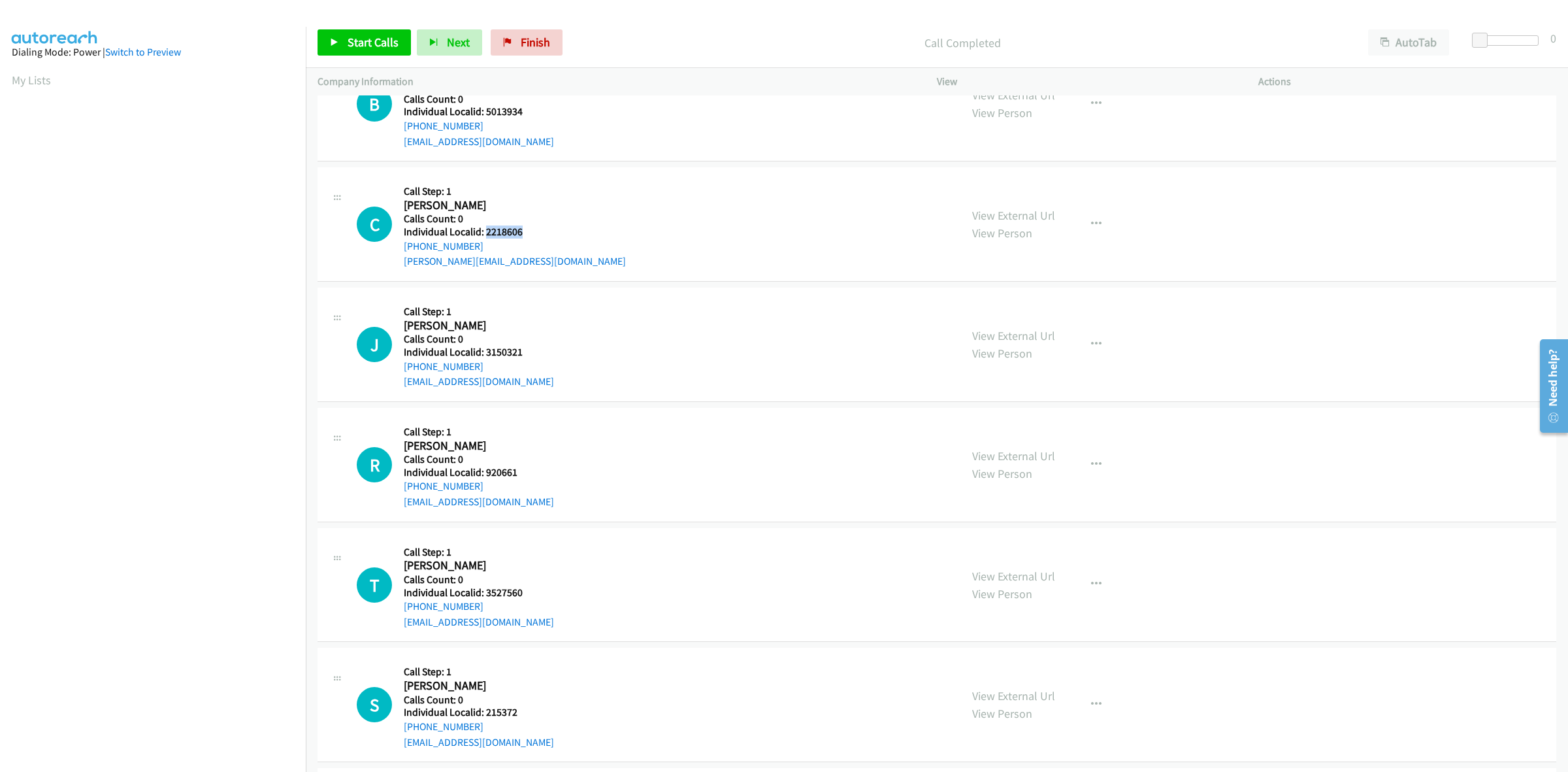
drag, startPoint x: 529, startPoint y: 231, endPoint x: 486, endPoint y: 233, distance: 43.0
click at [486, 233] on h5 "Individual Localid: 2218606" at bounding box center [515, 232] width 222 height 13
copy h5 "2218606"
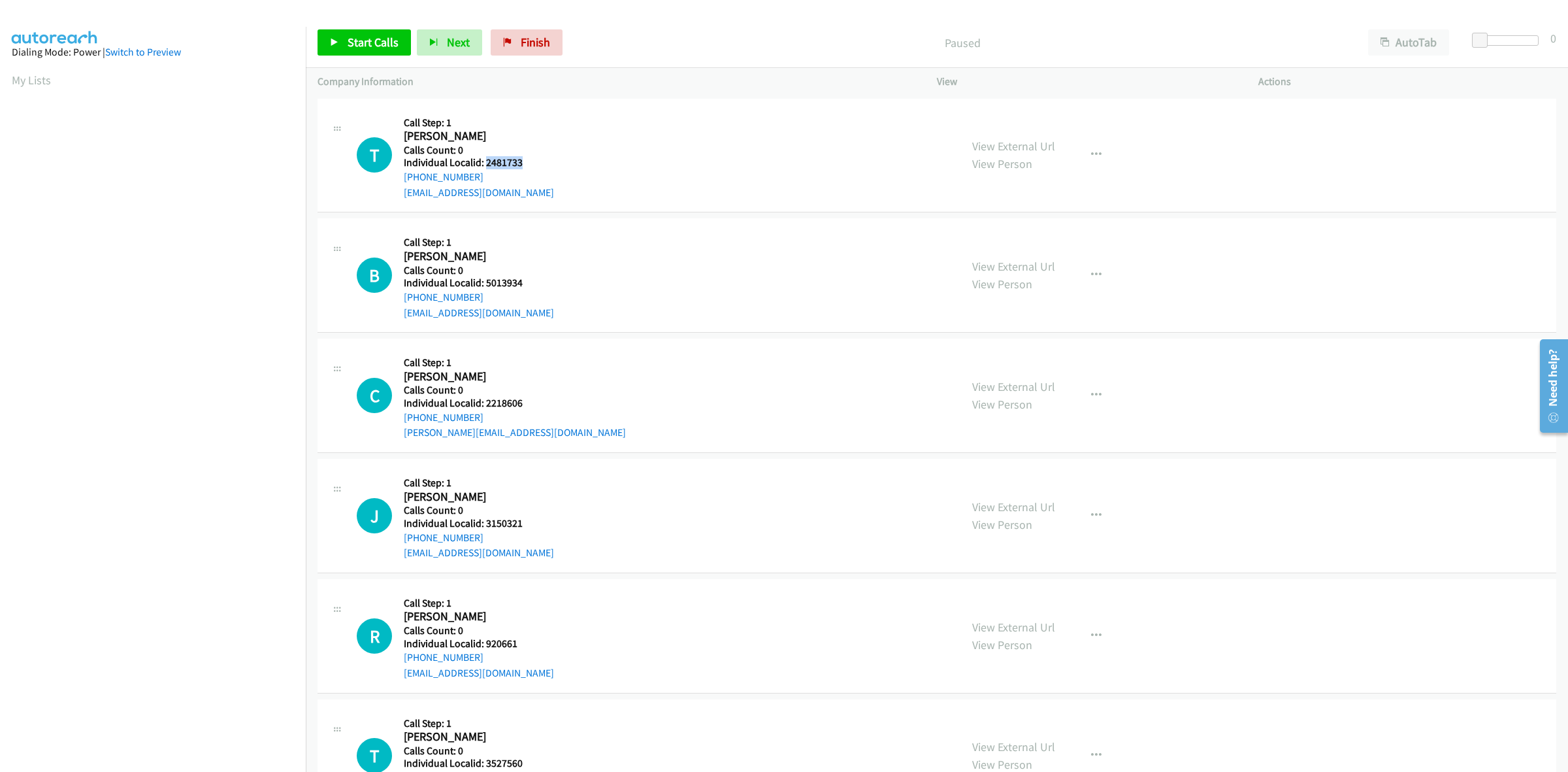
drag, startPoint x: 521, startPoint y: 160, endPoint x: 484, endPoint y: 165, distance: 37.3
click at [484, 165] on h5 "Individual Localid: 2481733" at bounding box center [479, 163] width 150 height 13
copy h5 "2481733"
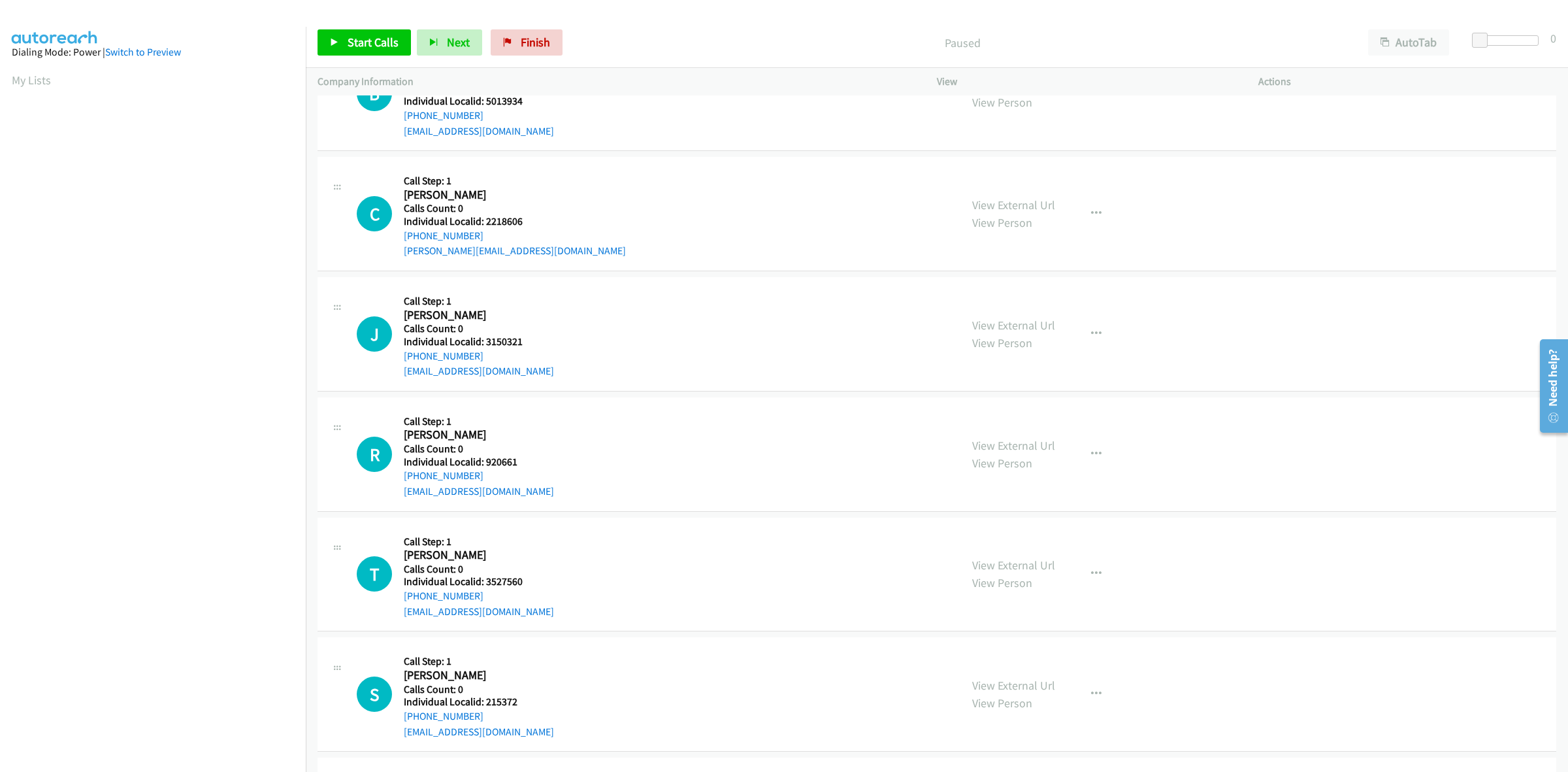
scroll to position [184, 0]
drag, startPoint x: 528, startPoint y: 340, endPoint x: 486, endPoint y: 343, distance: 42.1
click at [486, 343] on h5 "Individual Localid: 3150321" at bounding box center [479, 340] width 150 height 13
copy h5 "3150321"
click at [1095, 336] on button "button" at bounding box center [1096, 332] width 35 height 26
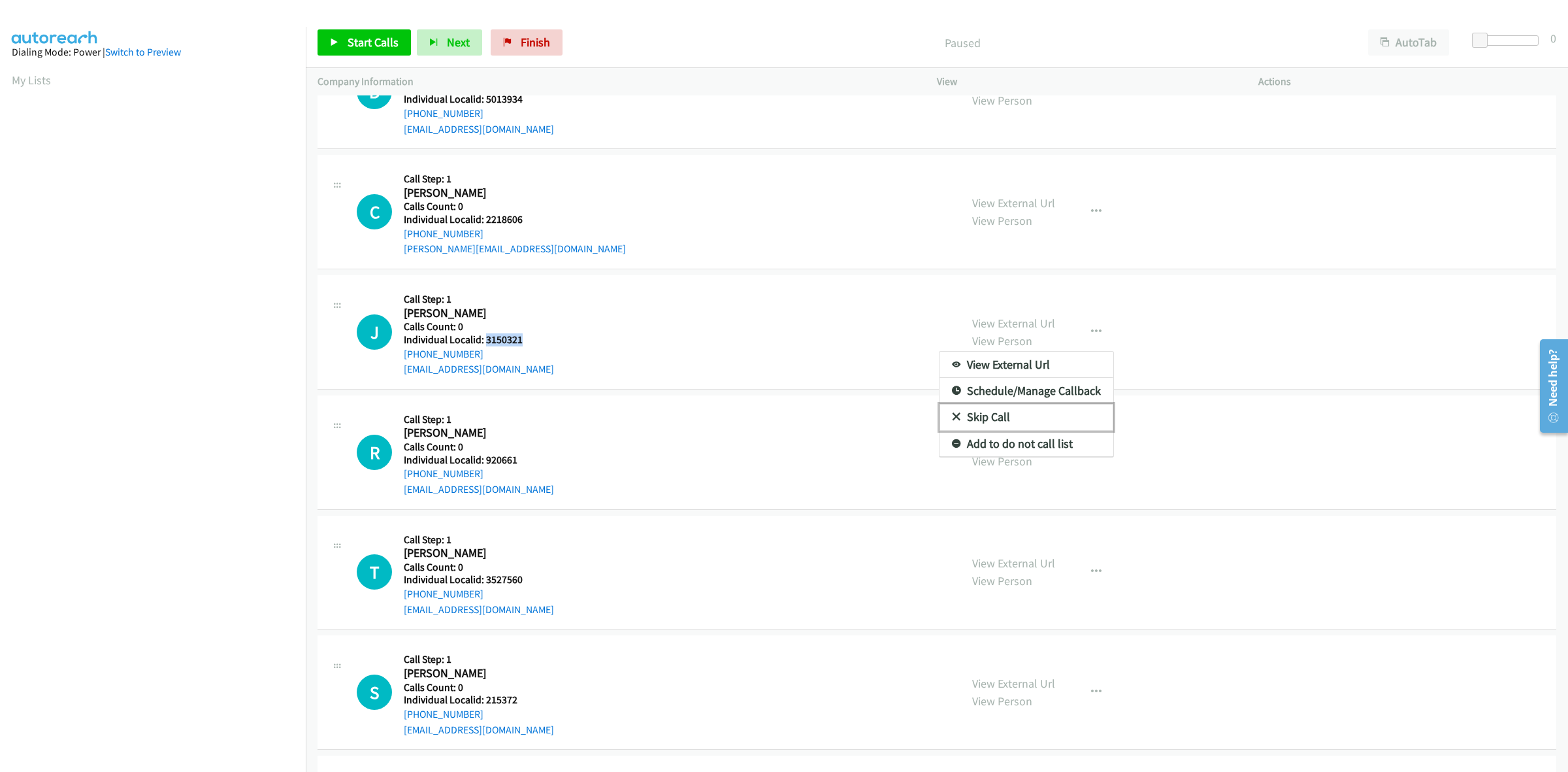
click at [974, 412] on link "Skip Call" at bounding box center [1026, 417] width 174 height 26
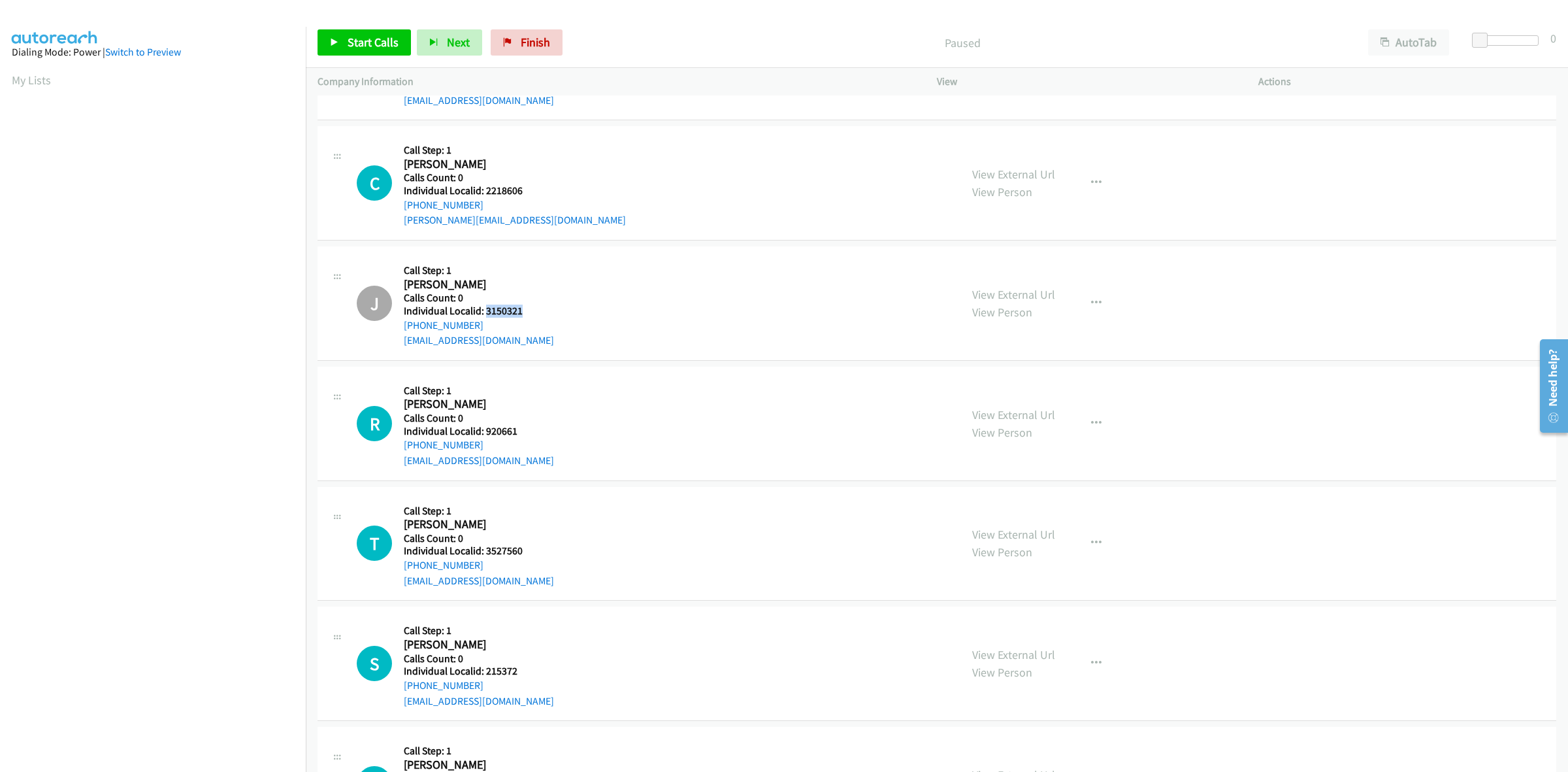
scroll to position [367, 0]
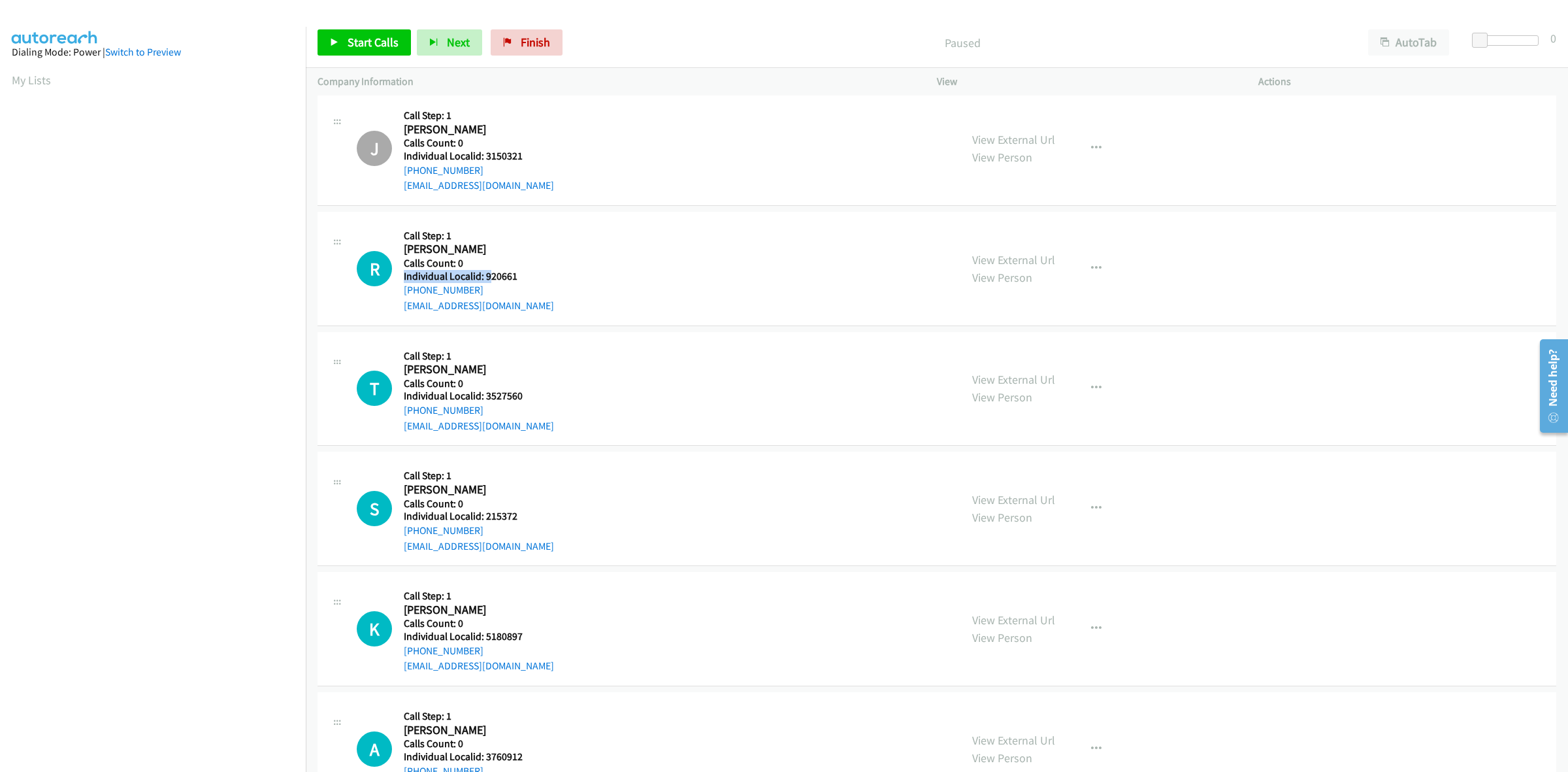
drag, startPoint x: 514, startPoint y: 268, endPoint x: 503, endPoint y: 275, distance: 13.0
click at [494, 273] on div "Callback Scheduled Call Step: 1 [PERSON_NAME] America/New_York Calls Count: 0 I…" at bounding box center [479, 269] width 150 height 90
click at [526, 279] on h5 "Individual Localid: 920661" at bounding box center [479, 277] width 150 height 13
drag, startPoint x: 511, startPoint y: 278, endPoint x: 484, endPoint y: 276, distance: 27.1
click at [484, 276] on h5 "Individual Localid: 920661" at bounding box center [479, 277] width 150 height 13
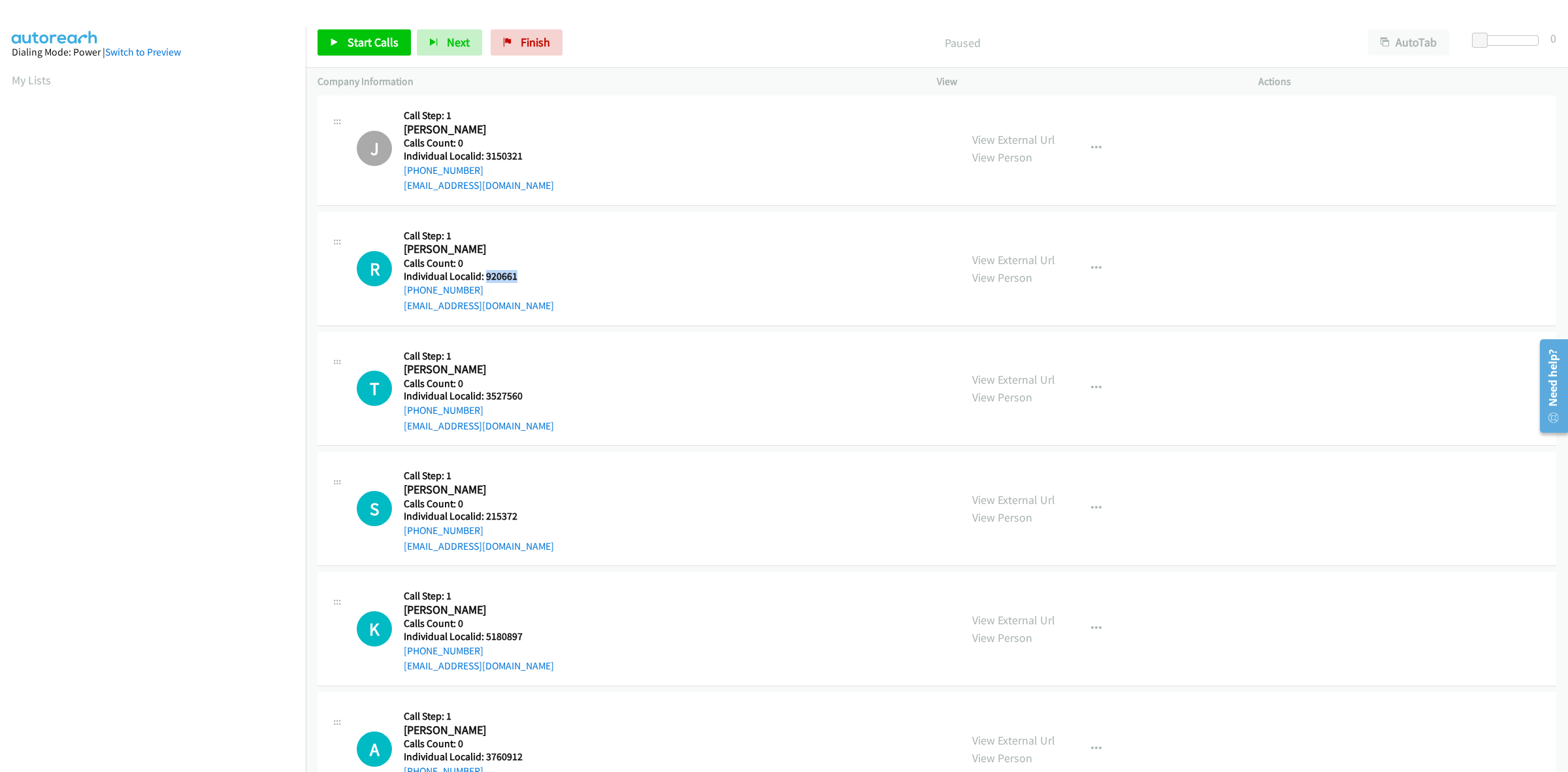
copy h5 "920661"
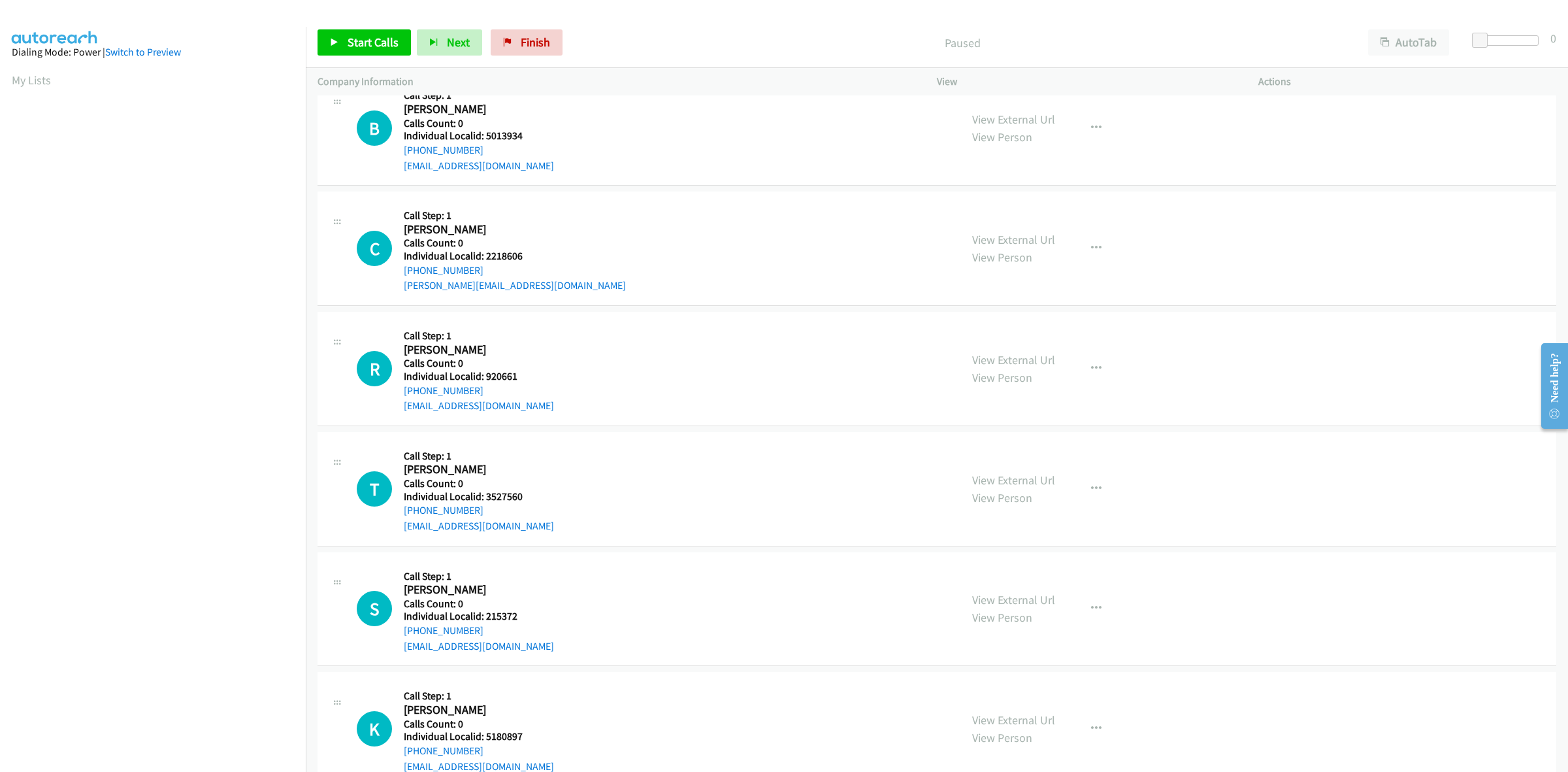
scroll to position [163, 0]
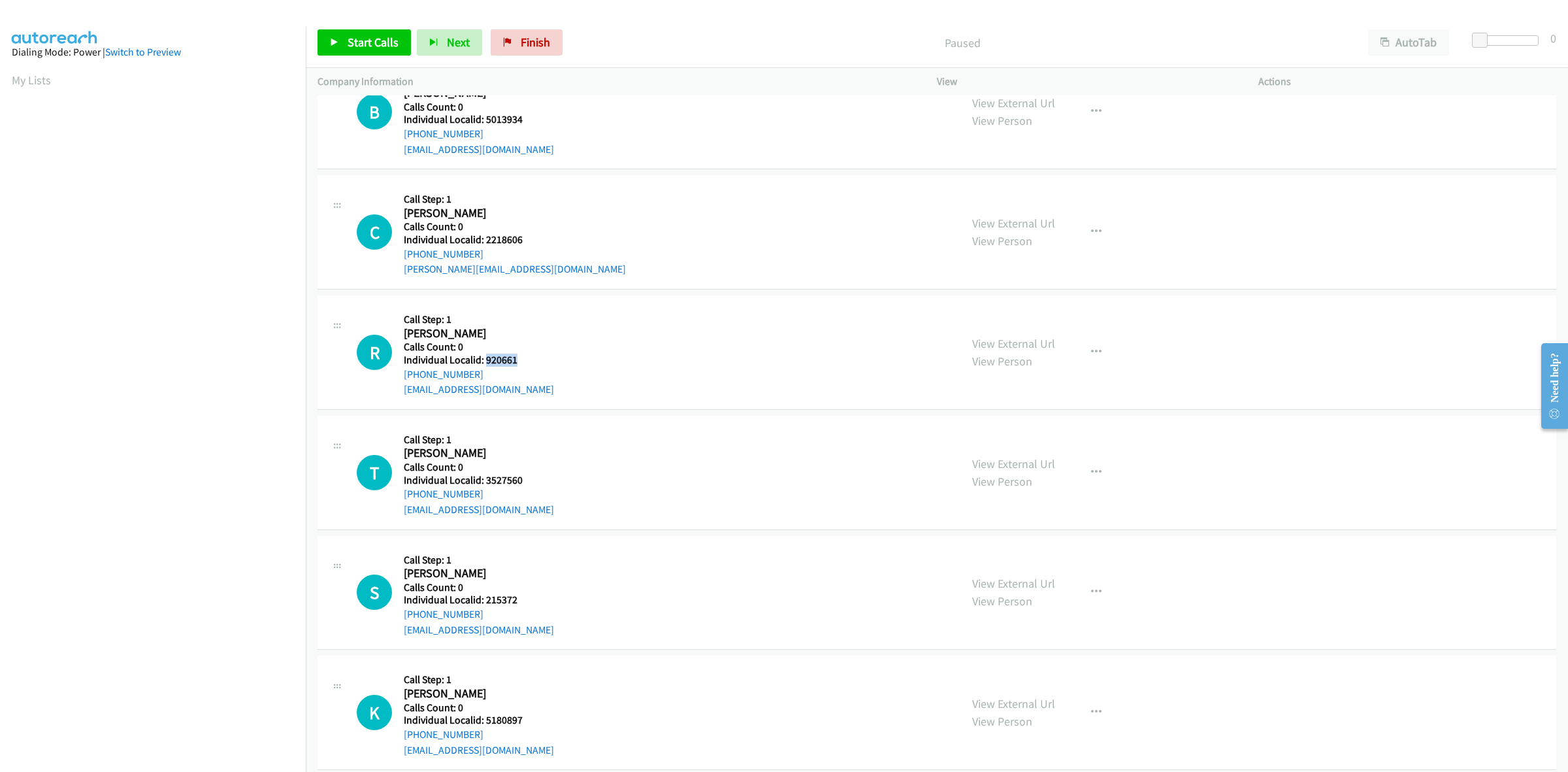
drag, startPoint x: 521, startPoint y: 361, endPoint x: 486, endPoint y: 356, distance: 35.4
click at [486, 356] on h5 "Individual Localid: 920661" at bounding box center [479, 360] width 150 height 13
copy h5 "920661"
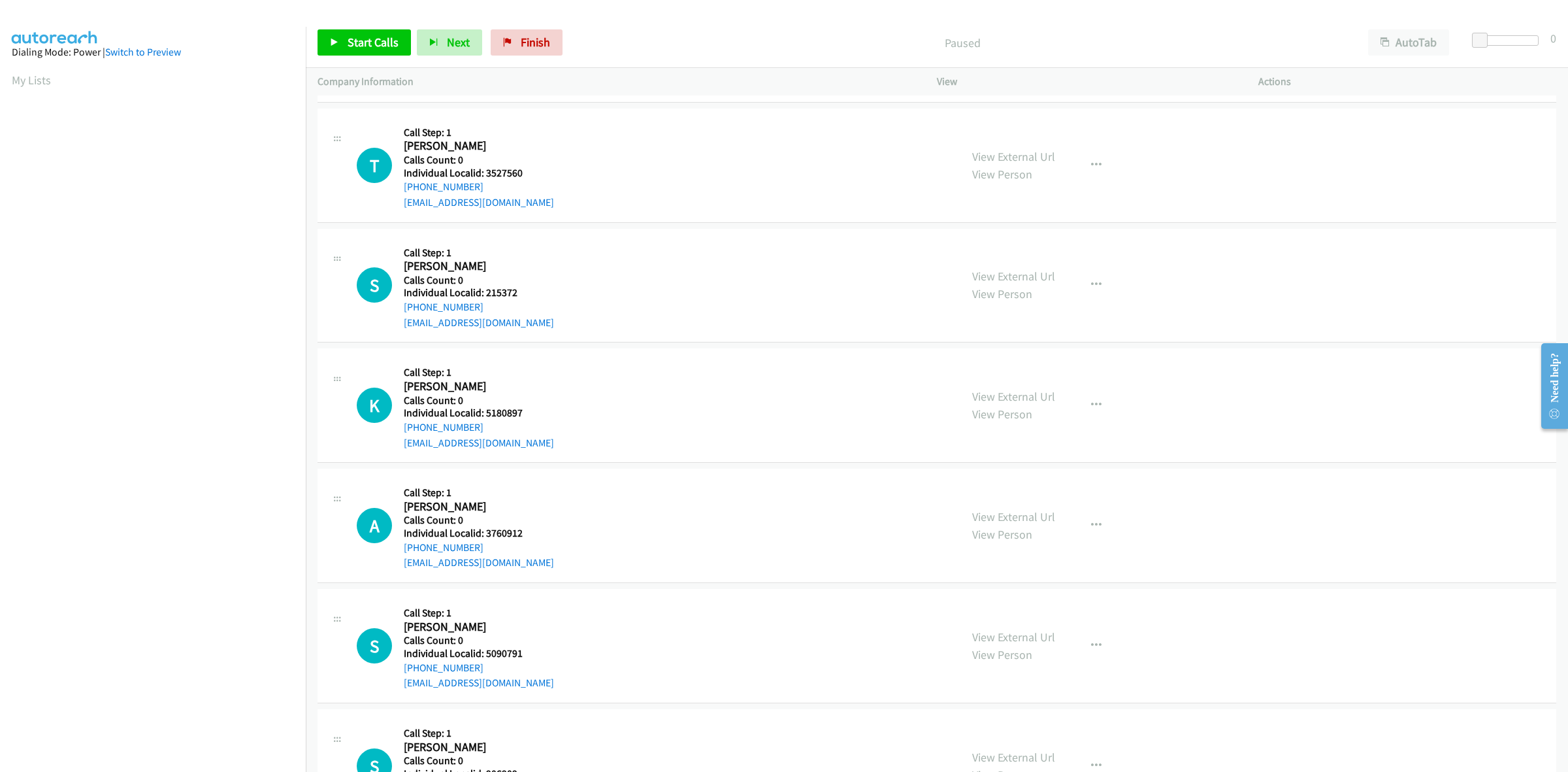
scroll to position [530, 0]
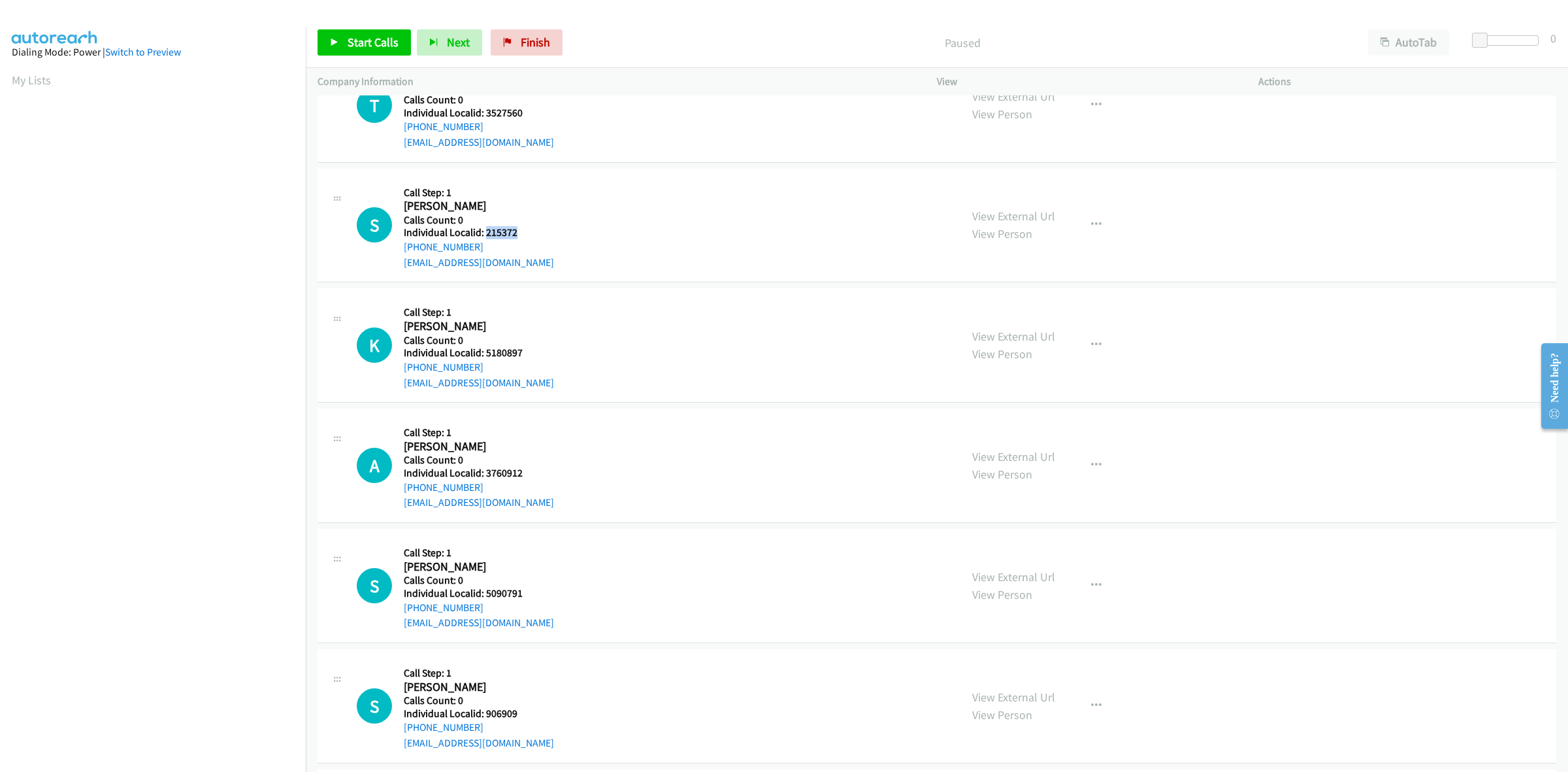
drag, startPoint x: 518, startPoint y: 229, endPoint x: 484, endPoint y: 228, distance: 34.0
click at [484, 228] on h5 "Individual Localid: 215372" at bounding box center [479, 233] width 150 height 13
copy h5 "215372"
drag, startPoint x: 1078, startPoint y: 217, endPoint x: 1060, endPoint y: 274, distance: 59.8
click at [1079, 217] on button "button" at bounding box center [1096, 225] width 35 height 26
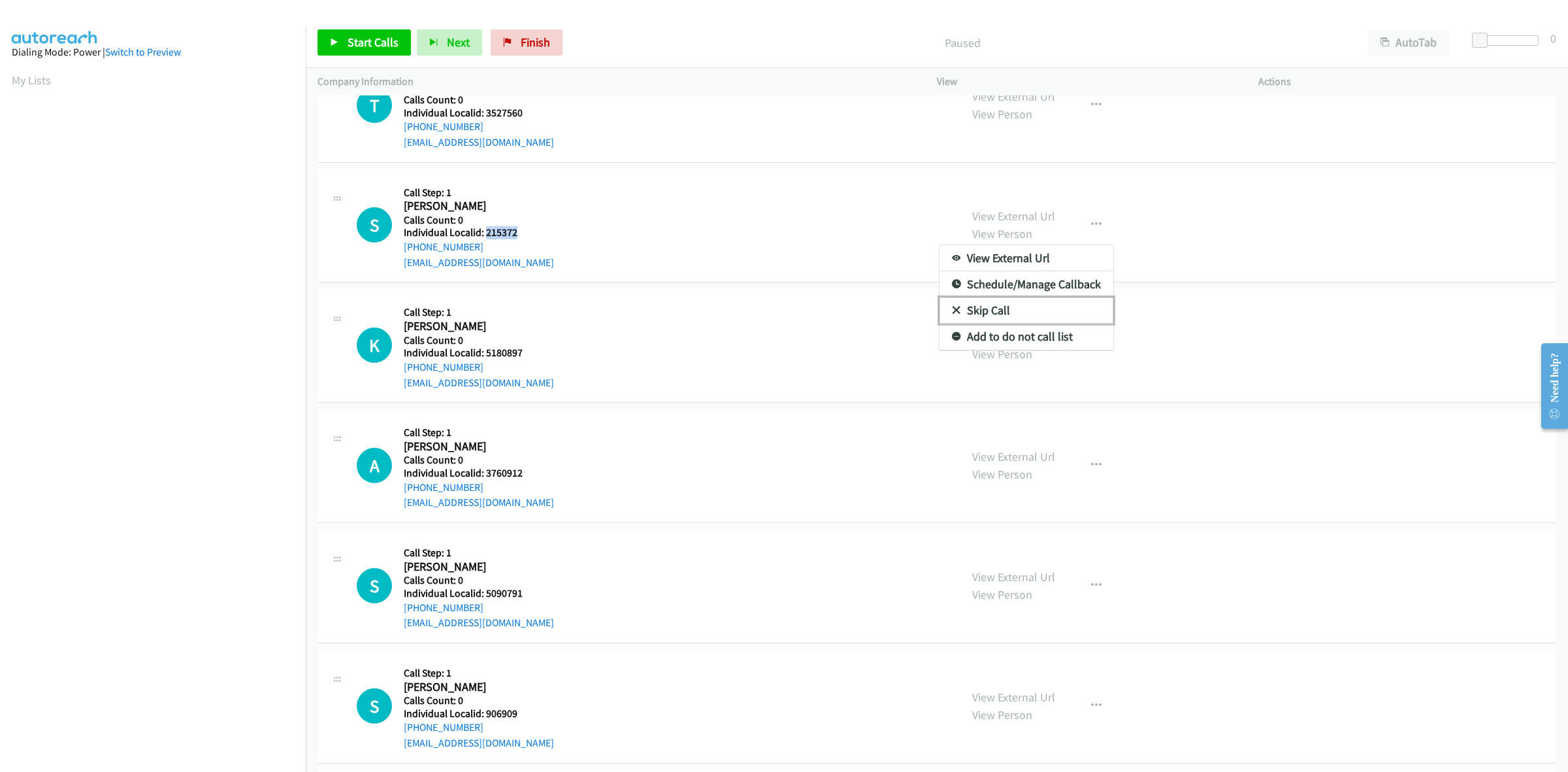
click at [1039, 309] on link "Skip Call" at bounding box center [1026, 311] width 174 height 26
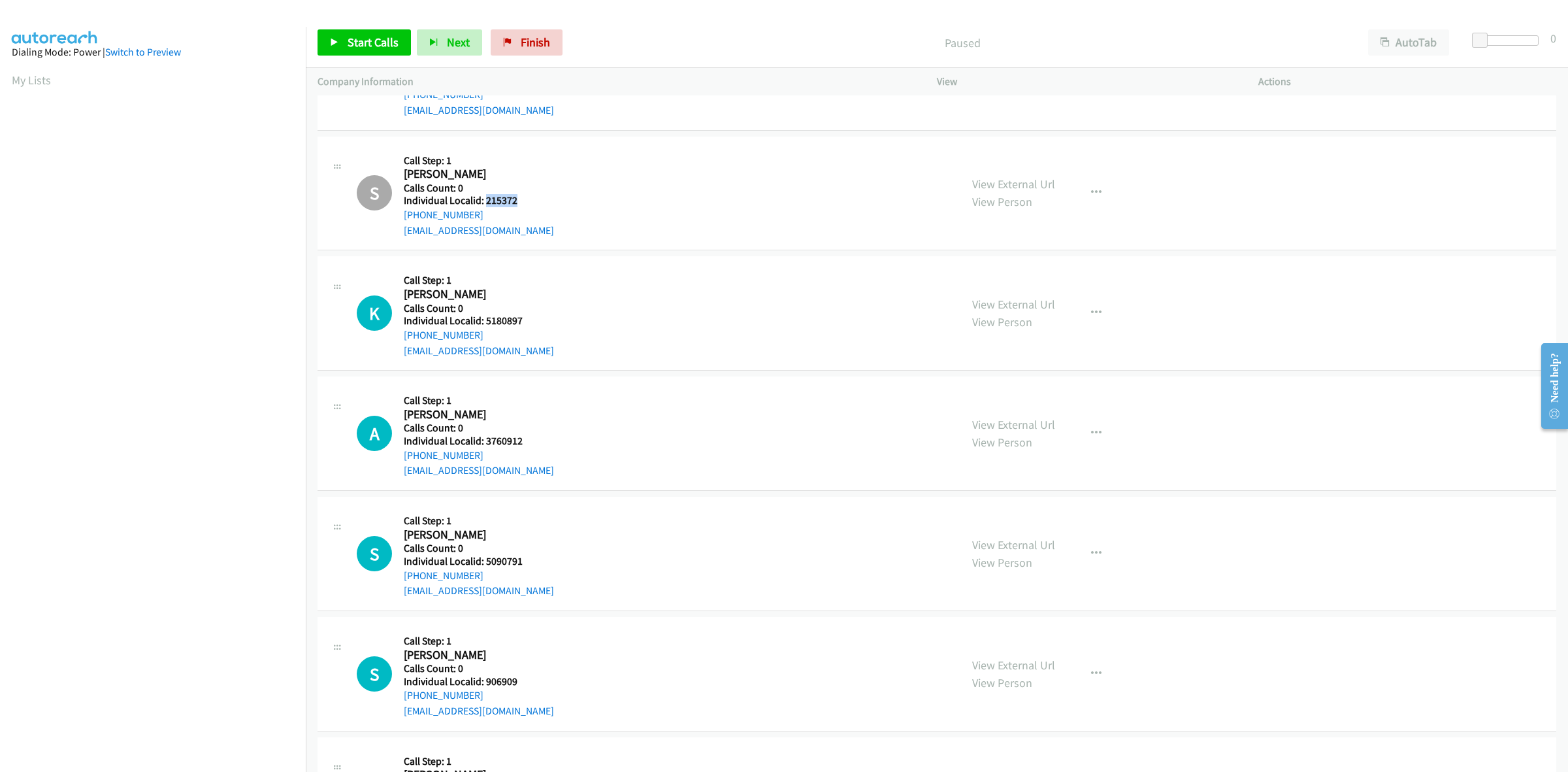
scroll to position [694, 0]
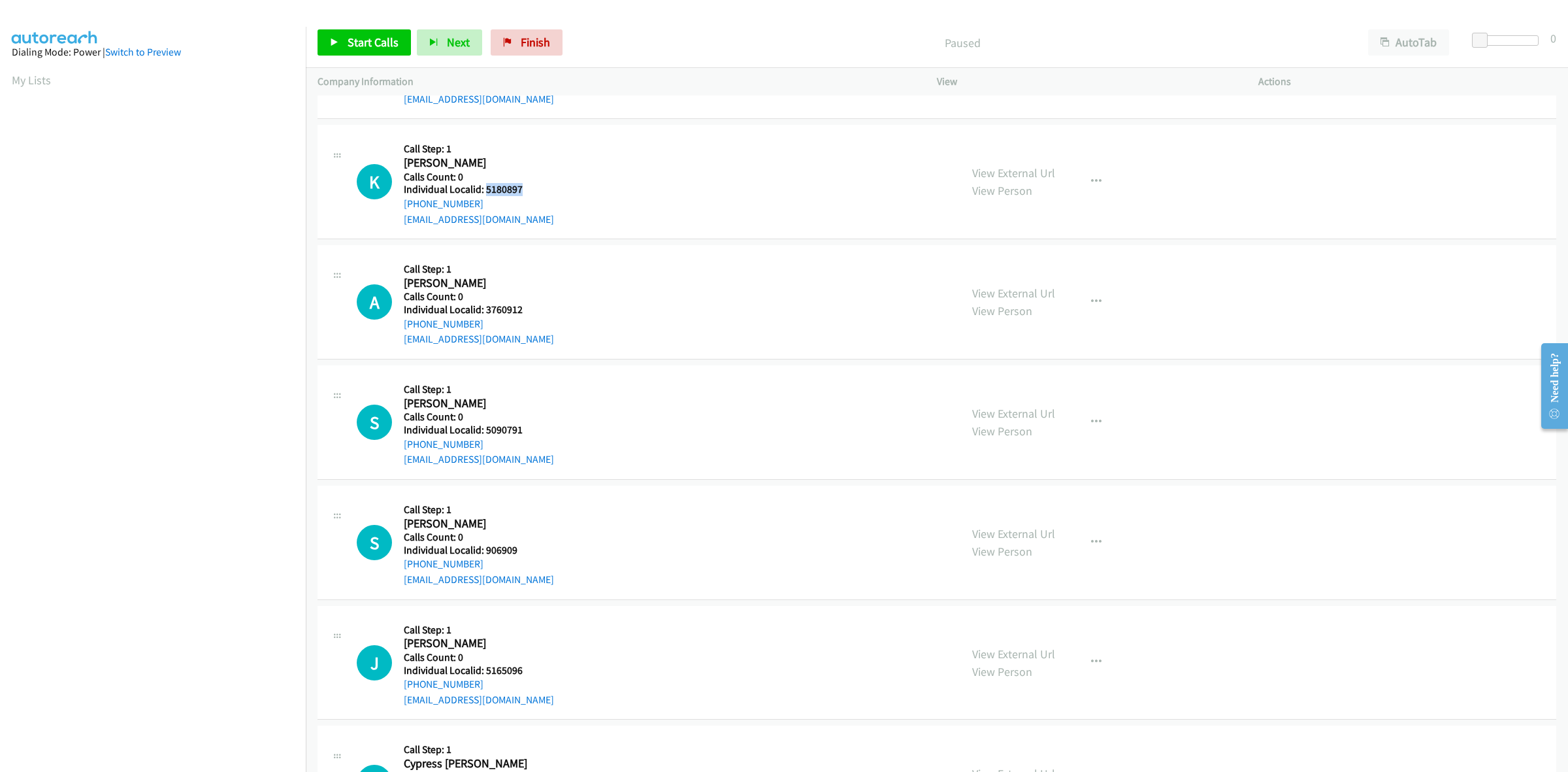
drag, startPoint x: 524, startPoint y: 190, endPoint x: 486, endPoint y: 188, distance: 38.1
click at [486, 188] on h5 "Individual Localid: 5180897" at bounding box center [479, 190] width 150 height 13
copy h5 "5180897"
drag, startPoint x: 475, startPoint y: 204, endPoint x: 399, endPoint y: 206, distance: 76.0
click at [399, 206] on div "K Callback Scheduled Call Step: 1 [PERSON_NAME] America/New_York Calls Count: 0…" at bounding box center [653, 182] width 592 height 90
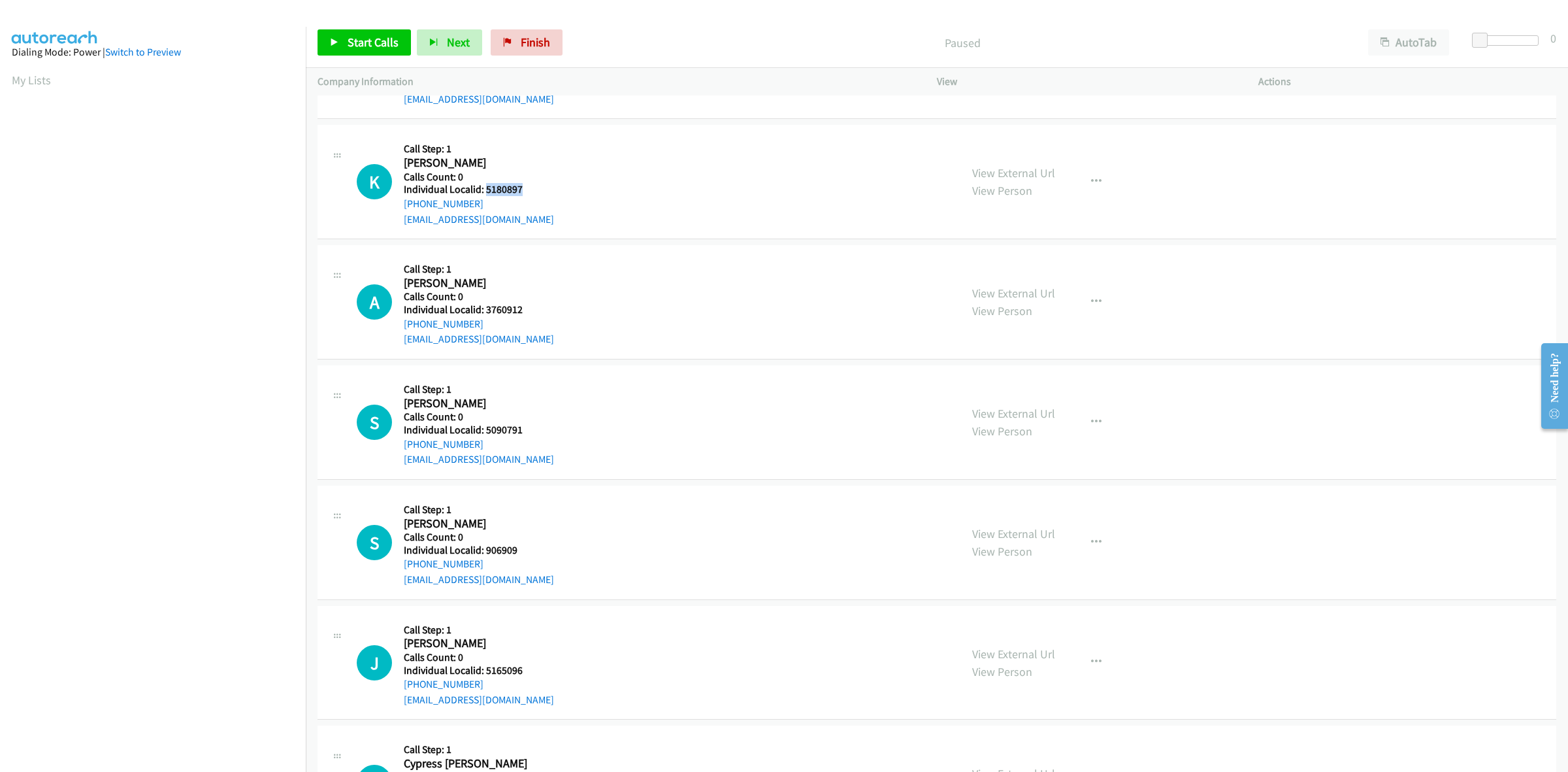
copy link "[PHONE_NUMBER]"
drag, startPoint x: 527, startPoint y: 188, endPoint x: 482, endPoint y: 188, distance: 45.0
click at [482, 188] on h5 "Individual Localid: 5180897" at bounding box center [479, 190] width 150 height 13
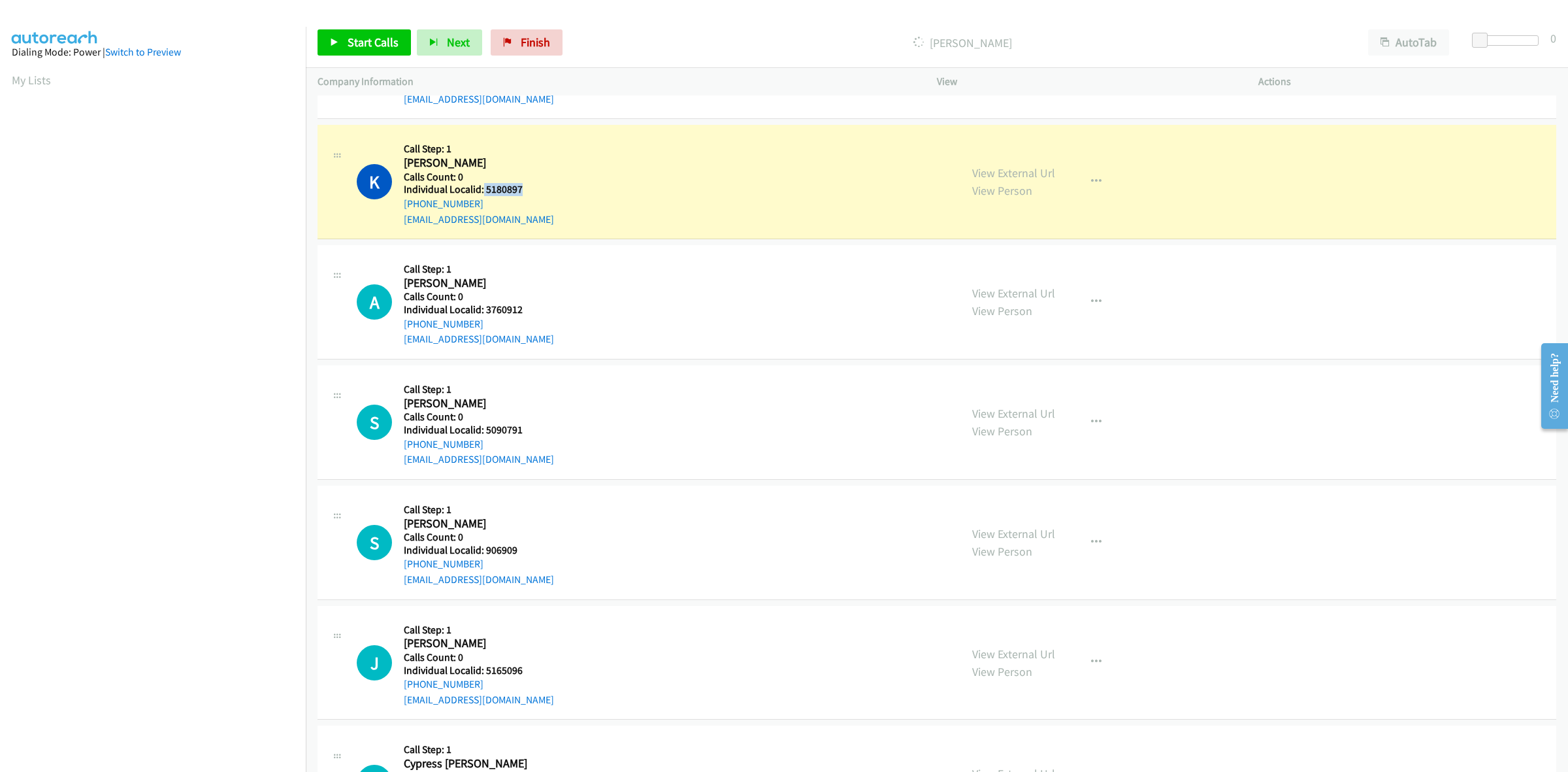
copy h5 "5180897"
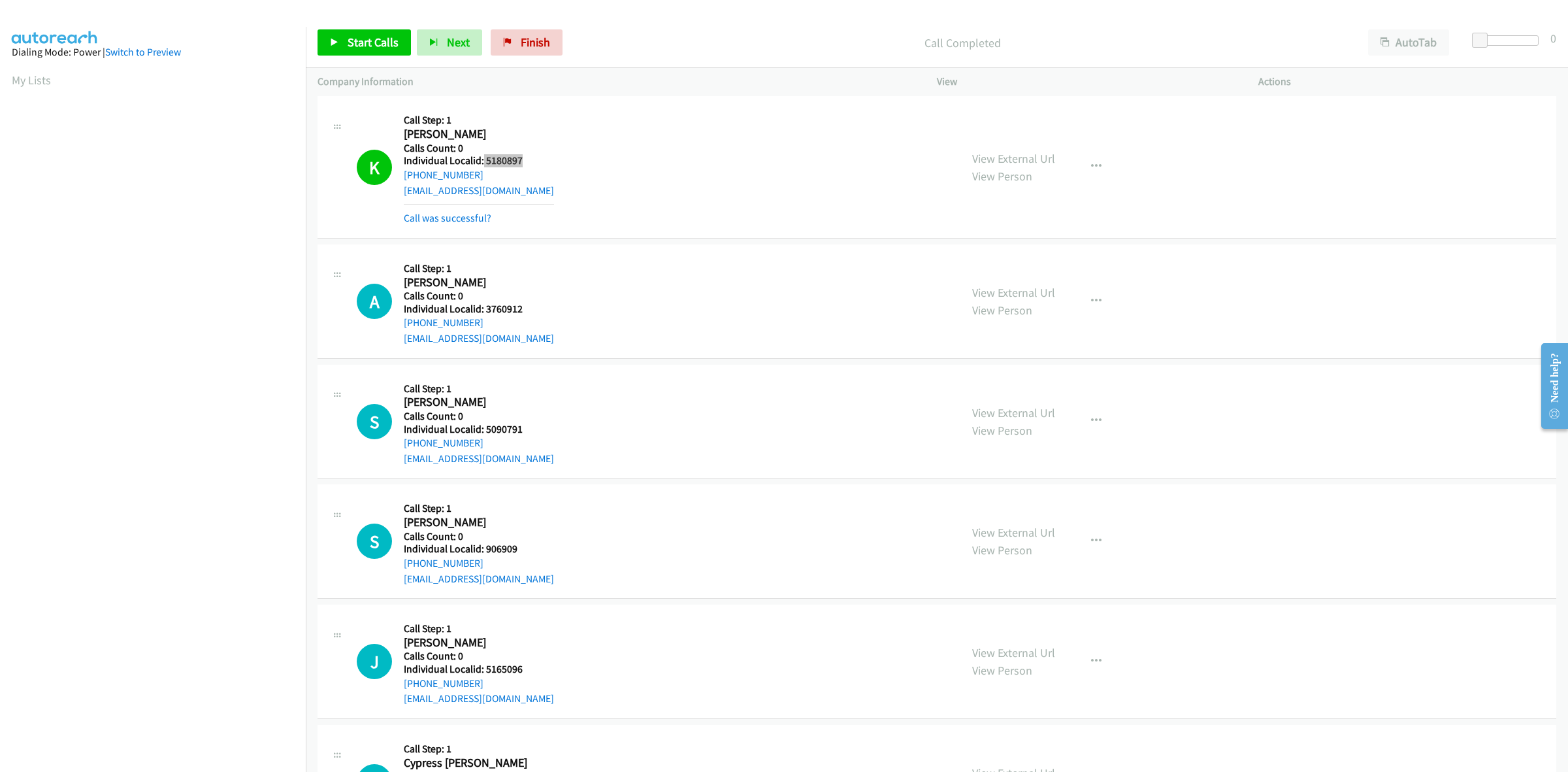
scroll to position [736, 0]
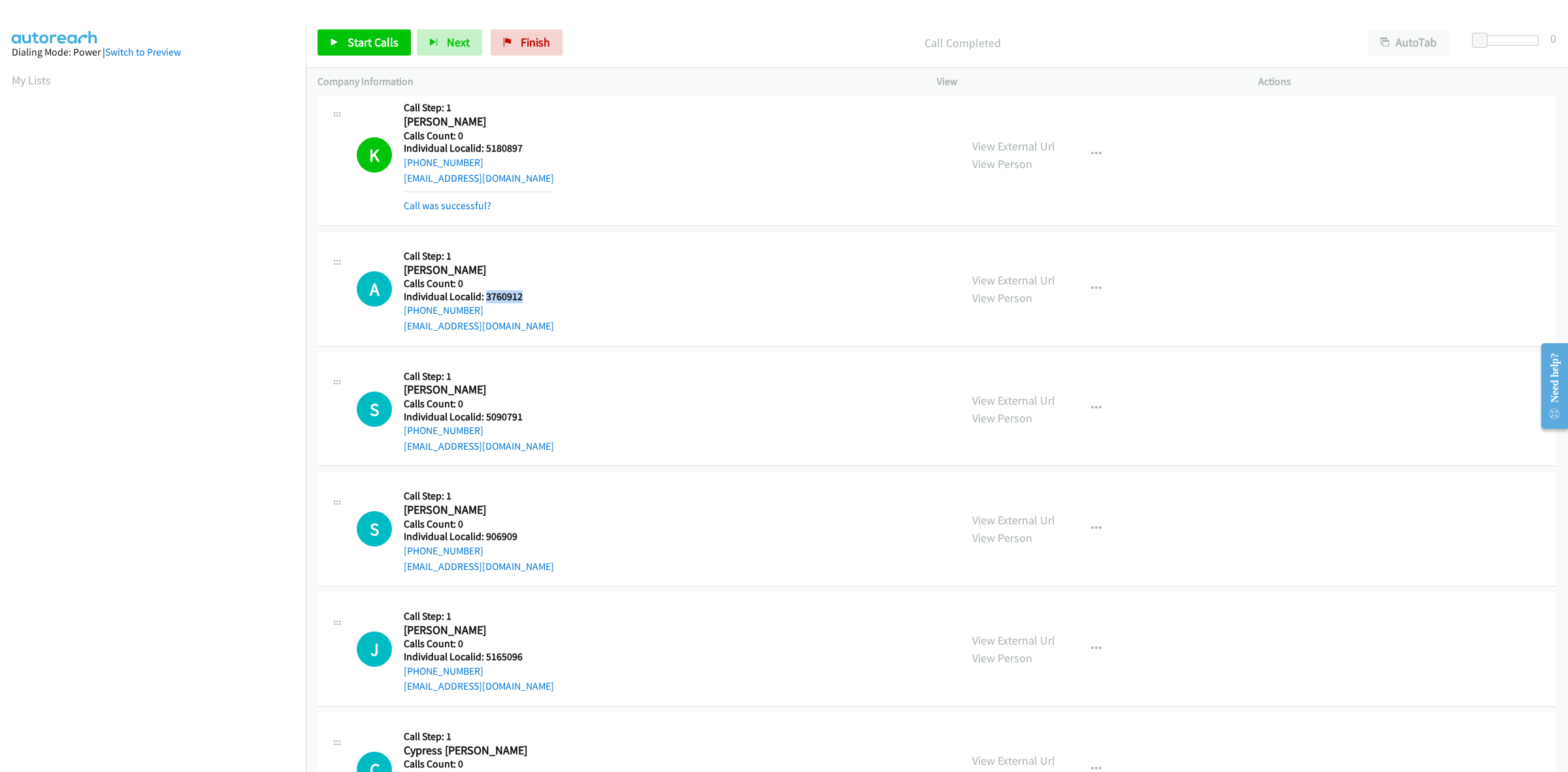
drag, startPoint x: 524, startPoint y: 298, endPoint x: 486, endPoint y: 296, distance: 38.1
click at [486, 296] on h5 "Individual Localid: 3760912" at bounding box center [479, 297] width 150 height 13
copy h5 "3760912"
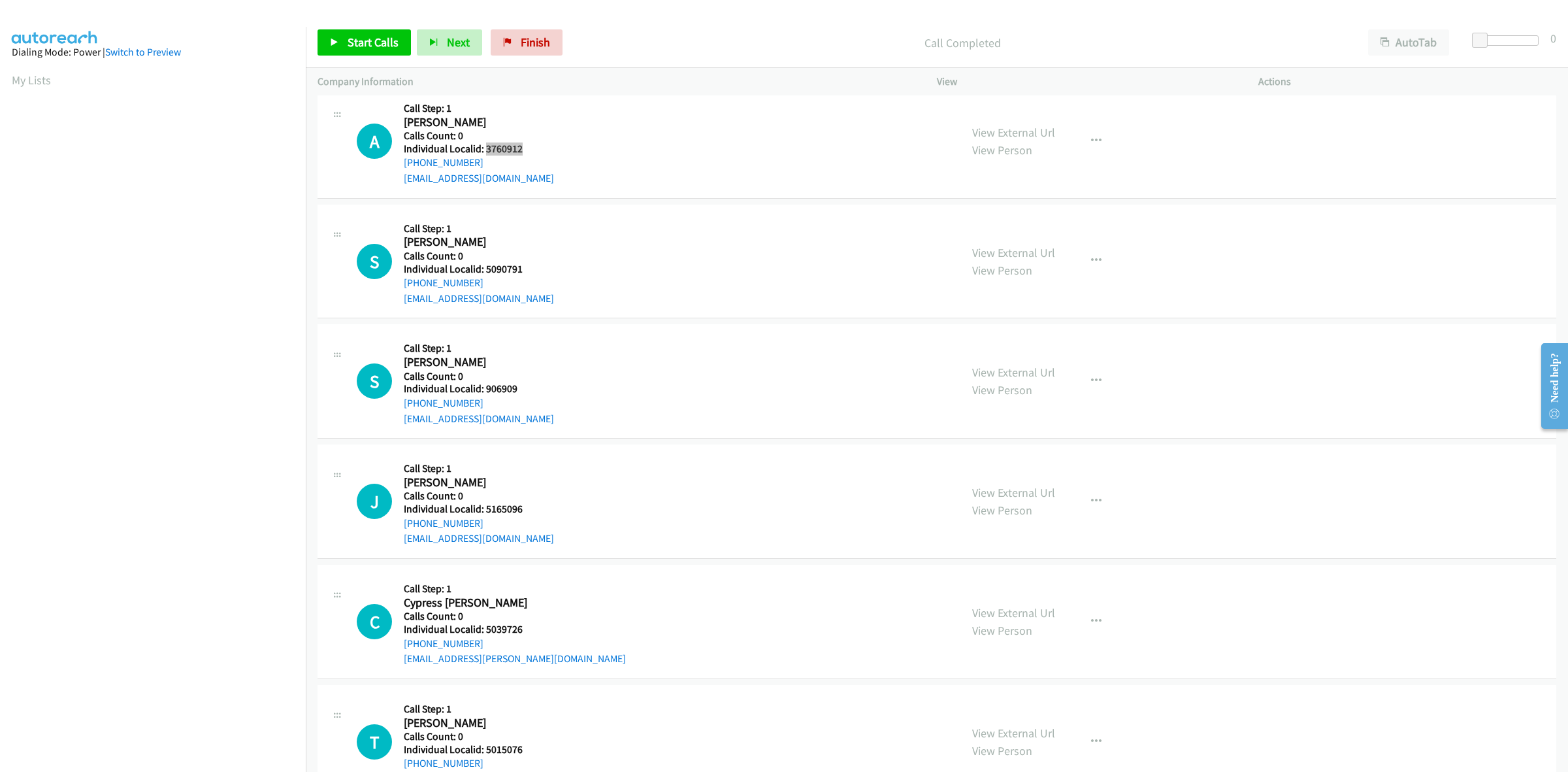
scroll to position [919, 0]
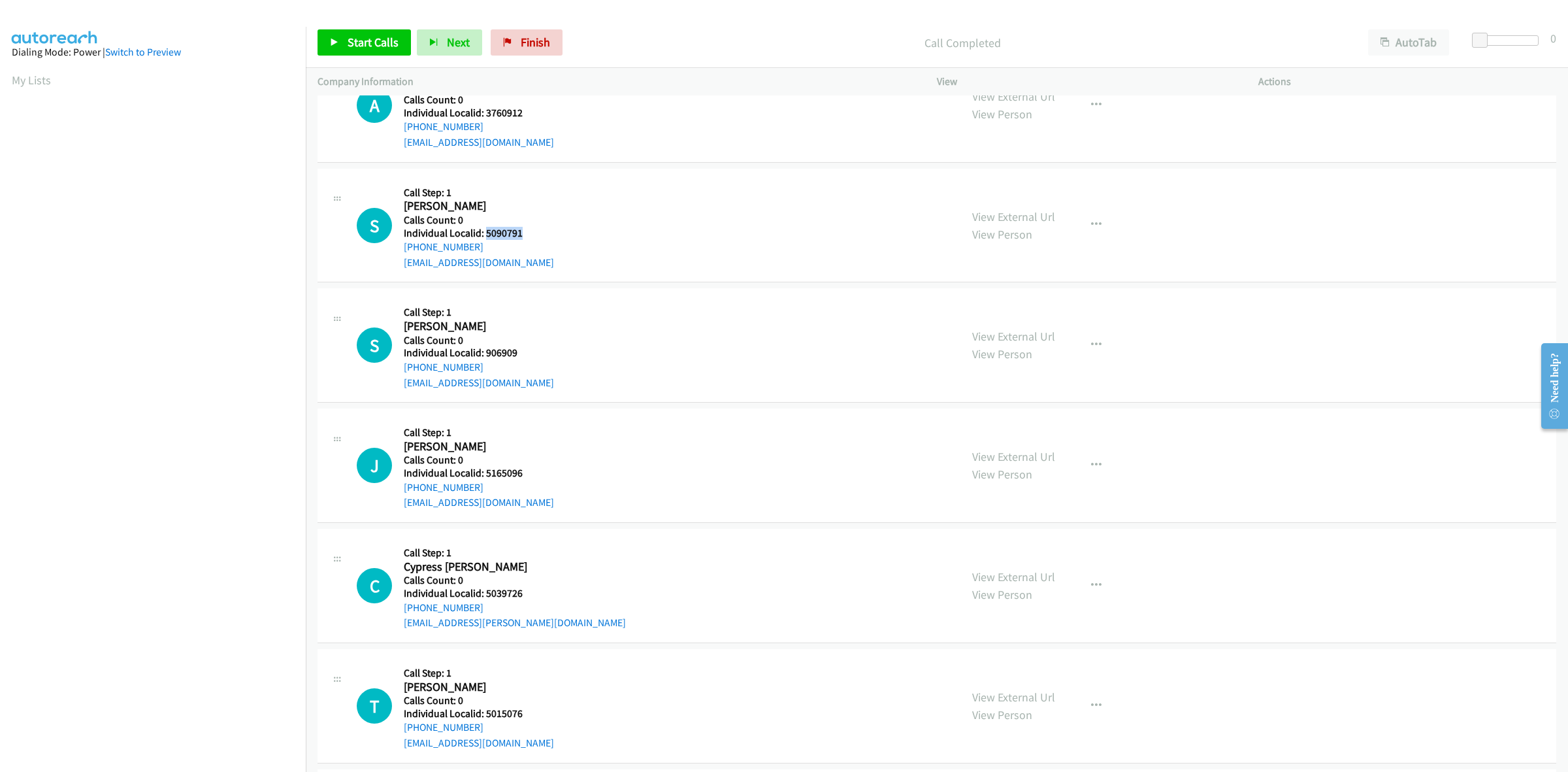
drag, startPoint x: 520, startPoint y: 231, endPoint x: 484, endPoint y: 231, distance: 36.0
click at [484, 231] on h5 "Individual Localid: 5090791" at bounding box center [479, 233] width 150 height 13
copy h5 "5090791"
click at [1091, 229] on icon "button" at bounding box center [1096, 225] width 10 height 10
click at [997, 304] on link "Skip Call" at bounding box center [1026, 311] width 174 height 26
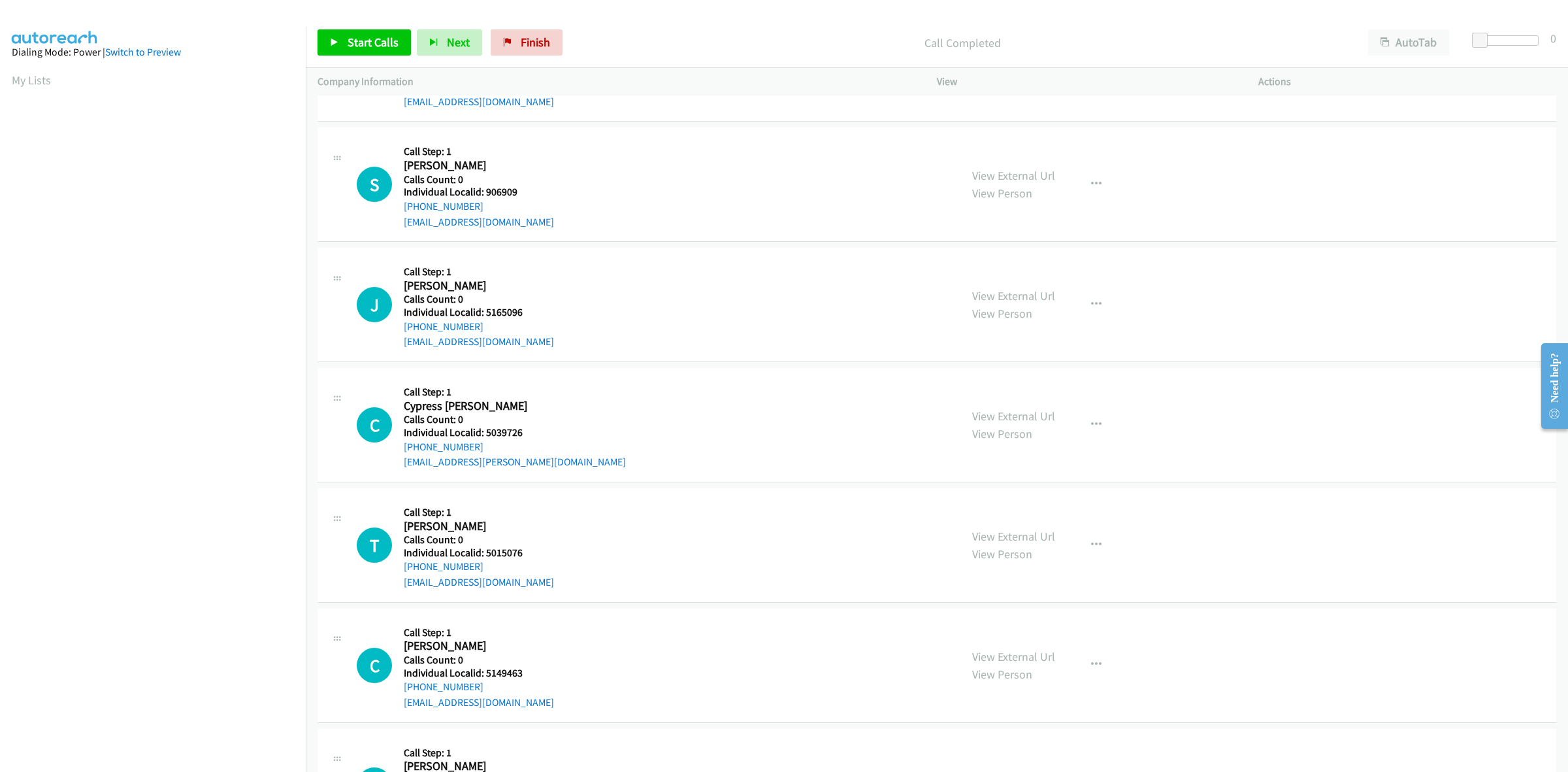
scroll to position [1083, 0]
drag, startPoint x: 527, startPoint y: 187, endPoint x: 481, endPoint y: 187, distance: 46.0
click at [481, 187] on h5 "Individual Localid: 906909" at bounding box center [479, 190] width 150 height 13
copy h5 "906909"
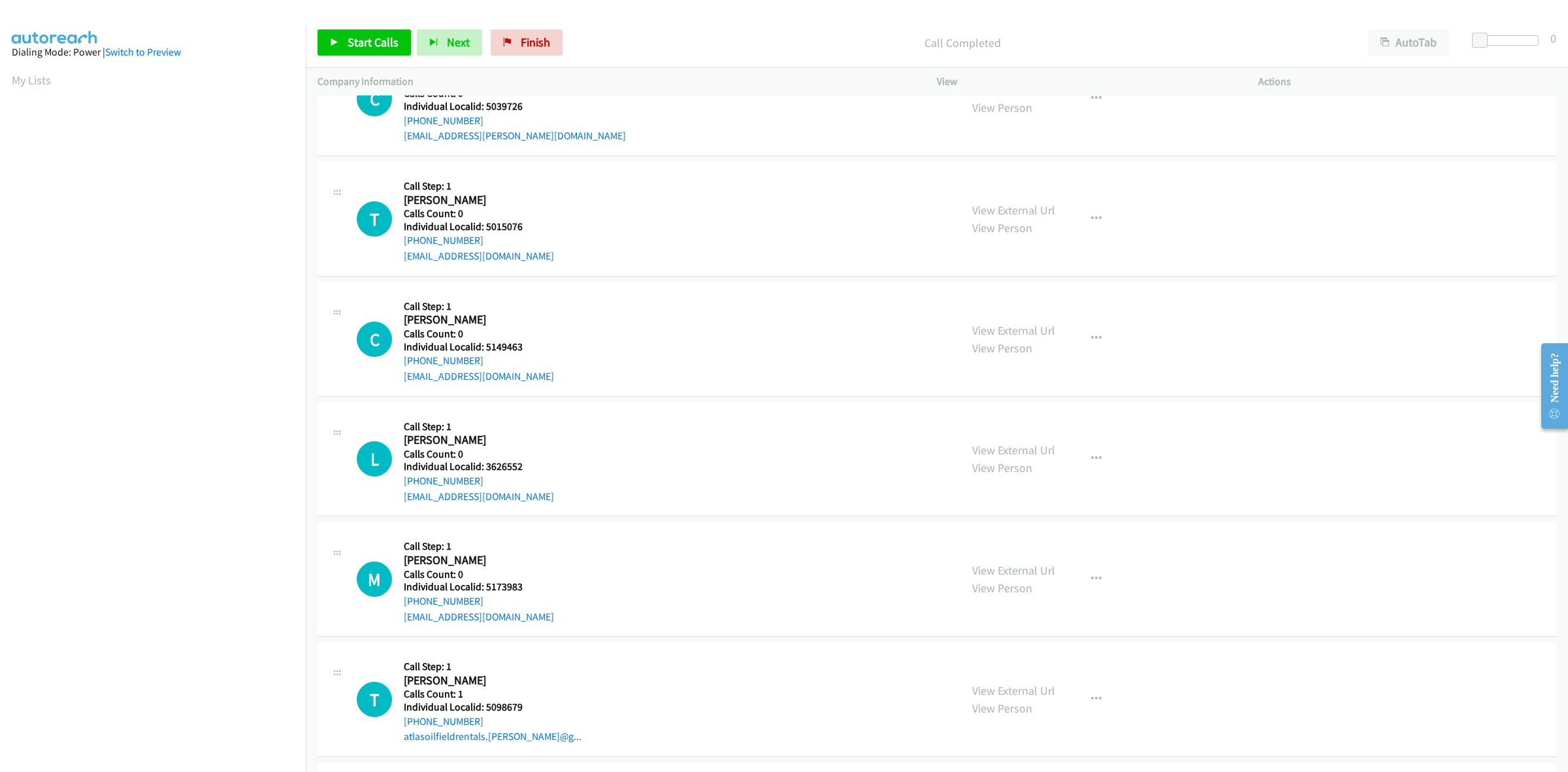
scroll to position [1409, 0]
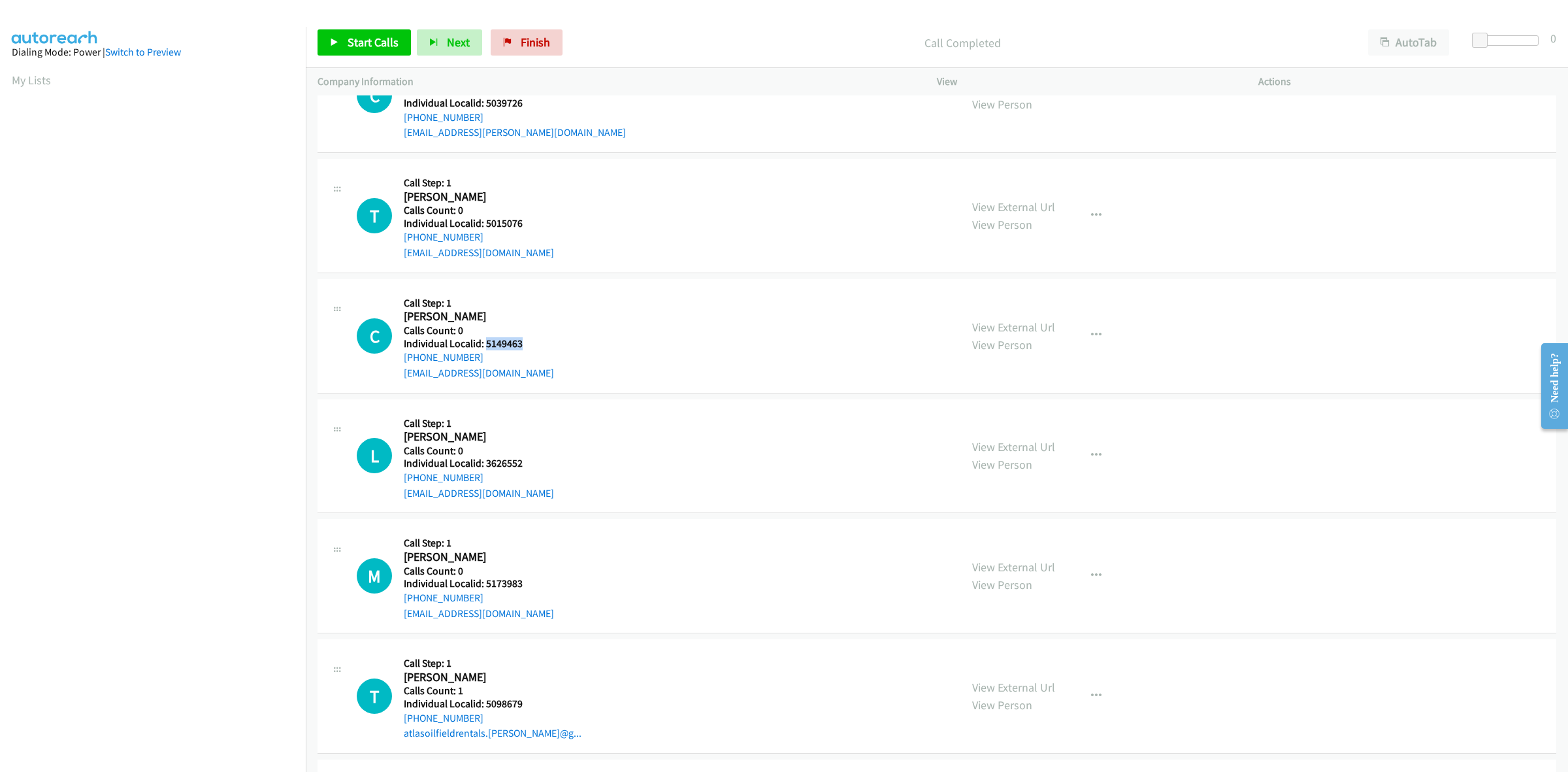
drag, startPoint x: 527, startPoint y: 343, endPoint x: 485, endPoint y: 342, distance: 42.0
click at [485, 342] on h5 "Individual Localid: 5149463" at bounding box center [479, 344] width 150 height 13
copy h5 "5149463"
click at [1095, 342] on button "button" at bounding box center [1096, 336] width 35 height 26
click at [1024, 425] on link "Skip Call" at bounding box center [1026, 421] width 174 height 26
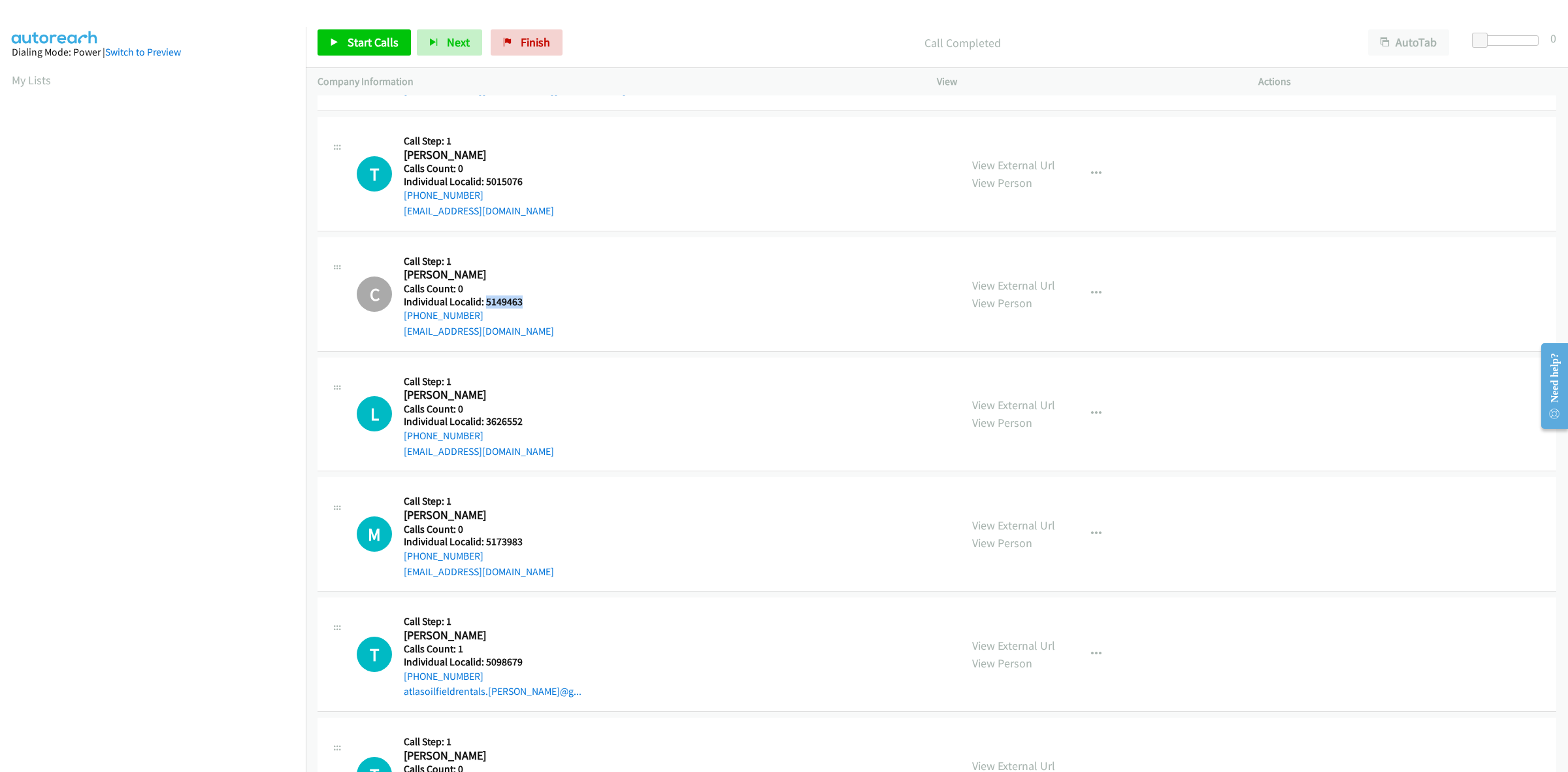
scroll to position [1593, 0]
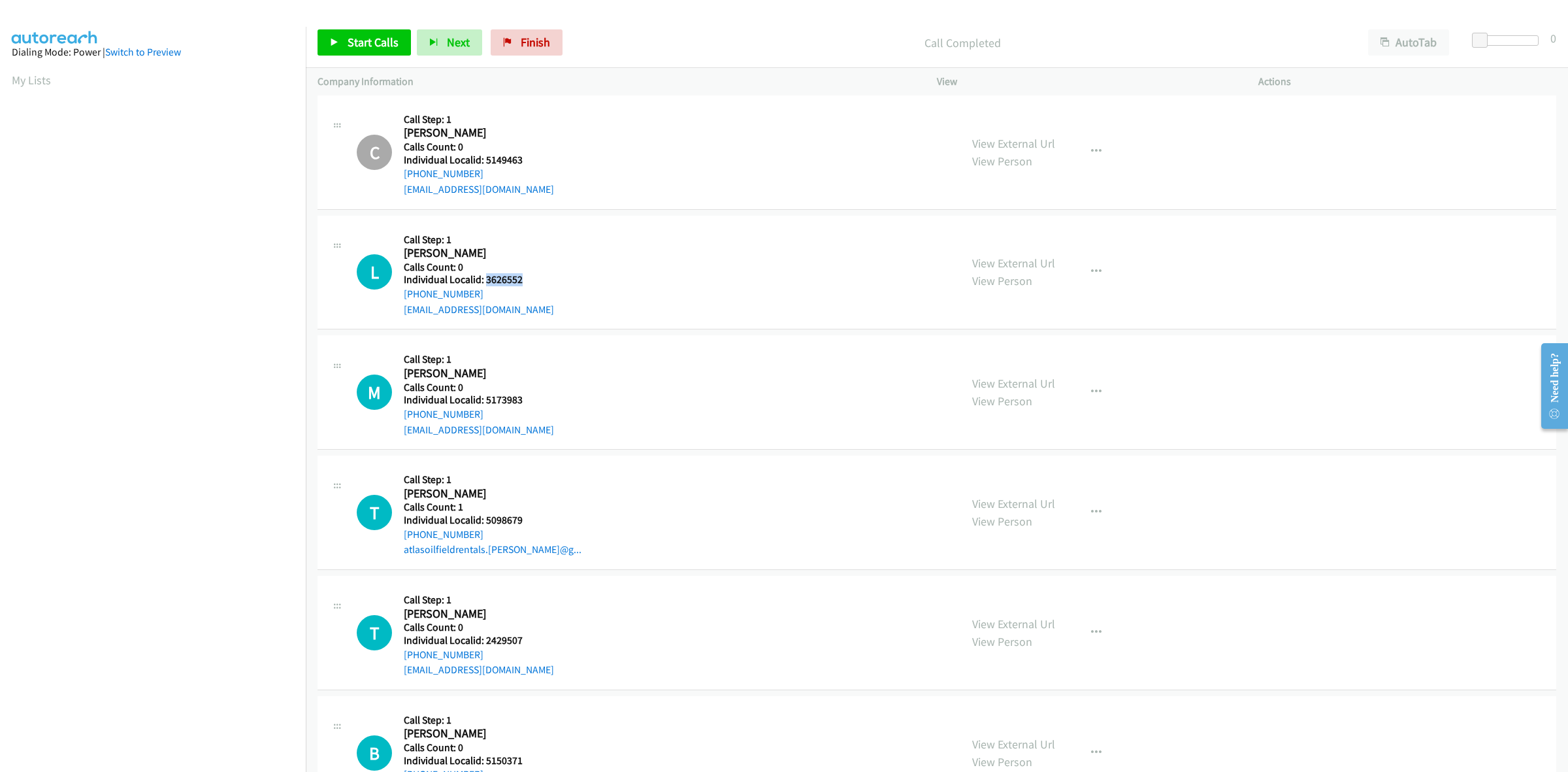
drag, startPoint x: 530, startPoint y: 277, endPoint x: 484, endPoint y: 279, distance: 46.0
click at [484, 279] on h5 "Individual Localid: 3626552" at bounding box center [479, 279] width 150 height 13
copy h5 "3626552"
drag, startPoint x: 489, startPoint y: 296, endPoint x: 403, endPoint y: 294, distance: 86.0
click at [404, 294] on div "[PHONE_NUMBER]" at bounding box center [479, 294] width 150 height 16
